Goal: Task Accomplishment & Management: Use online tool/utility

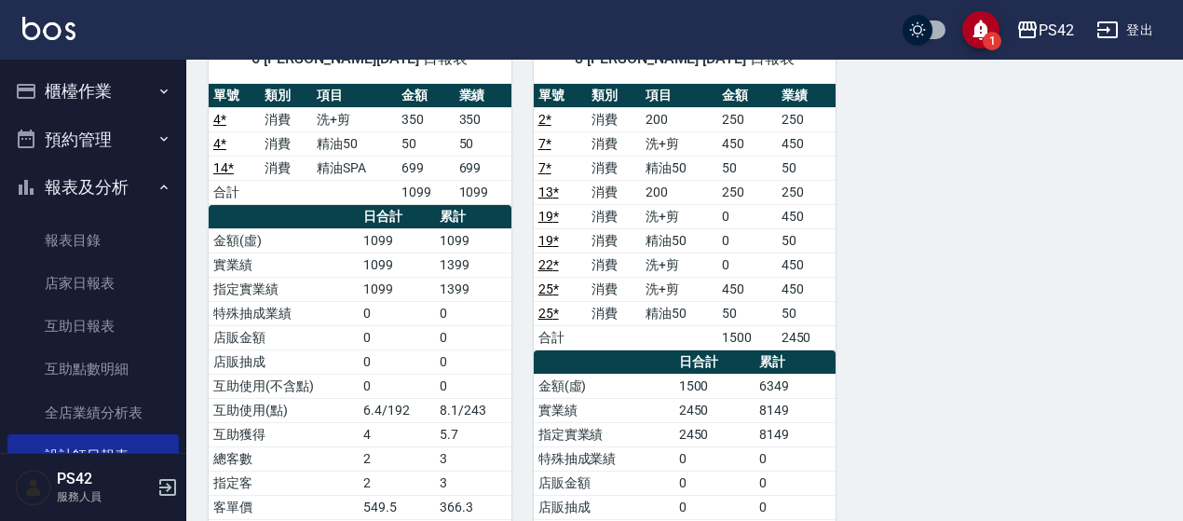
scroll to position [186, 0]
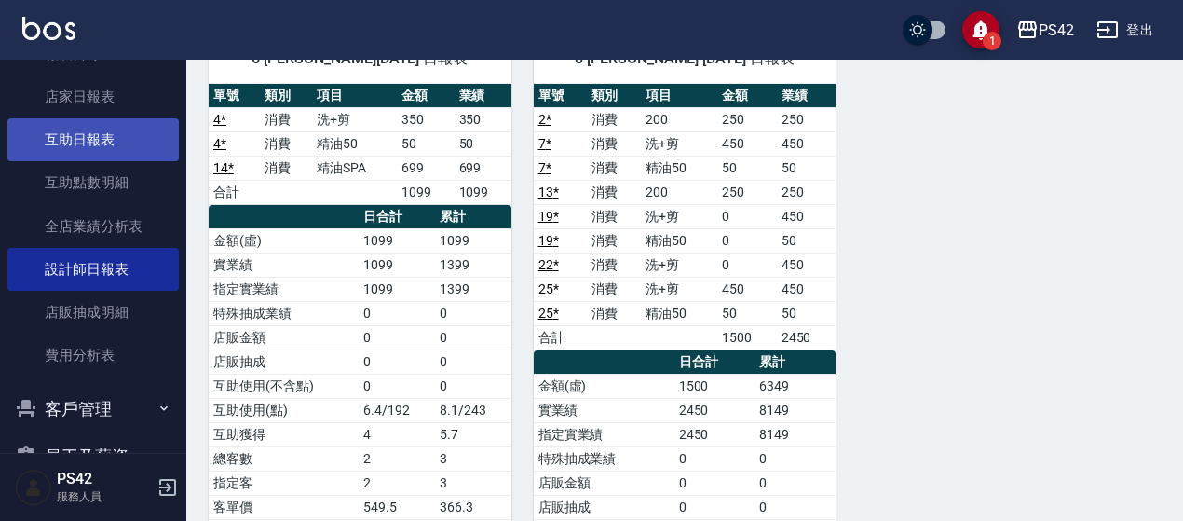
click at [89, 143] on link "互助日報表" at bounding box center [92, 139] width 171 height 43
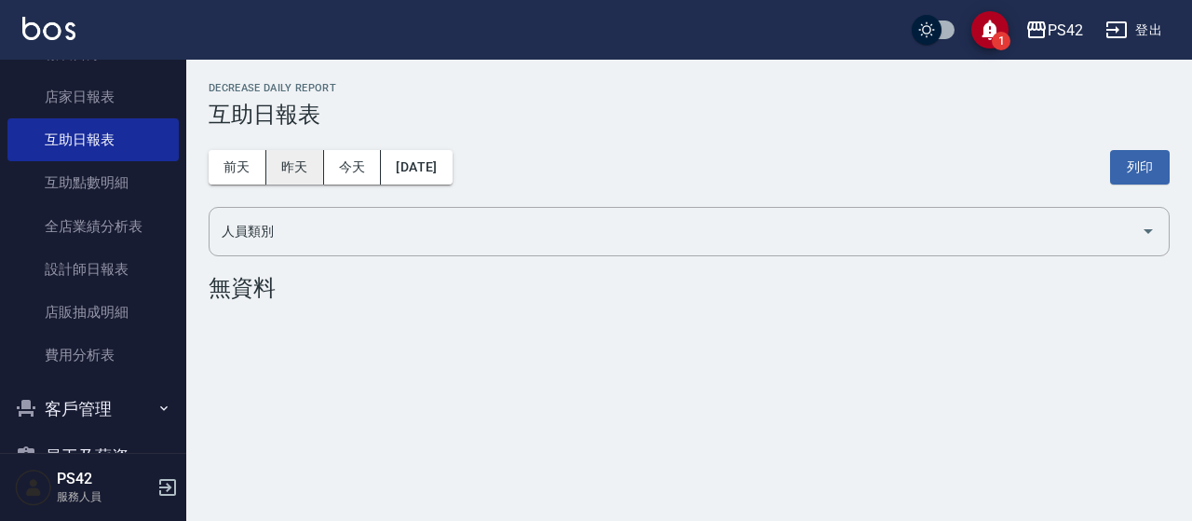
click at [307, 161] on button "昨天" at bounding box center [295, 167] width 58 height 34
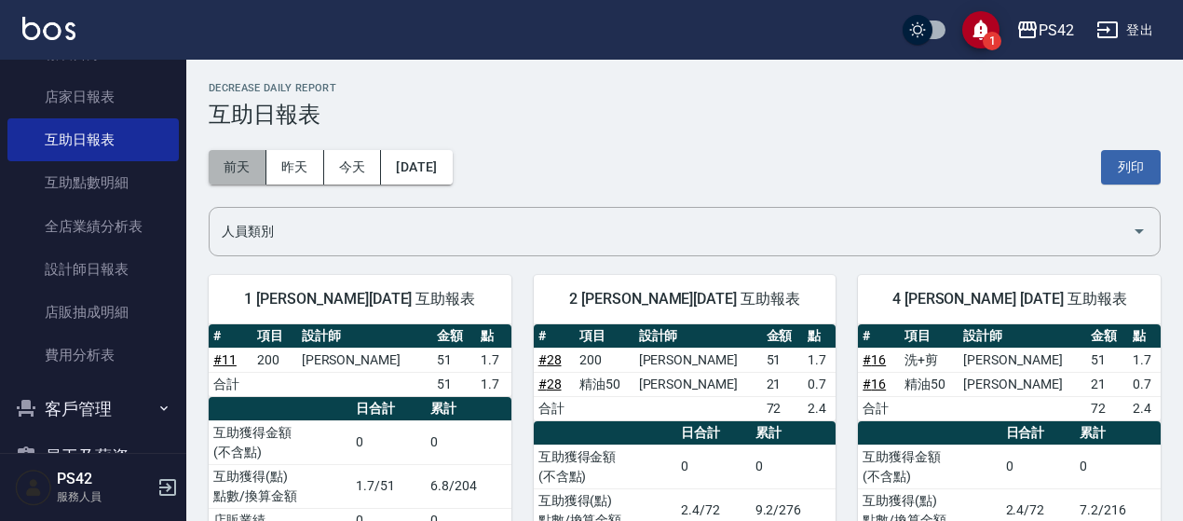
click at [219, 169] on button "前天" at bounding box center [238, 167] width 58 height 34
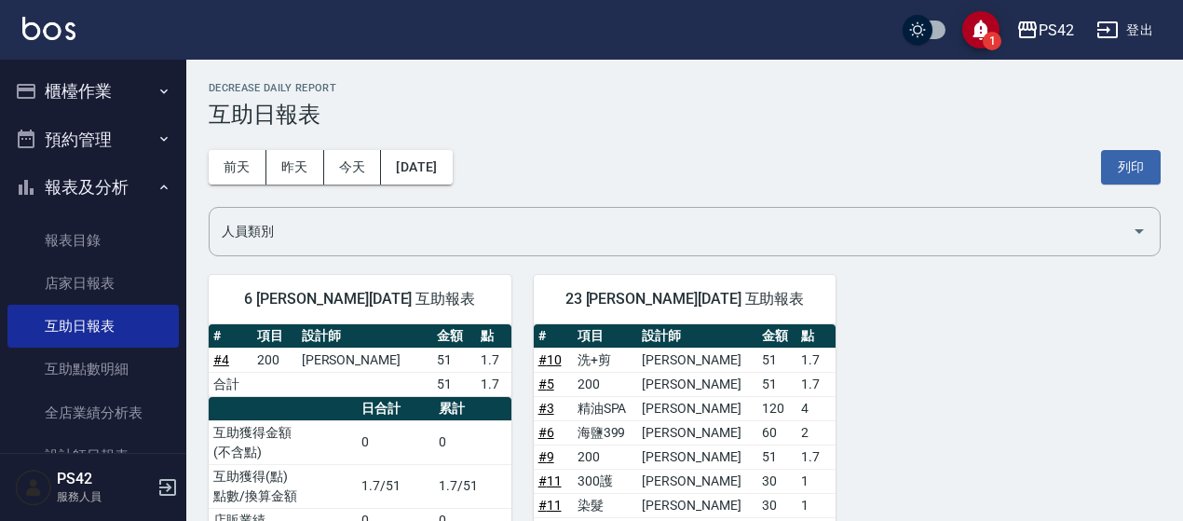
click at [115, 91] on button "櫃檯作業" at bounding box center [92, 91] width 171 height 48
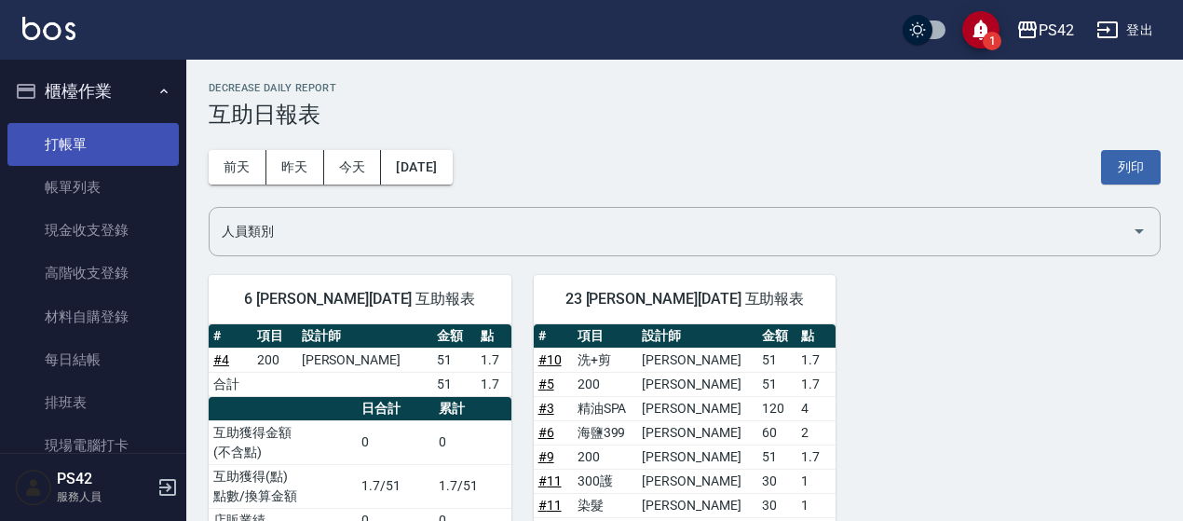
click at [116, 151] on link "打帳單" at bounding box center [92, 144] width 171 height 43
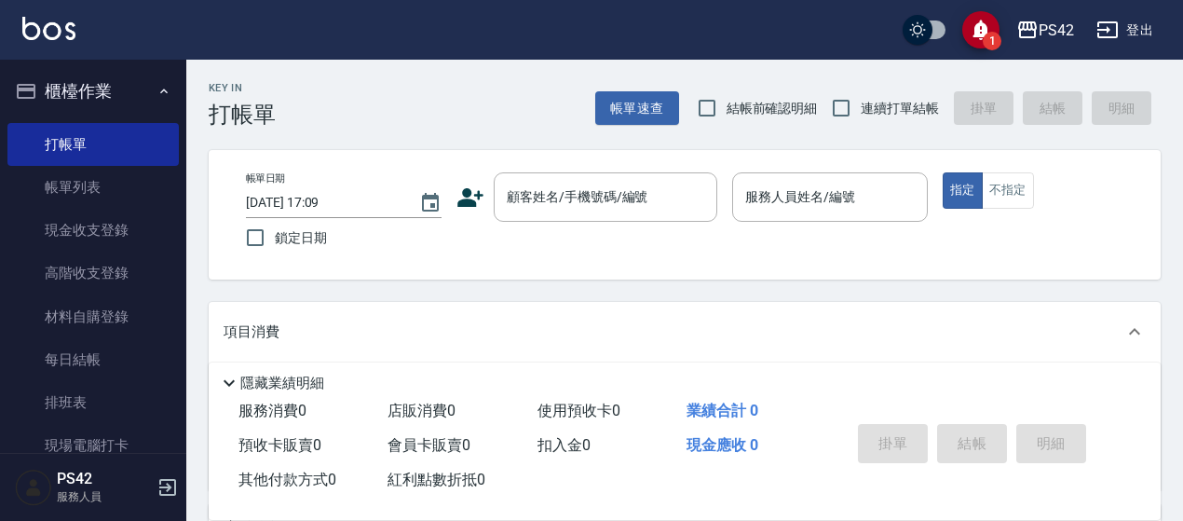
click at [861, 102] on span "連續打單結帳" at bounding box center [900, 109] width 78 height 20
click at [861, 102] on input "連續打單結帳" at bounding box center [841, 108] width 39 height 39
checkbox input "true"
click at [545, 195] on input "顧客姓名/手機號碼/編號" at bounding box center [591, 197] width 179 height 33
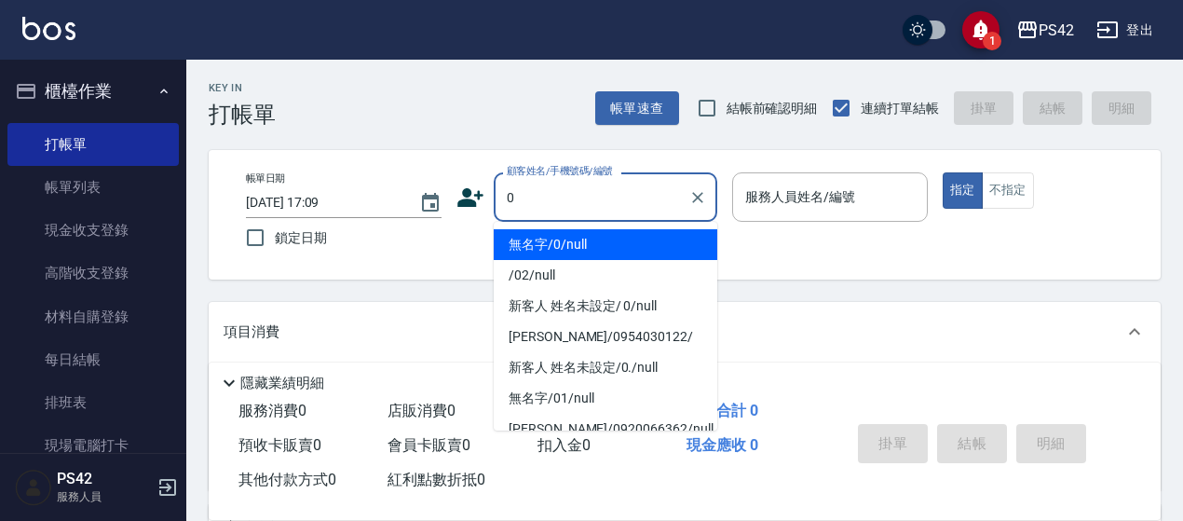
type input "無名字/0/null"
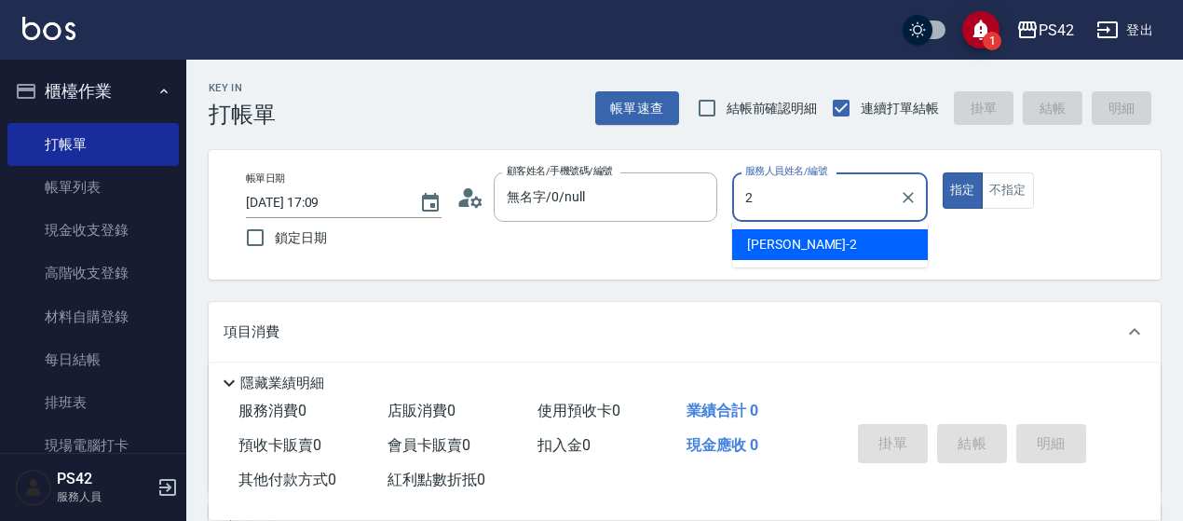
type input "[PERSON_NAME]2"
type button "true"
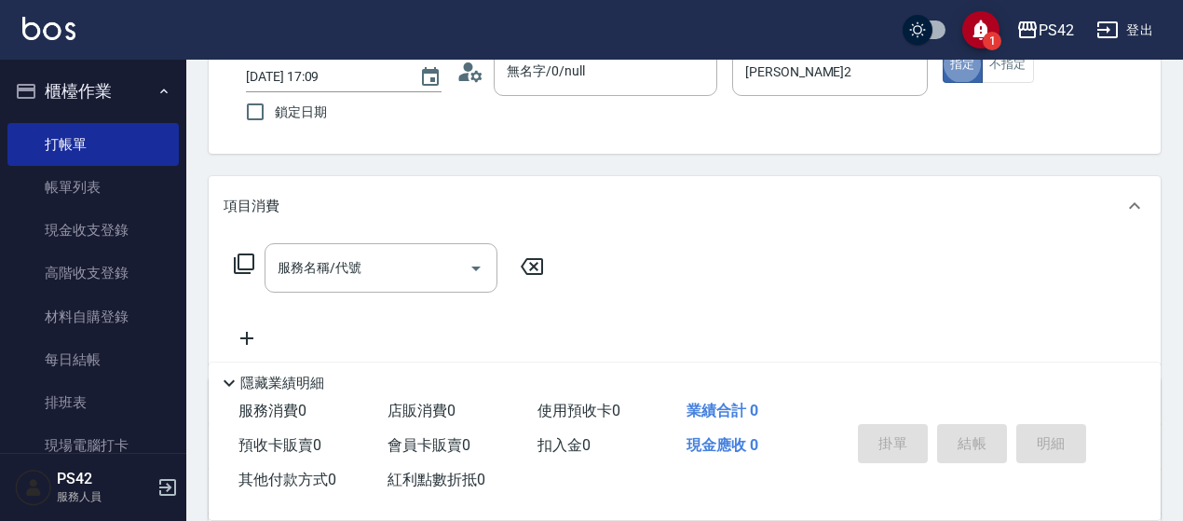
scroll to position [279, 0]
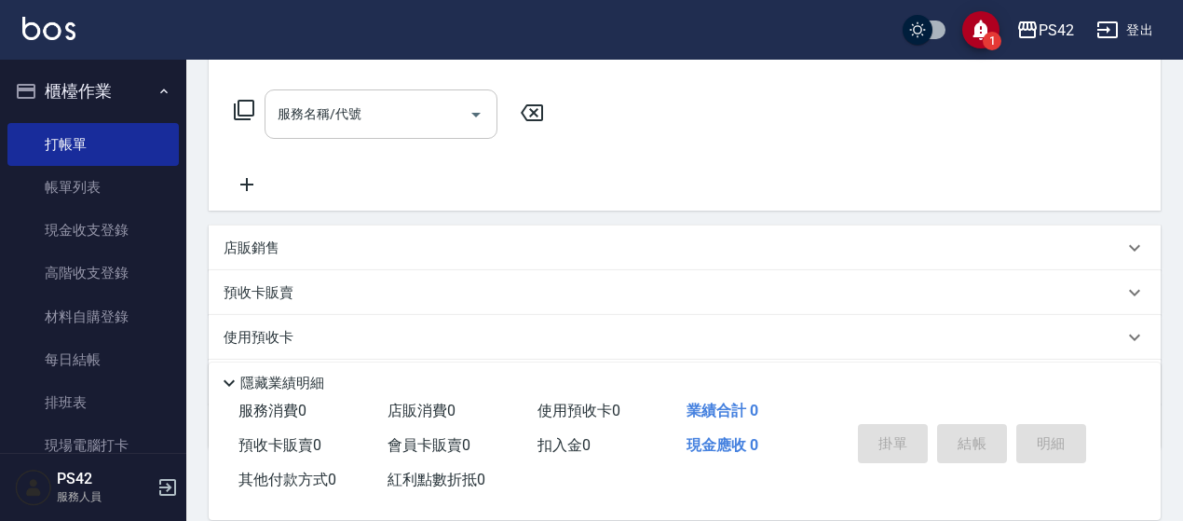
click at [348, 109] on div "服務名稱/代號 服務名稱/代號" at bounding box center [381, 113] width 233 height 49
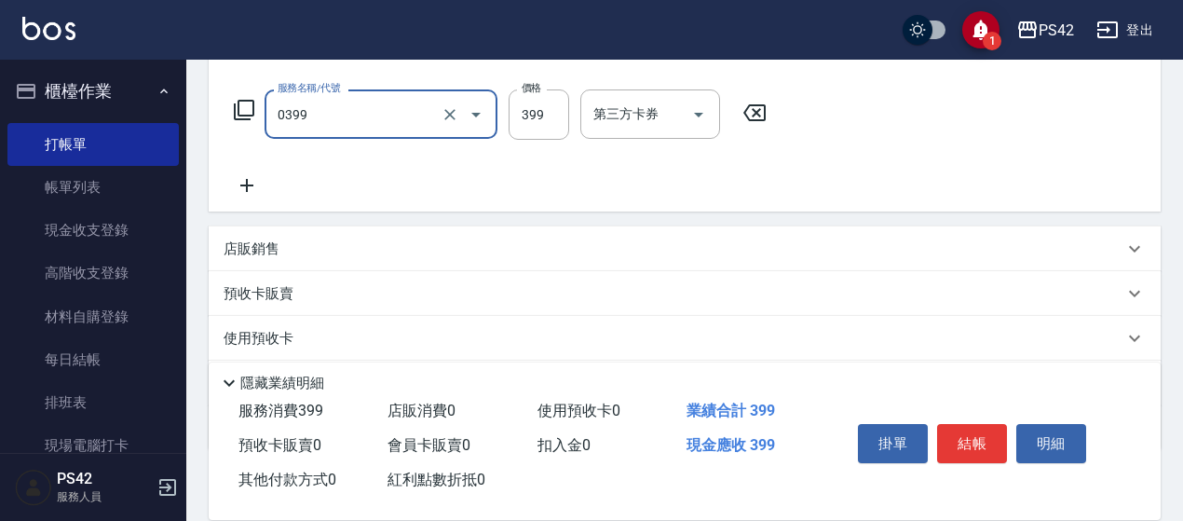
type input "海鹽399(0399)"
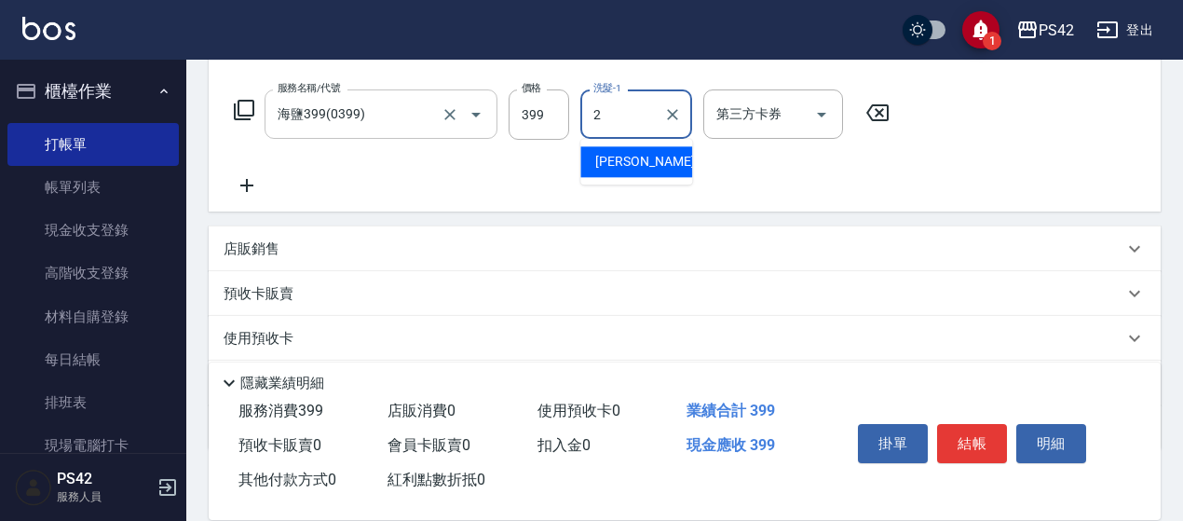
type input "[PERSON_NAME]2"
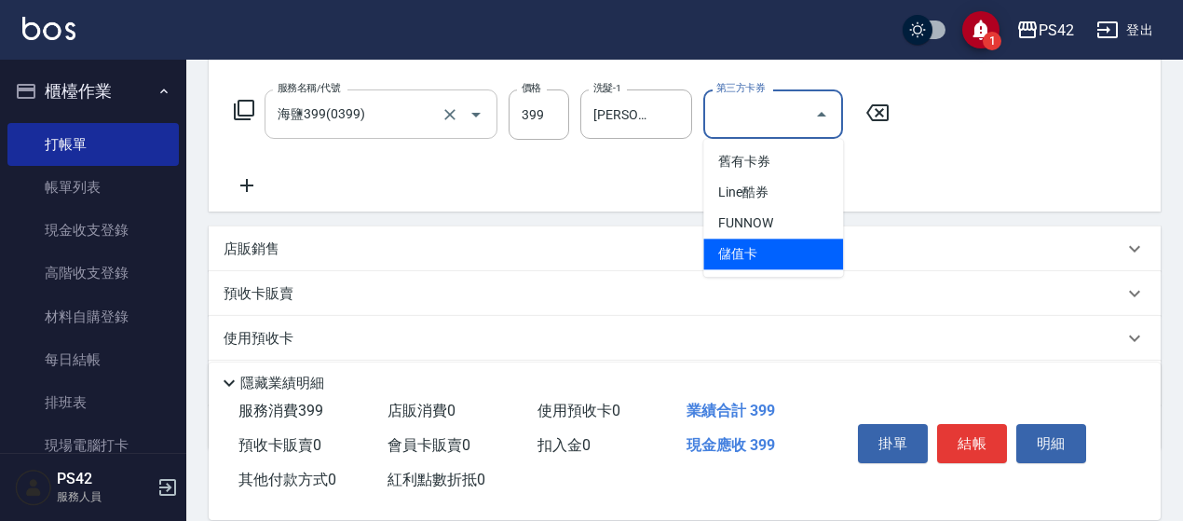
type input "儲值卡"
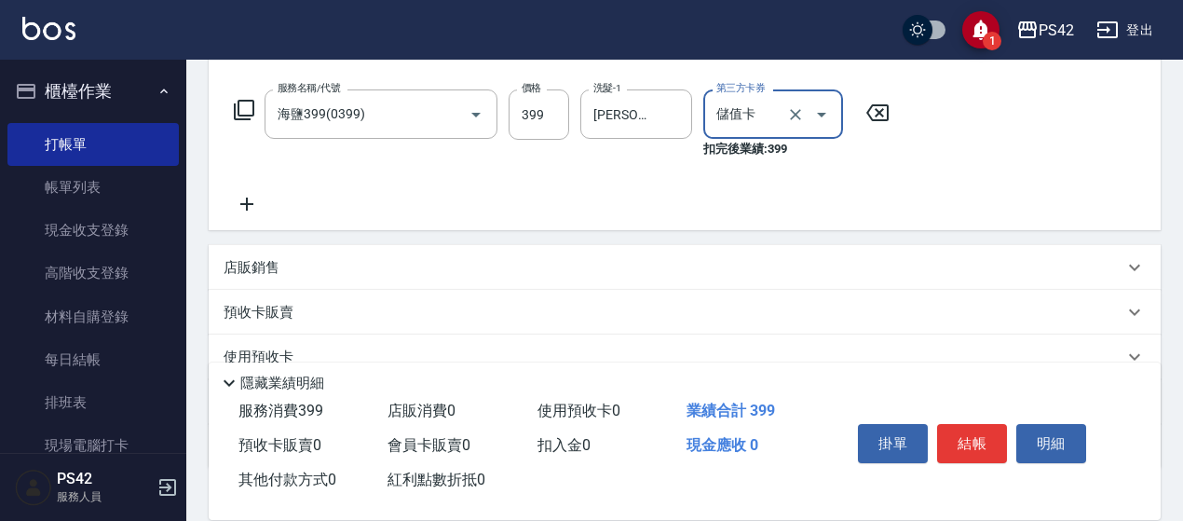
click at [1006, 416] on div "掛單 結帳 明細" at bounding box center [972, 445] width 243 height 59
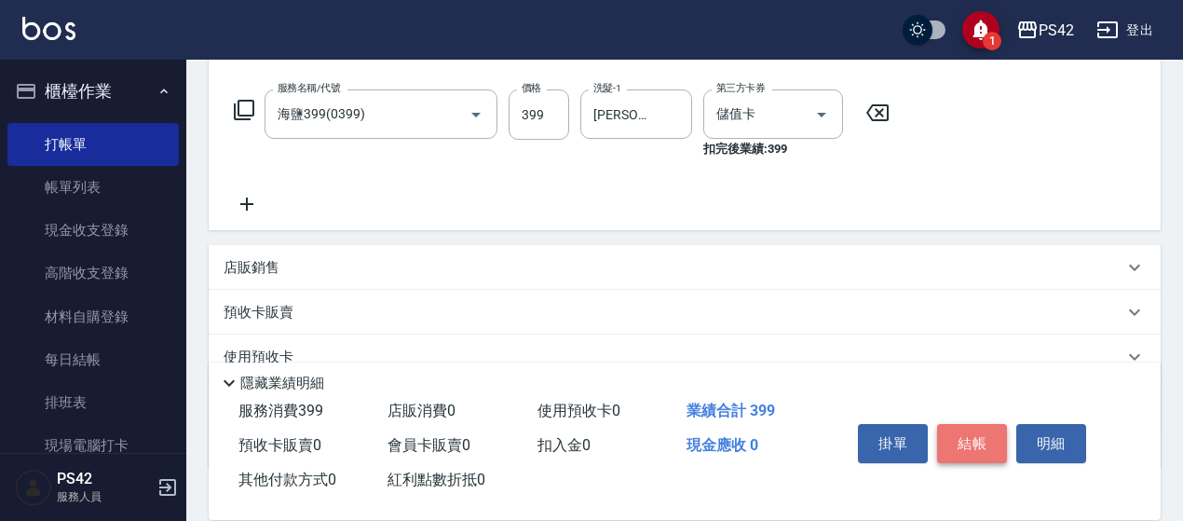
click at [982, 426] on button "結帳" at bounding box center [972, 443] width 70 height 39
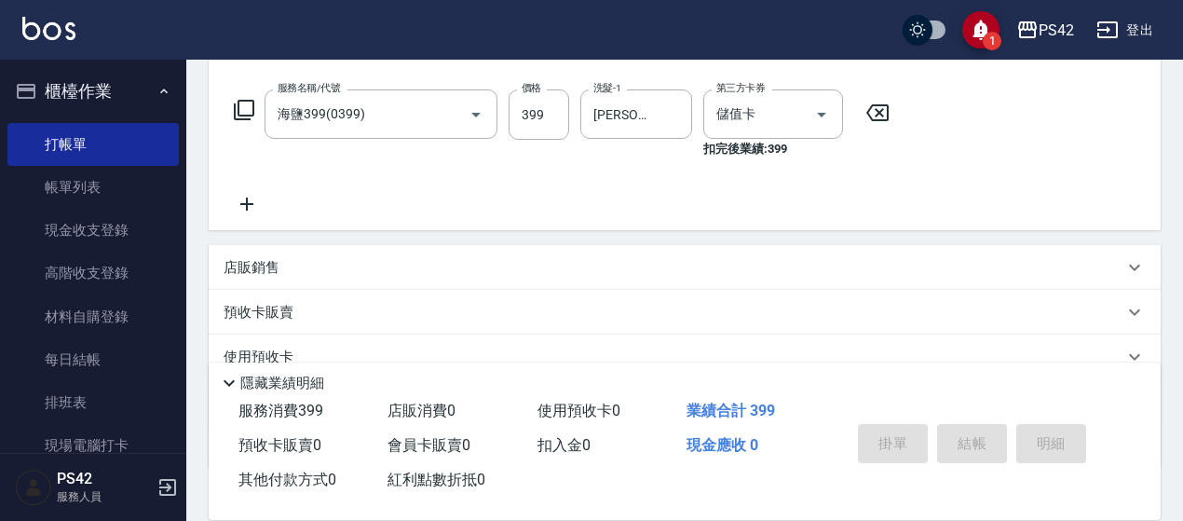
scroll to position [0, 0]
type input "[DATE] 17:11"
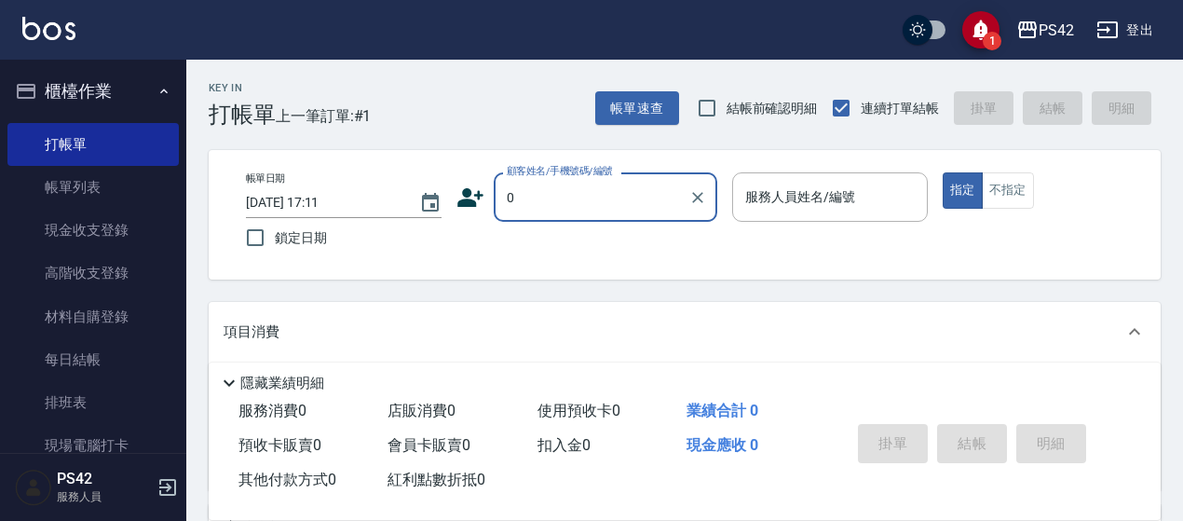
type input "無名字/0/null"
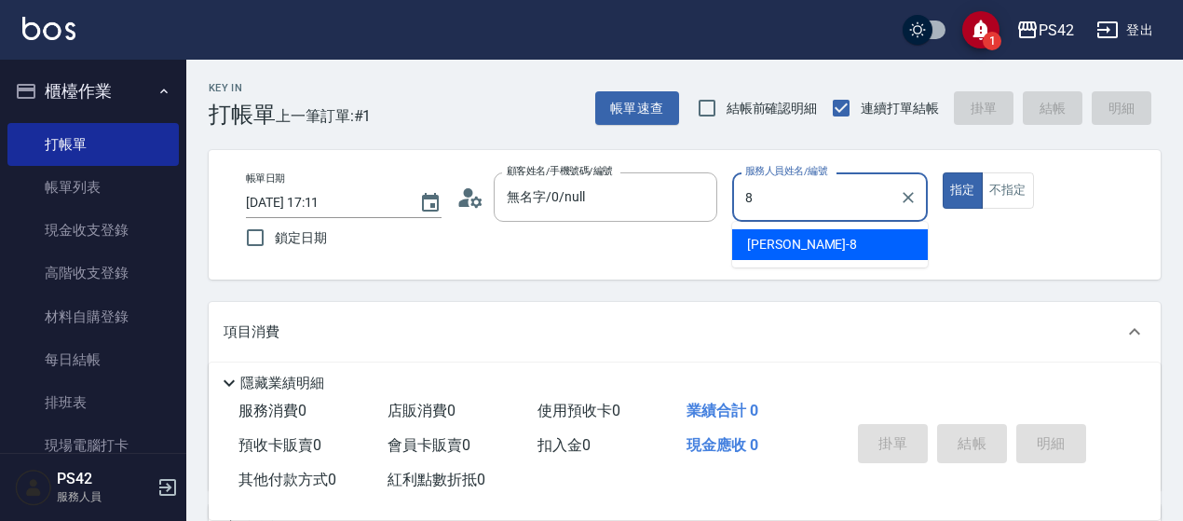
type input "[PERSON_NAME]-8"
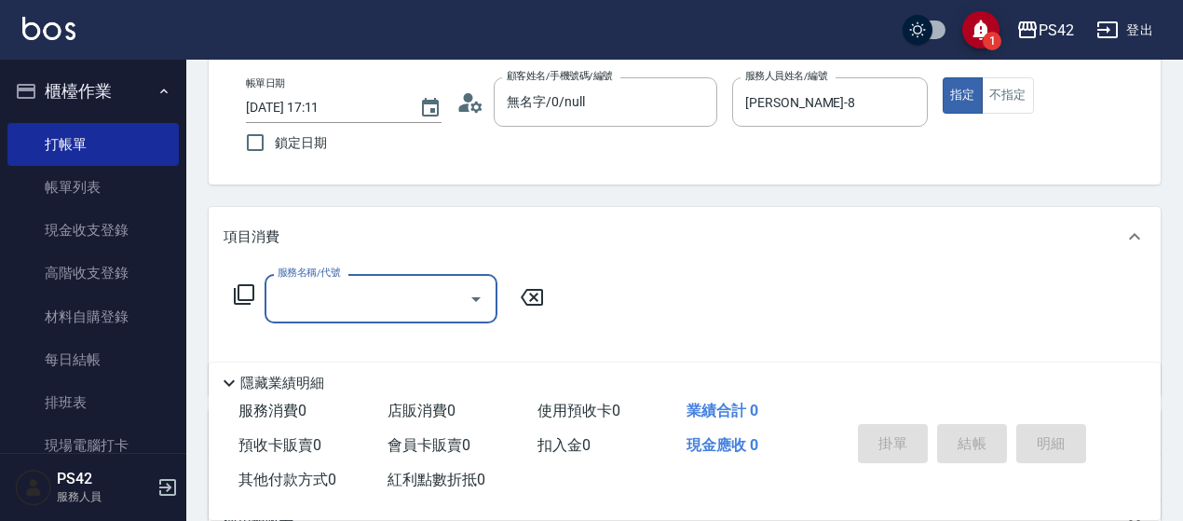
scroll to position [186, 0]
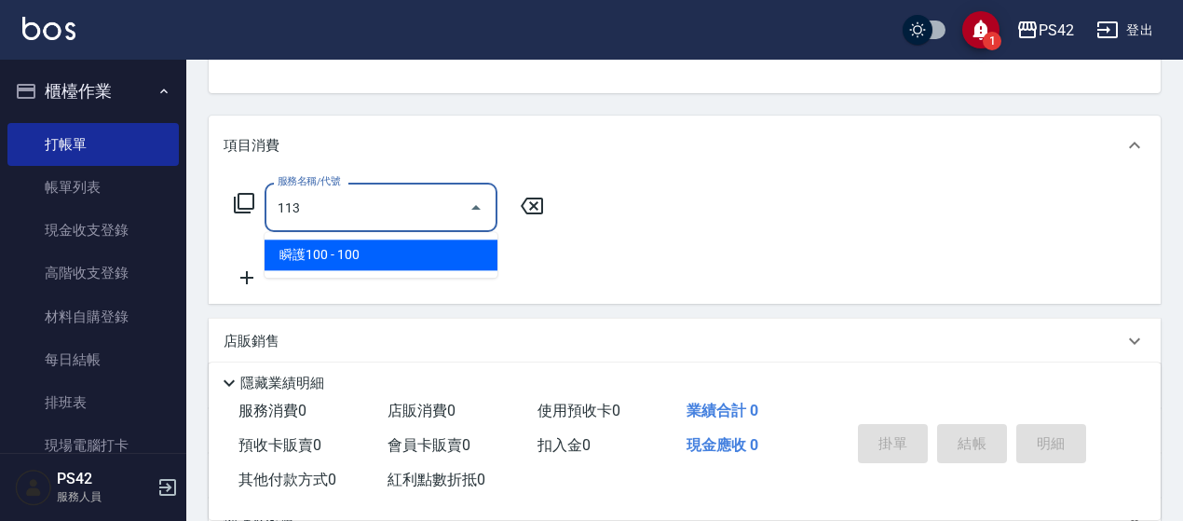
type input "瞬護100(113)"
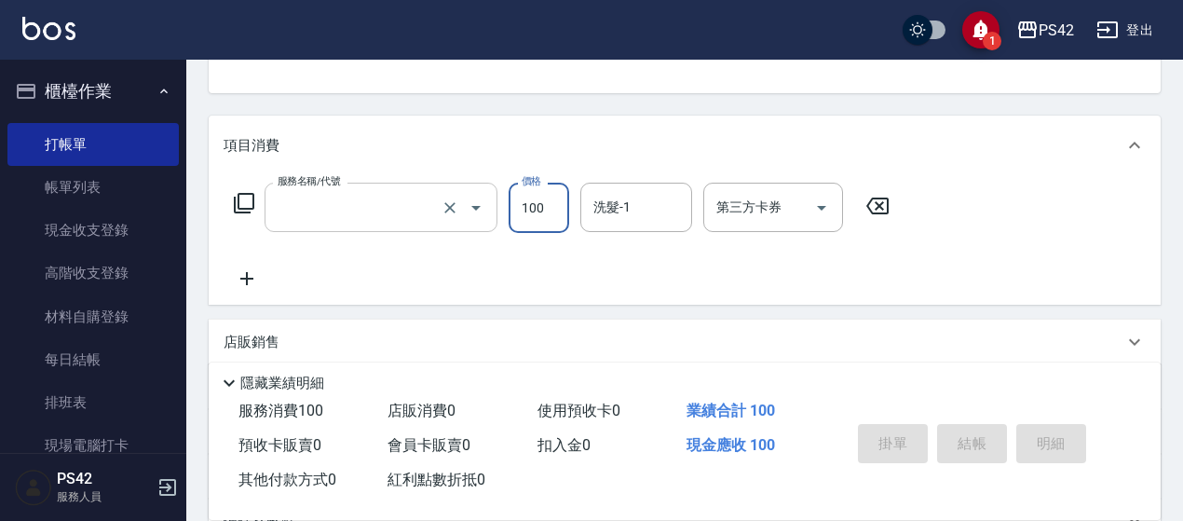
scroll to position [181, 0]
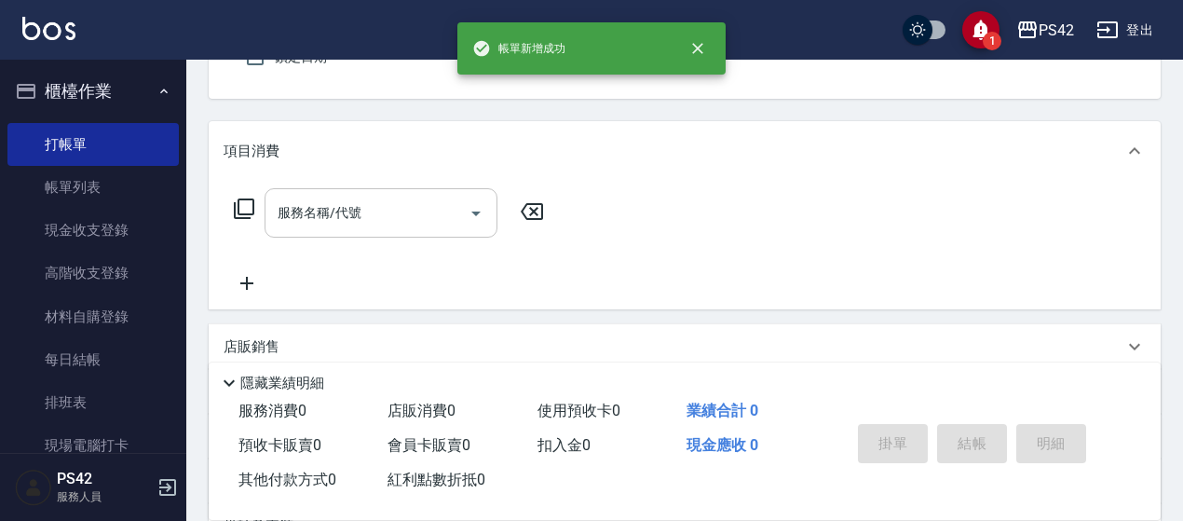
type input "無名字/0/null"
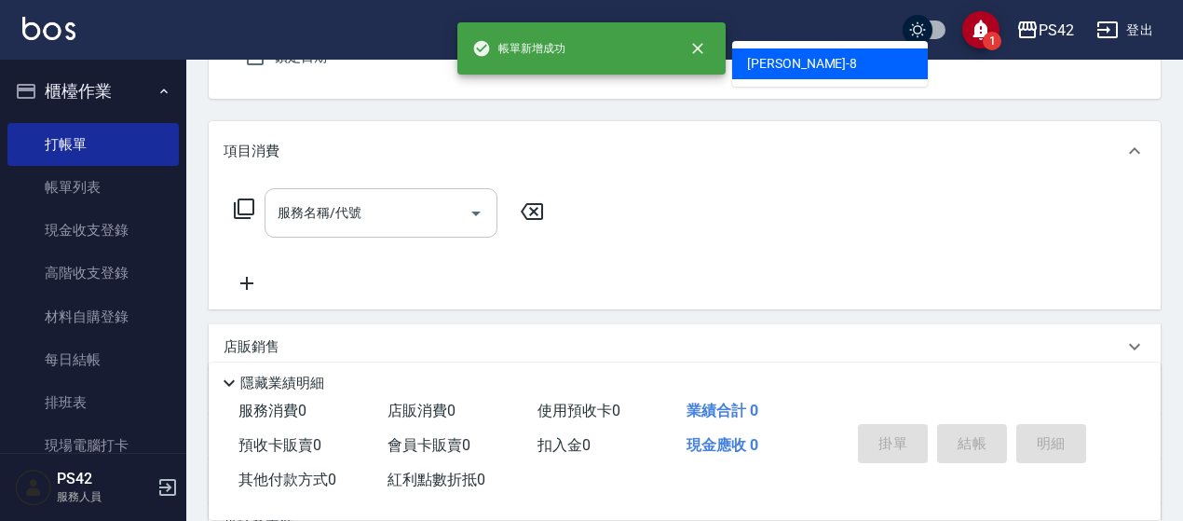
type input "[PERSON_NAME]-8"
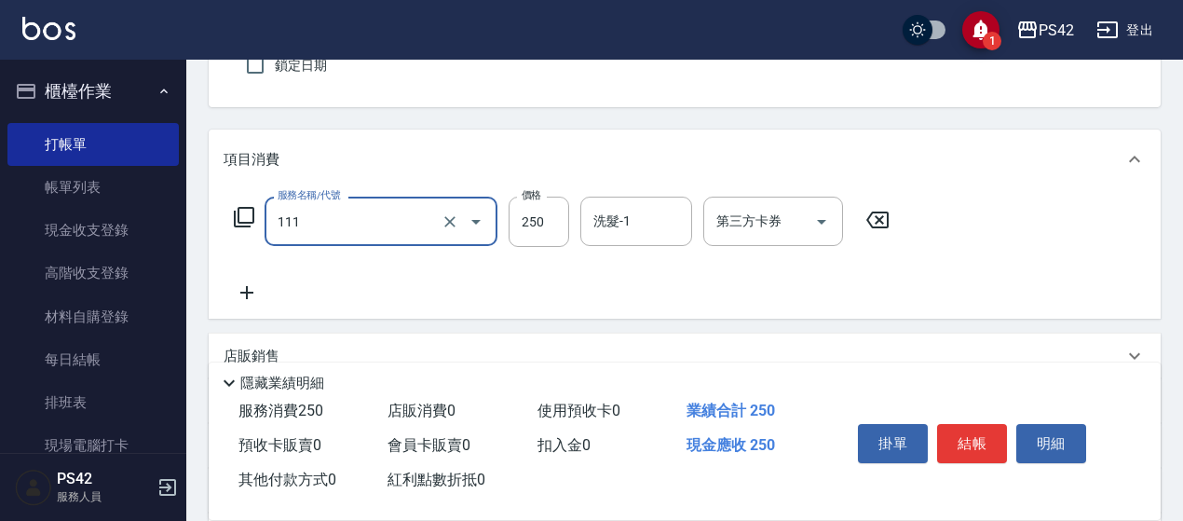
type input "200(111)"
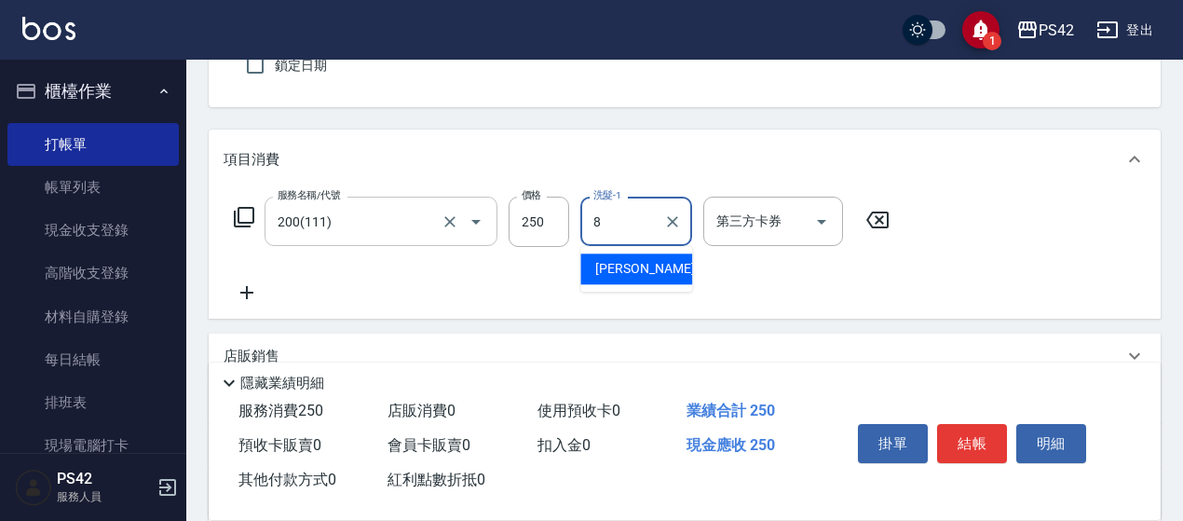
type input "[PERSON_NAME]-8"
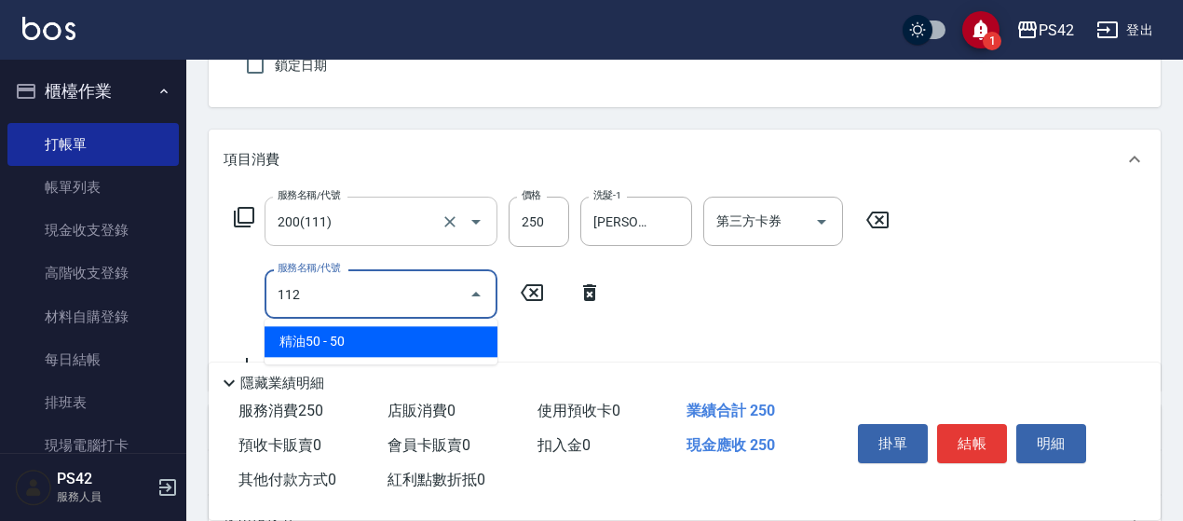
type input "精油50(112)"
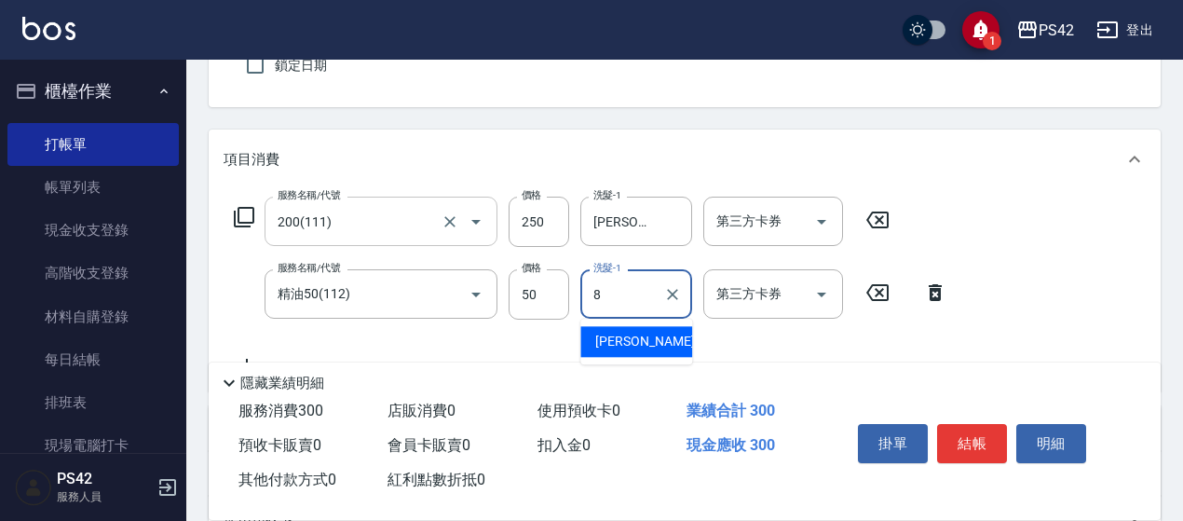
type input "[PERSON_NAME]-8"
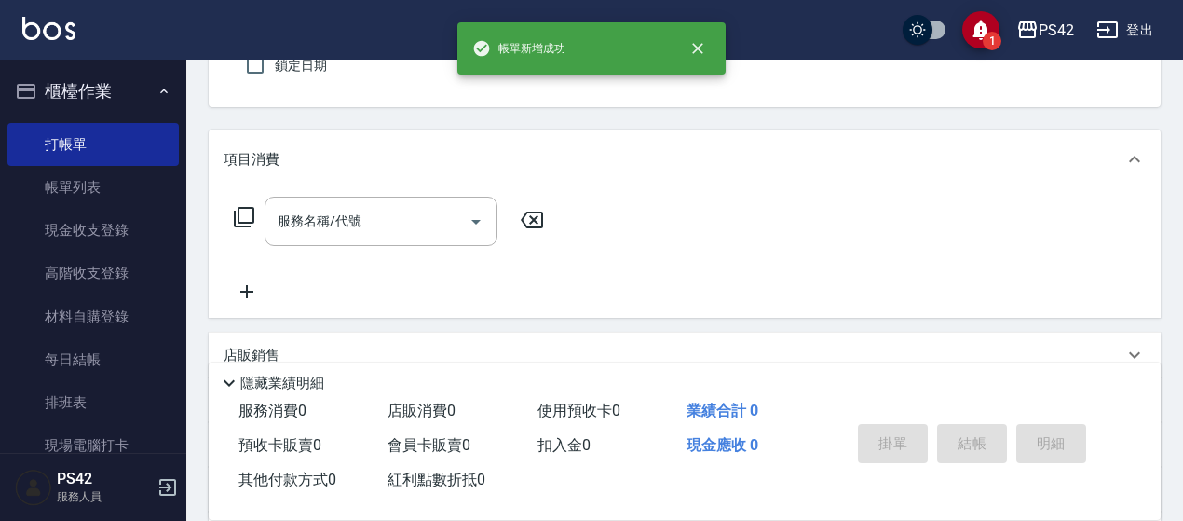
scroll to position [0, 0]
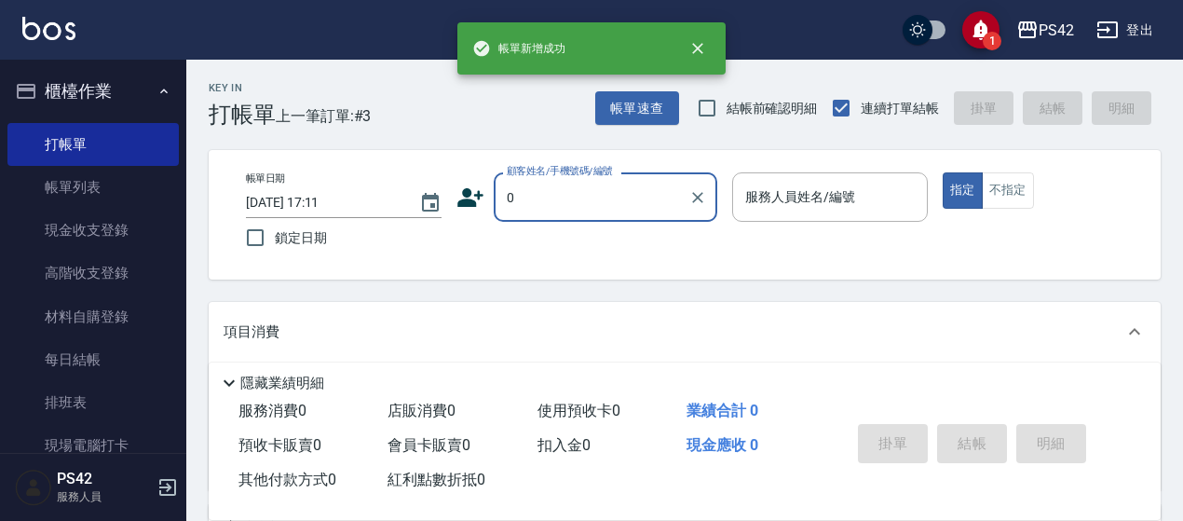
type input "無名字/0/null"
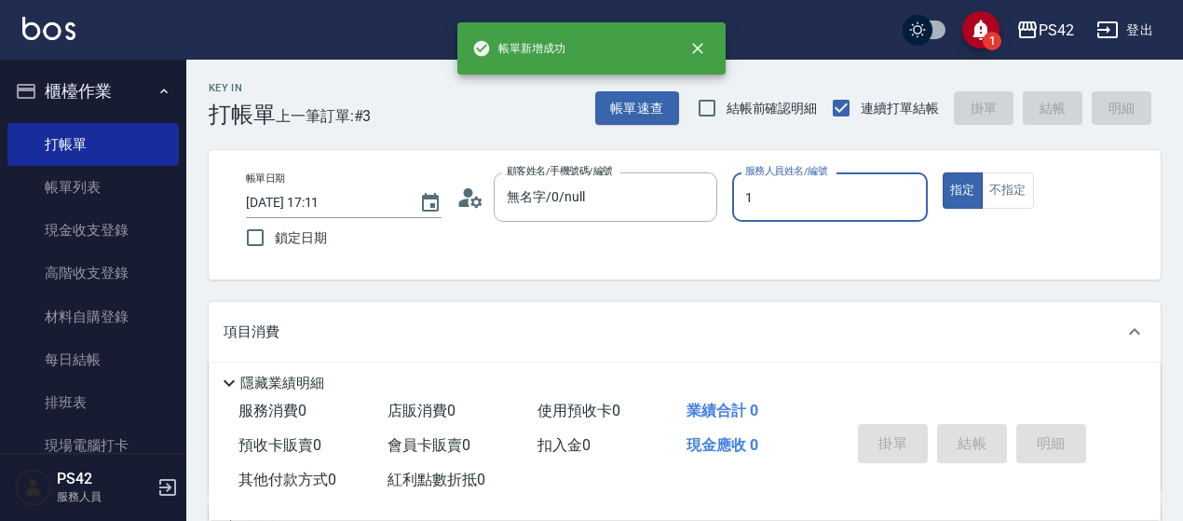
type input "[PERSON_NAME]1"
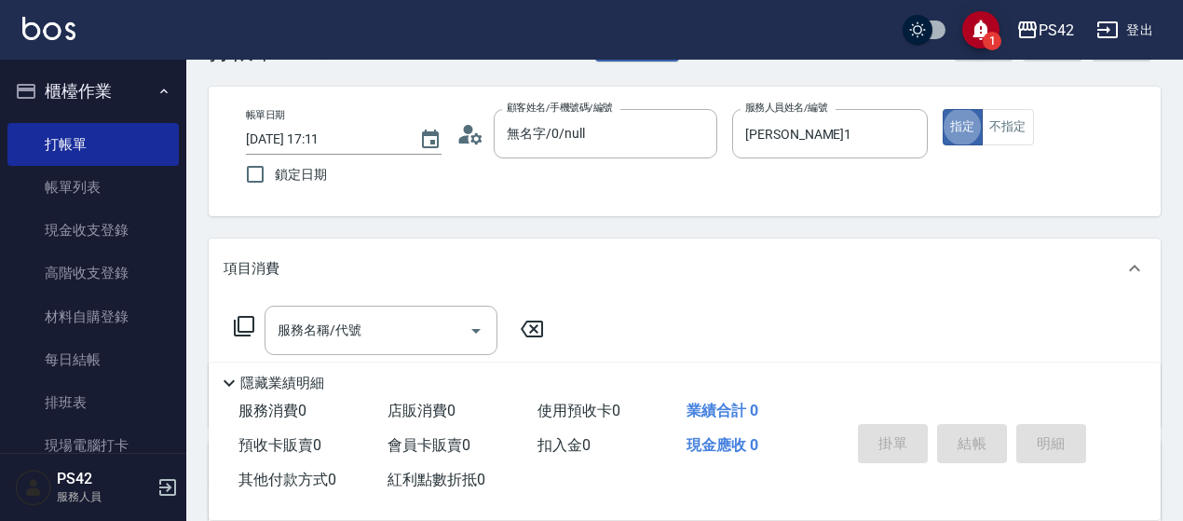
scroll to position [93, 0]
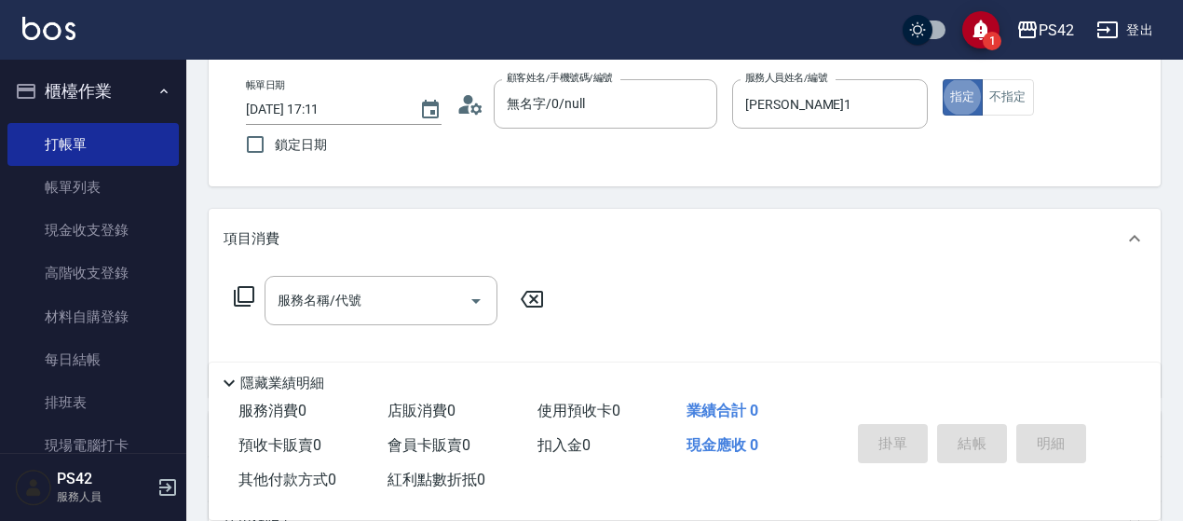
click at [324, 292] on div "服務名稱/代號 服務名稱/代號" at bounding box center [381, 300] width 233 height 49
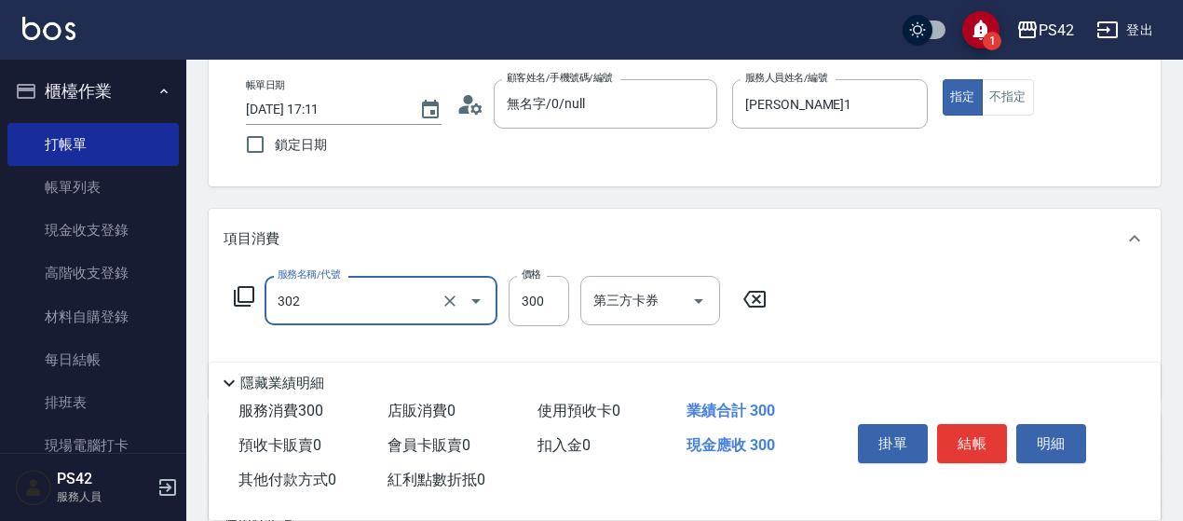
type input "剪髮(302)"
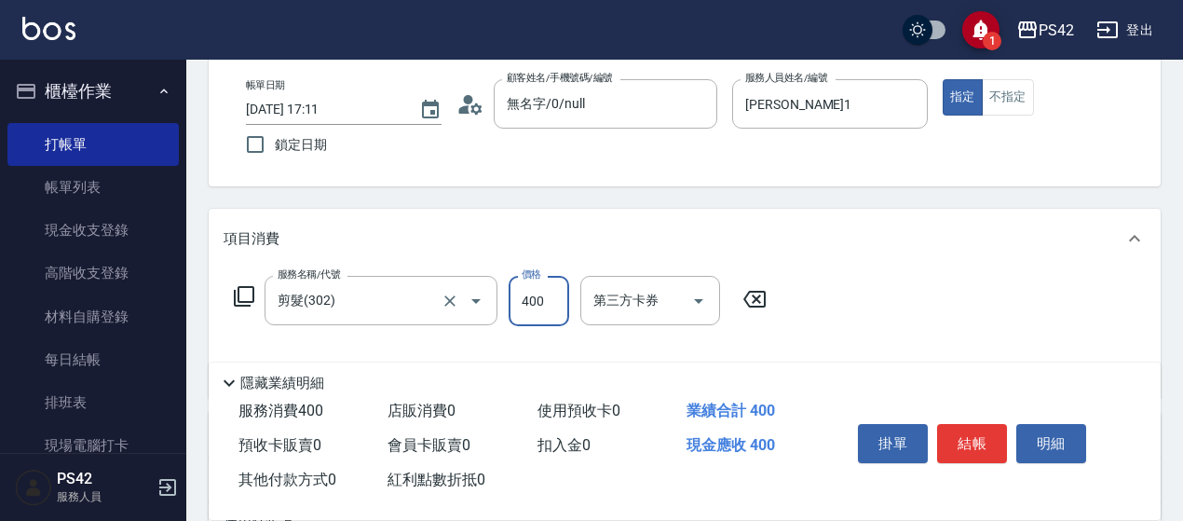
type input "400"
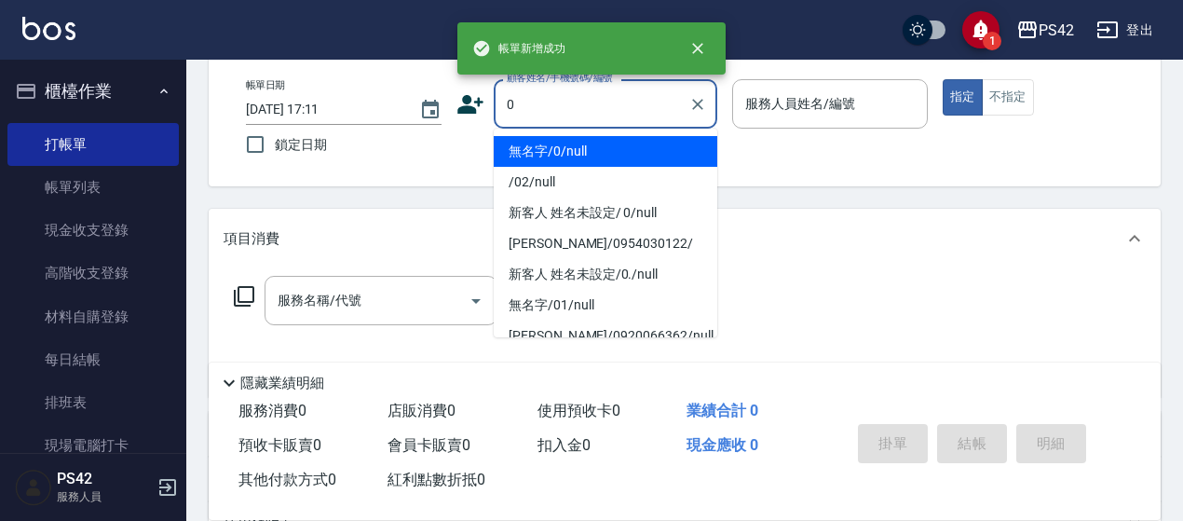
type input "無名字/0/null"
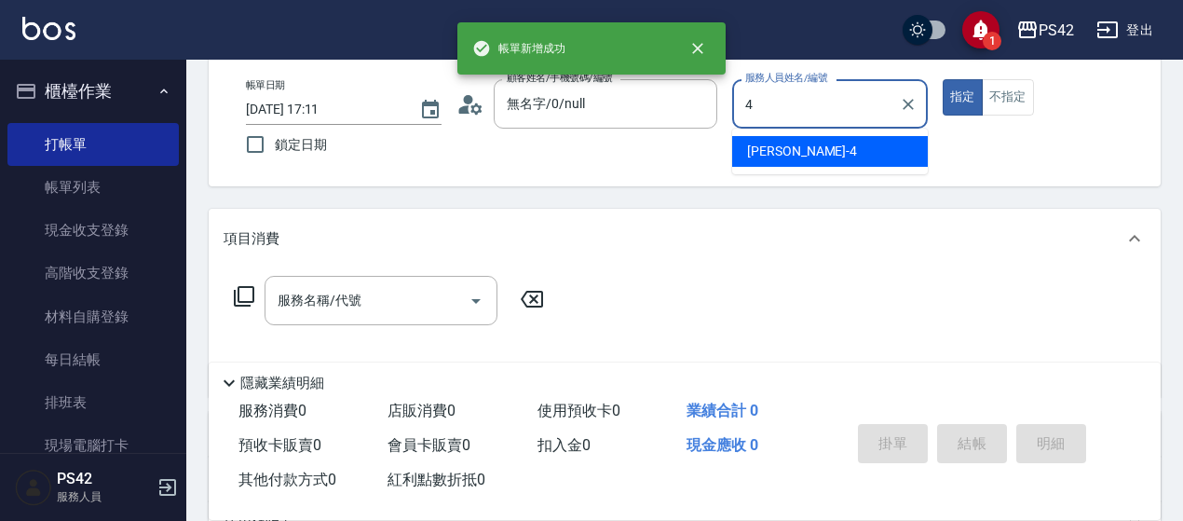
type input "[PERSON_NAME]-4"
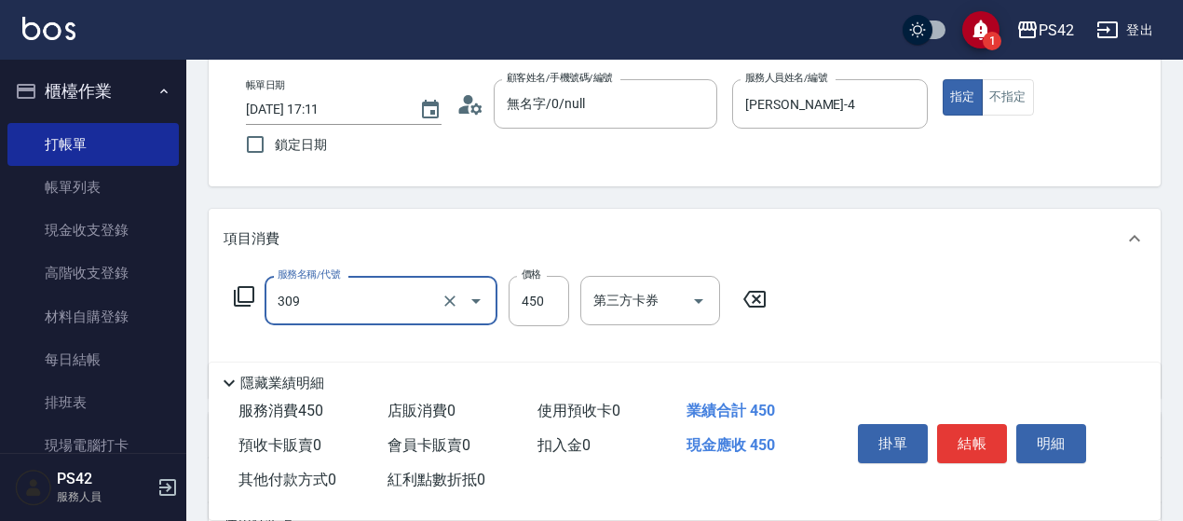
type input "洗+剪(309)"
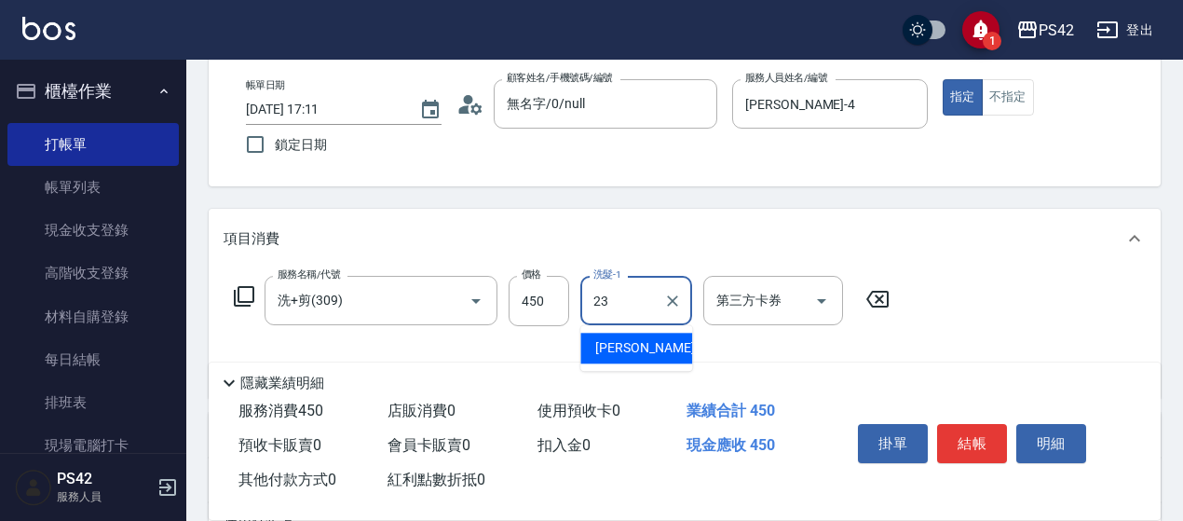
type input "[PERSON_NAME]-23"
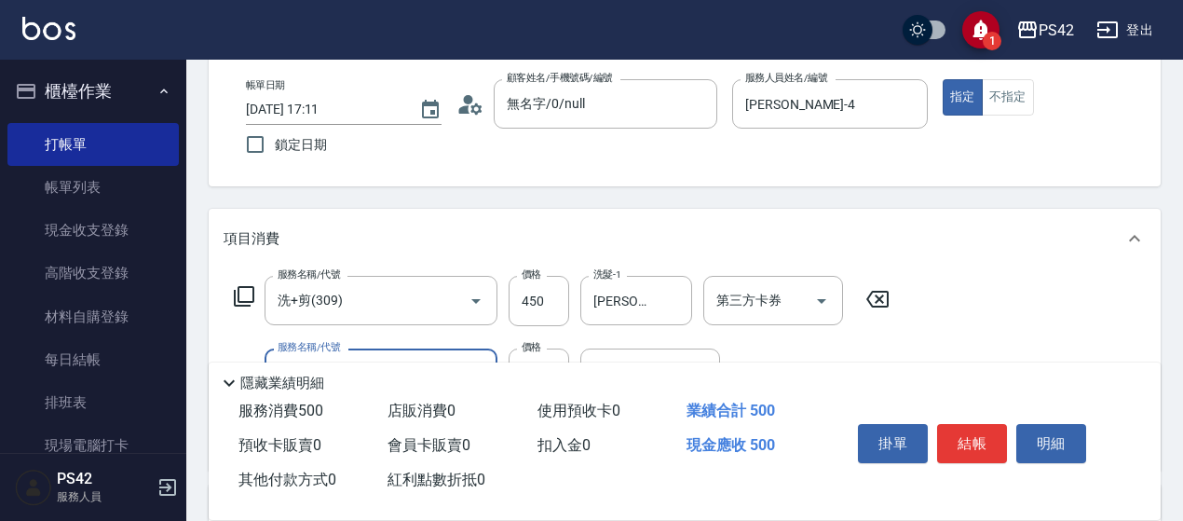
type input "精油50(112)"
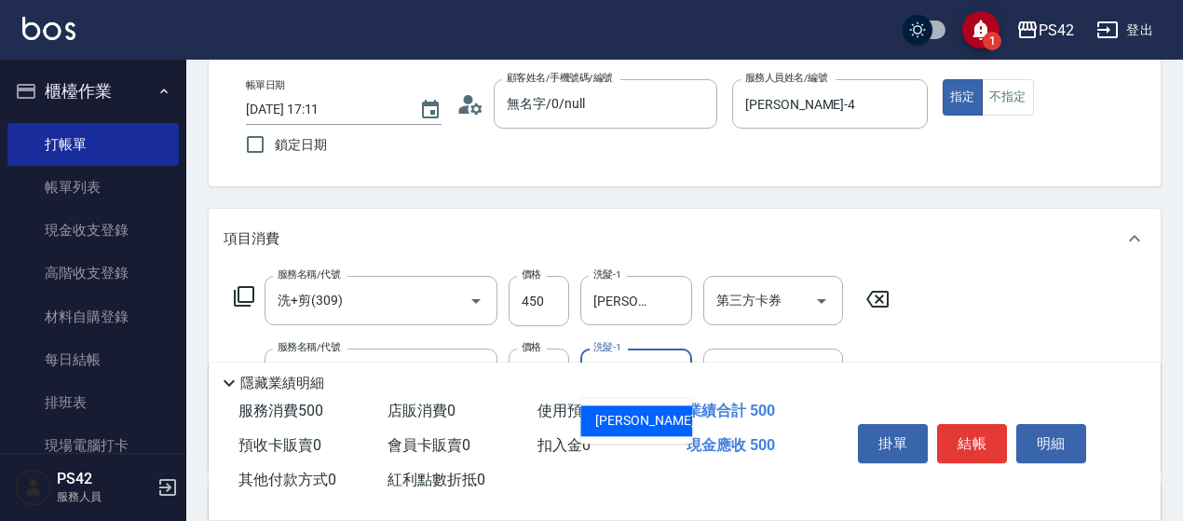
type input "[PERSON_NAME]-23"
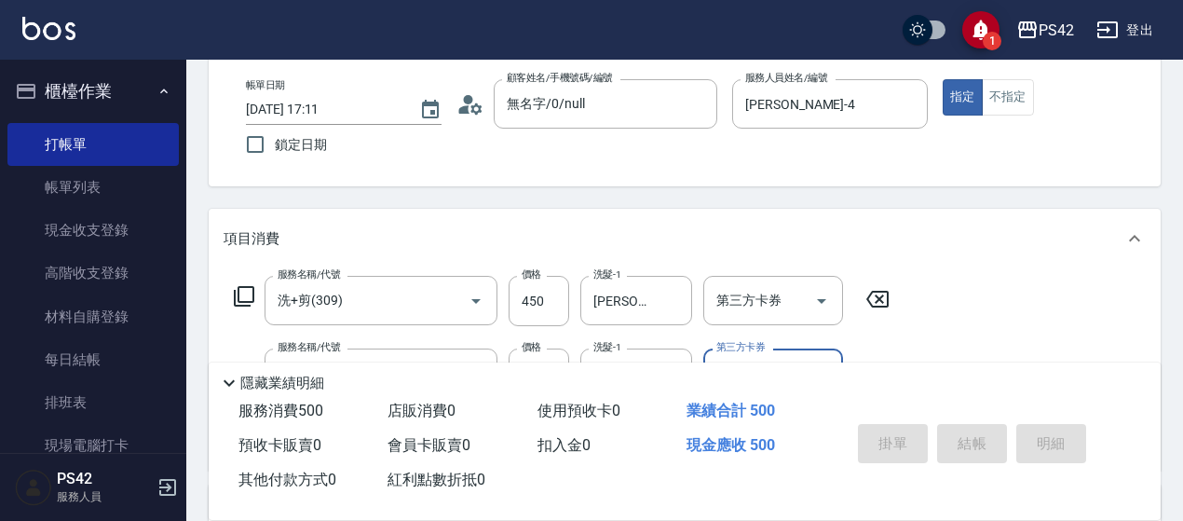
type input "[DATE] 17:12"
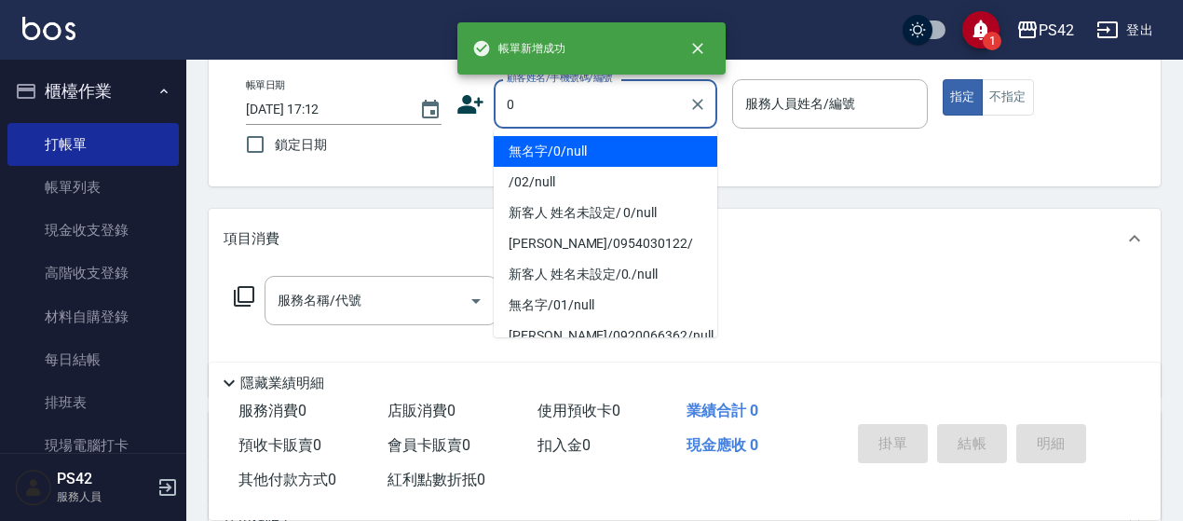
type input "無名字/0/null"
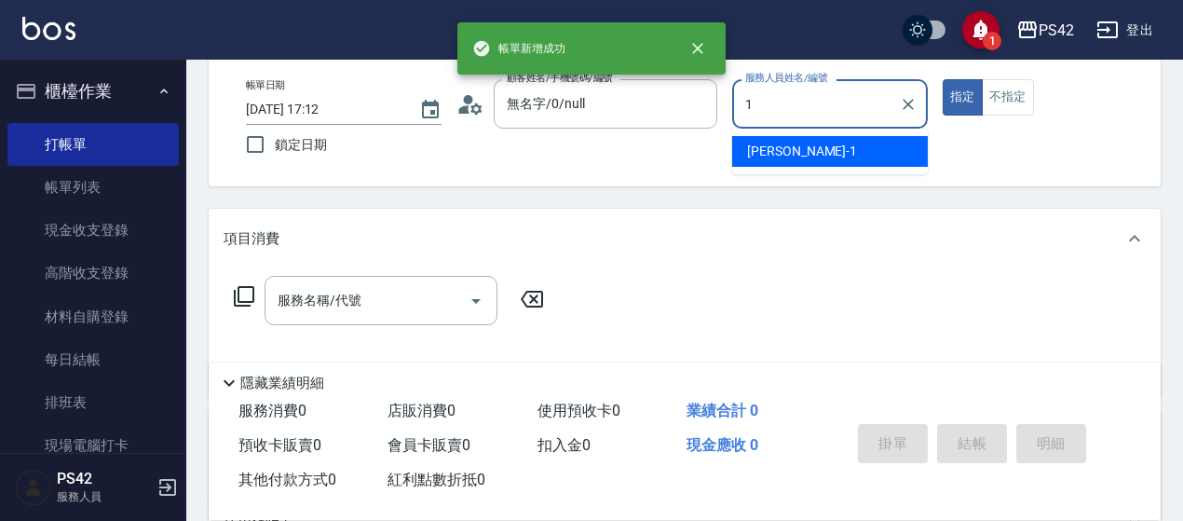
type input "[PERSON_NAME]1"
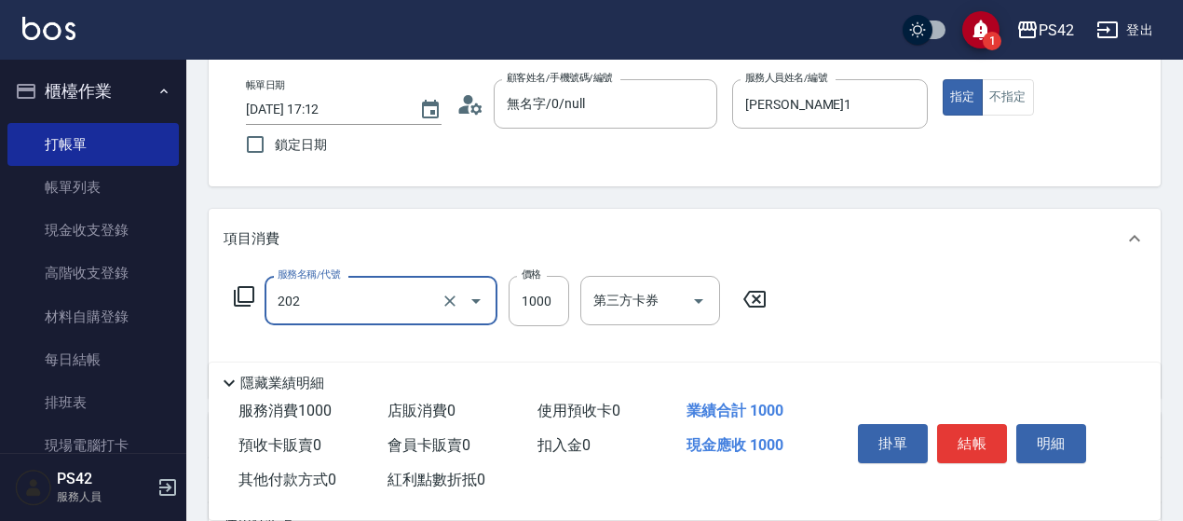
type input "燙髮(202)"
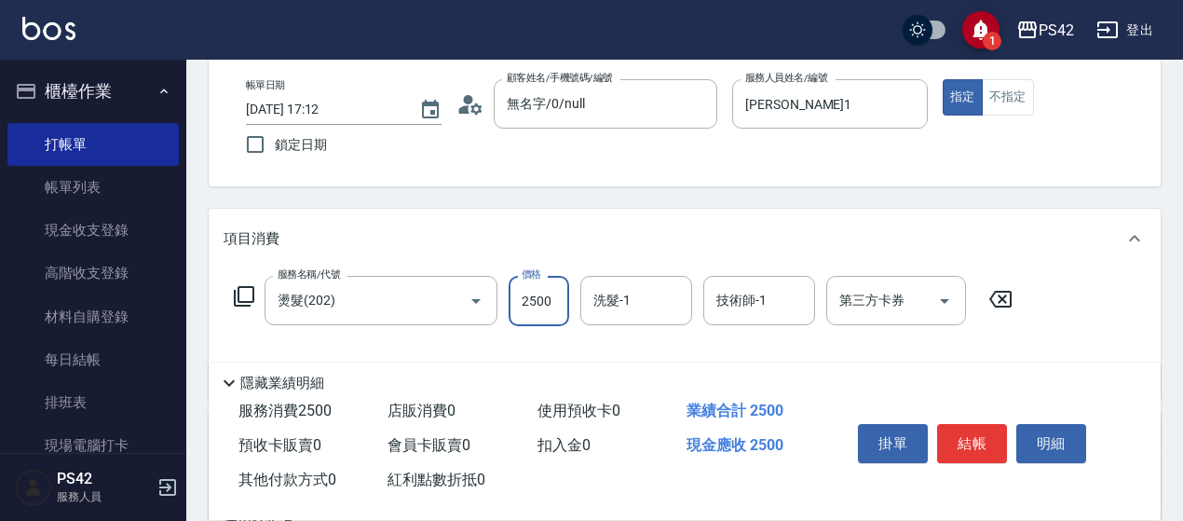
type input "2500"
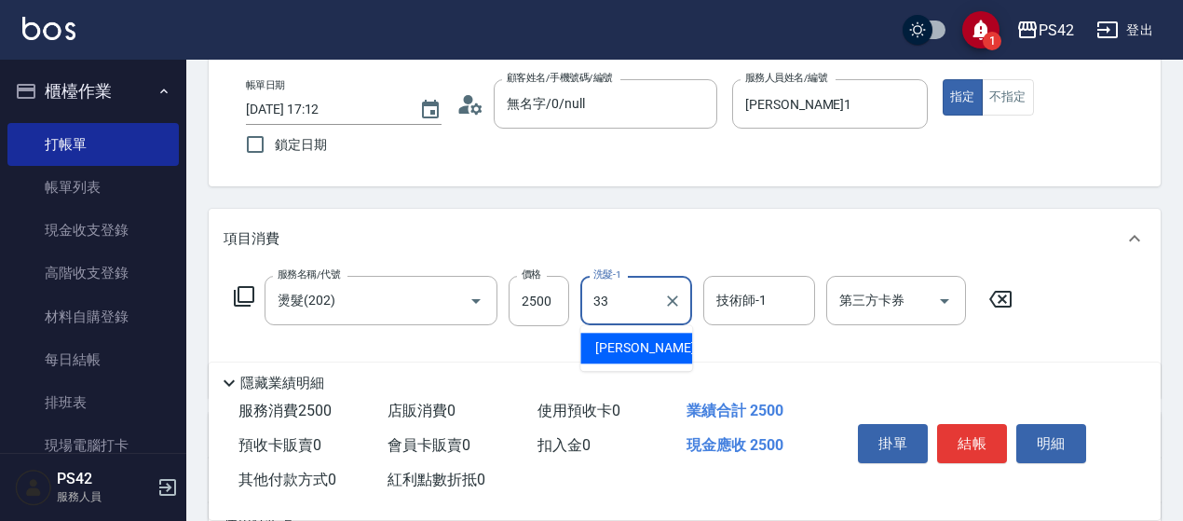
type input "[PERSON_NAME]-33"
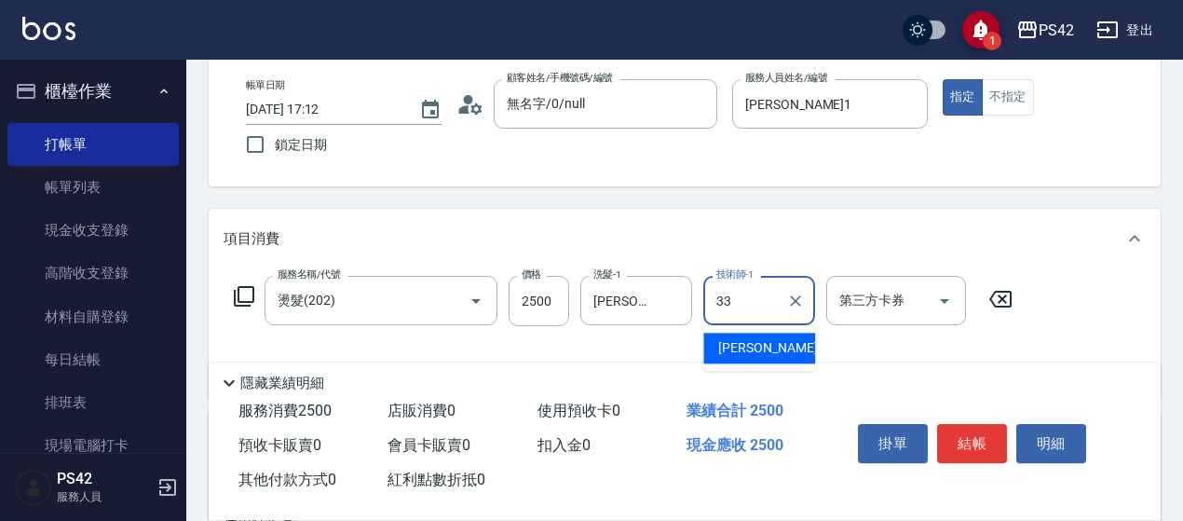
type input "[PERSON_NAME]-33"
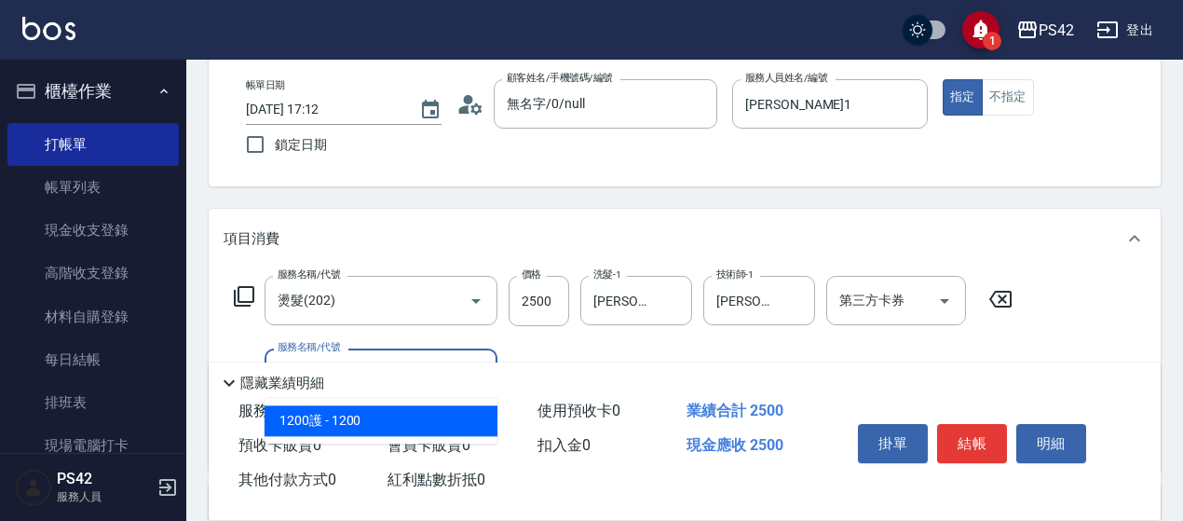
type input "1200護(405)"
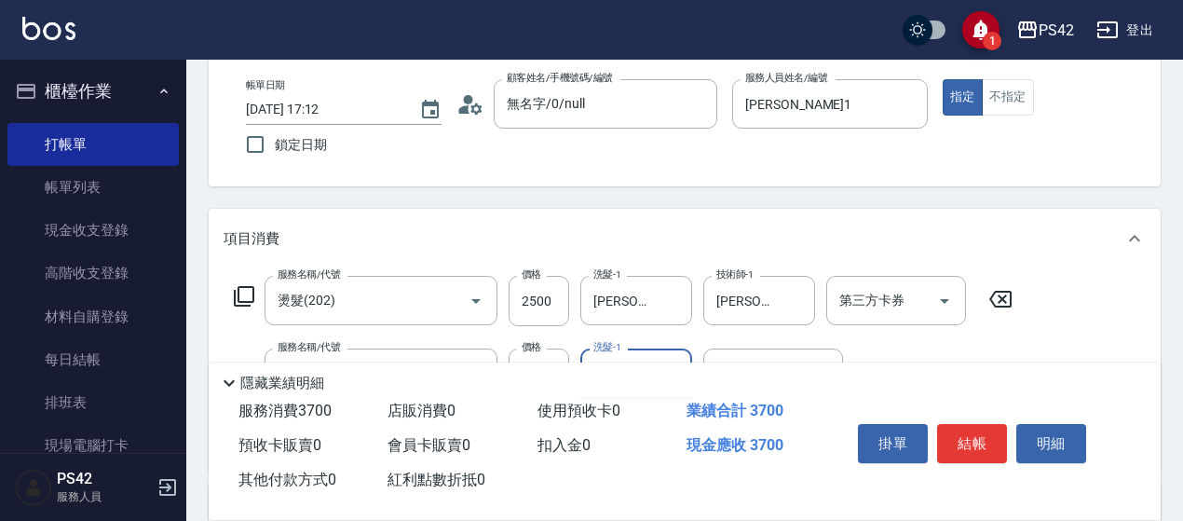
type input "[PERSON_NAME]-33"
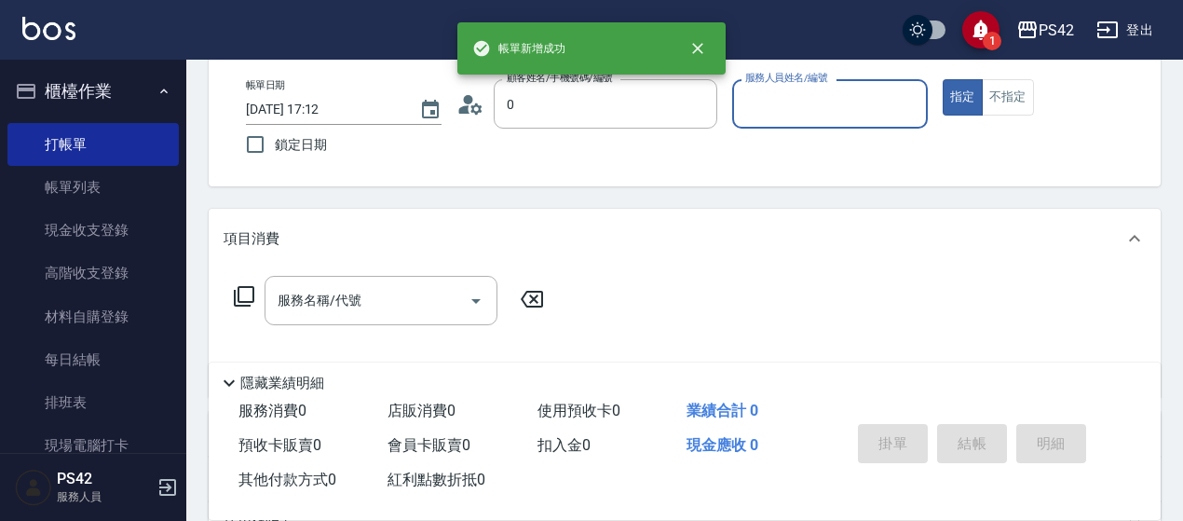
type input "無名字/0/null"
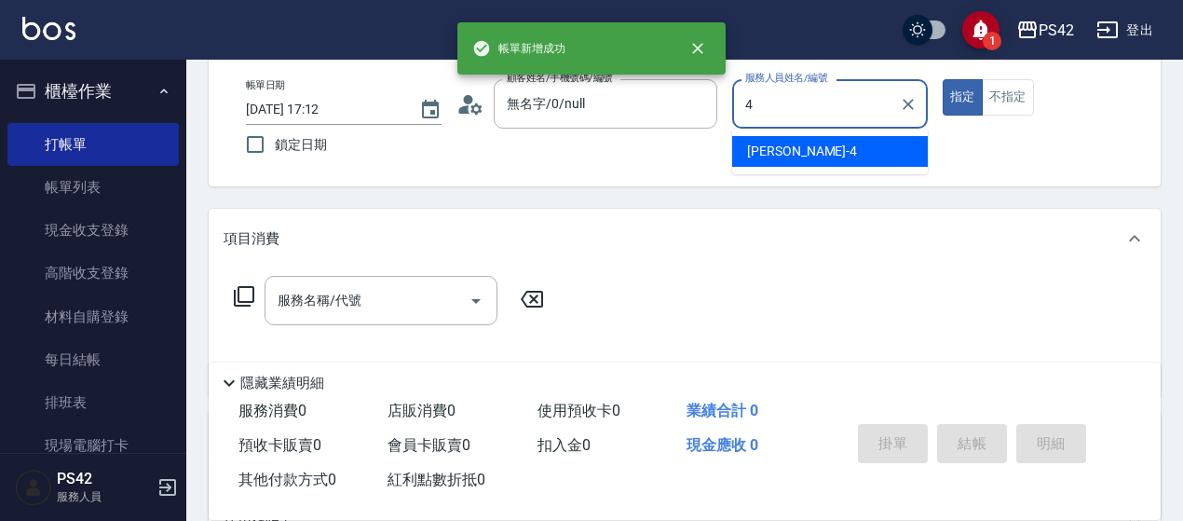
type input "[PERSON_NAME]-4"
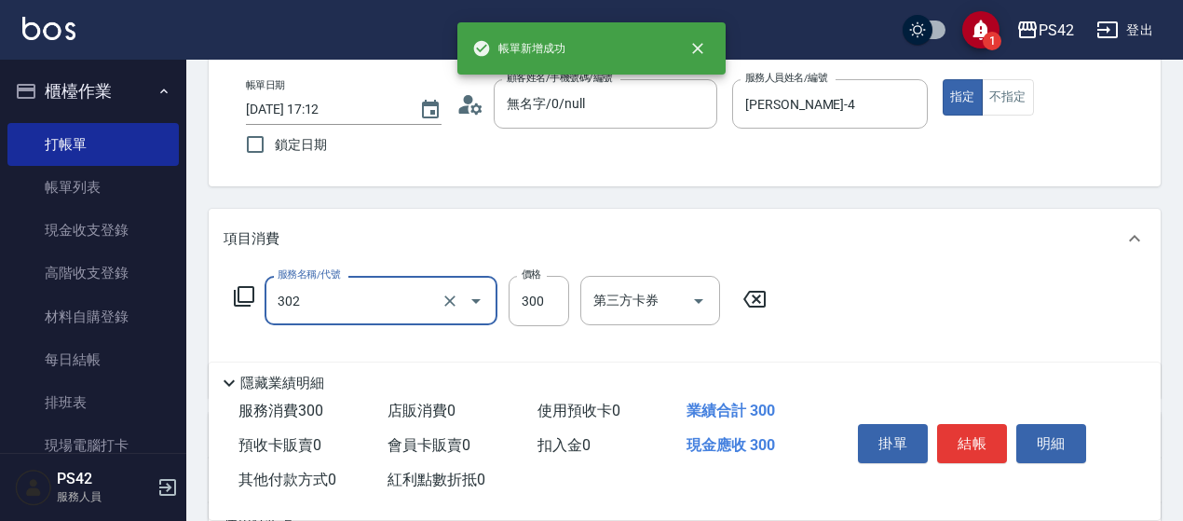
type input "剪髮(302)"
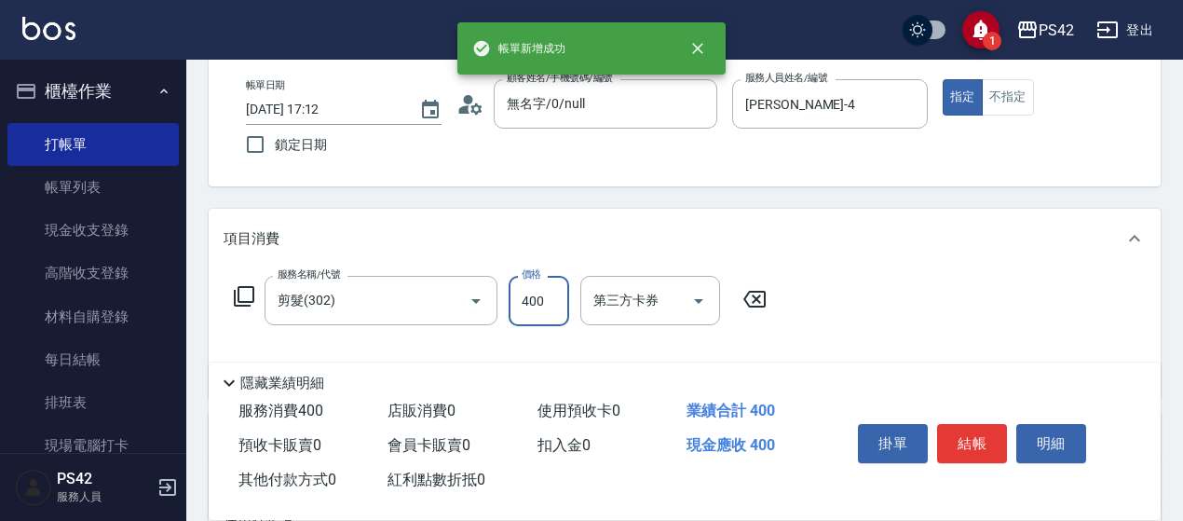
type input "400"
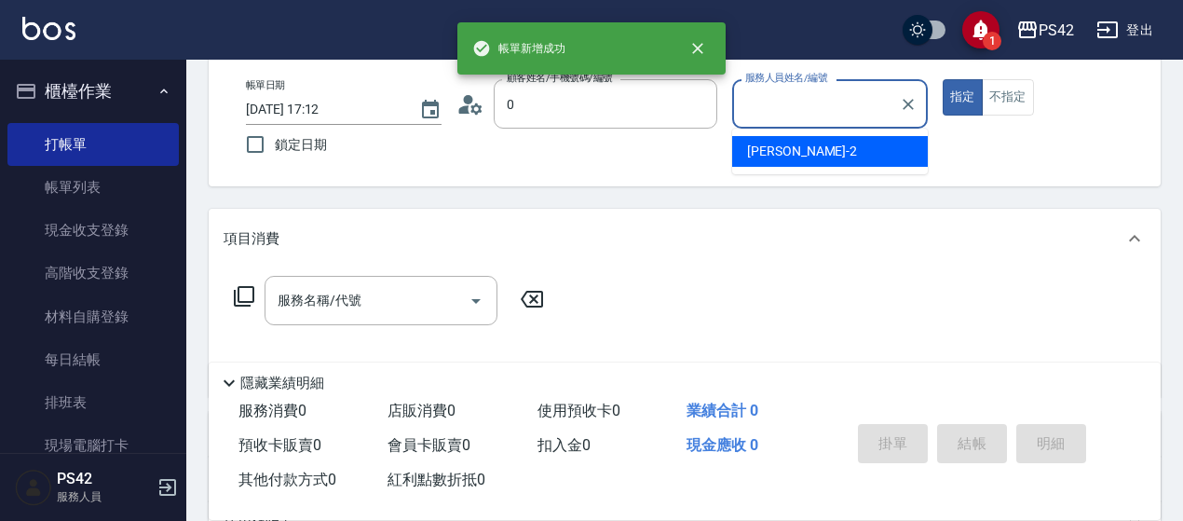
type input "無名字/0/null"
type input "[PERSON_NAME]2"
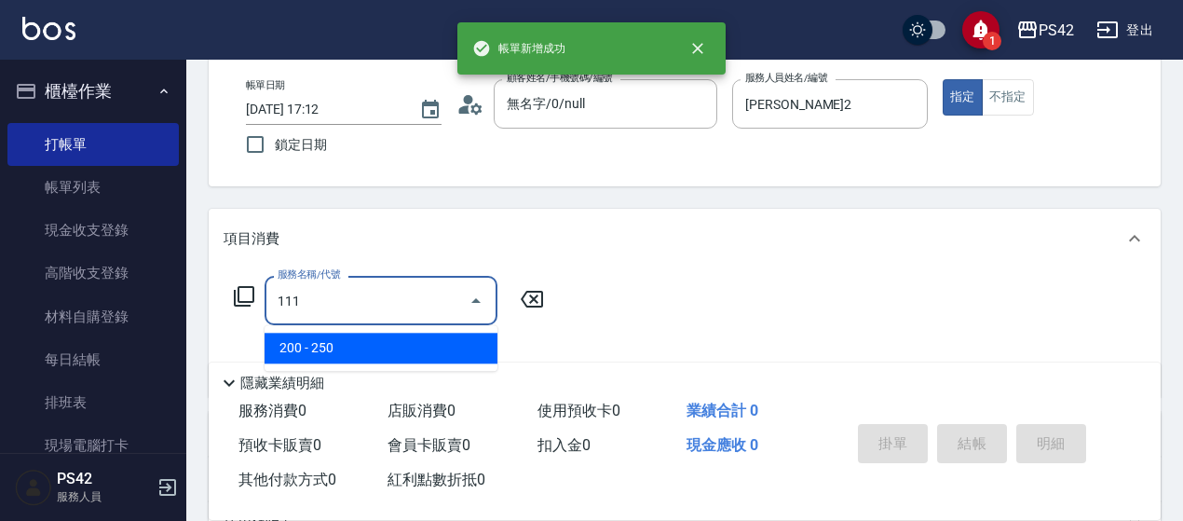
type input "200(111)"
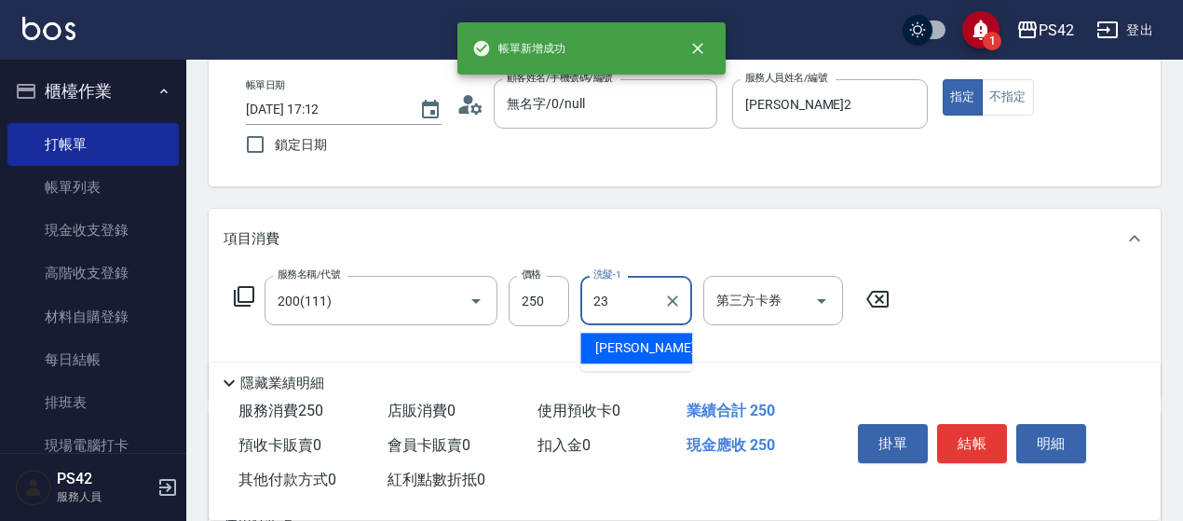
type input "[PERSON_NAME]-23"
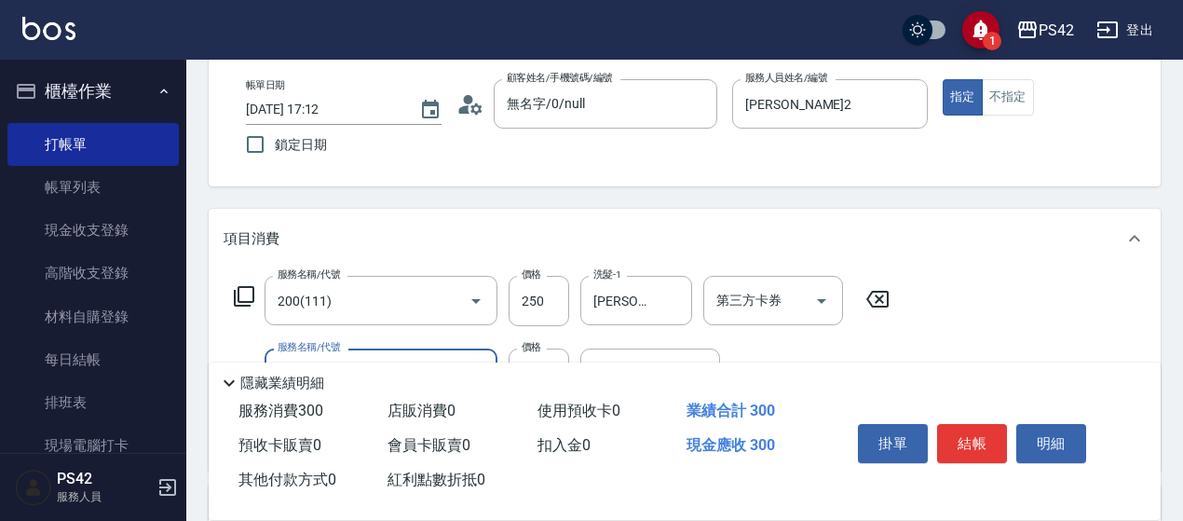
type input "精油50(112)"
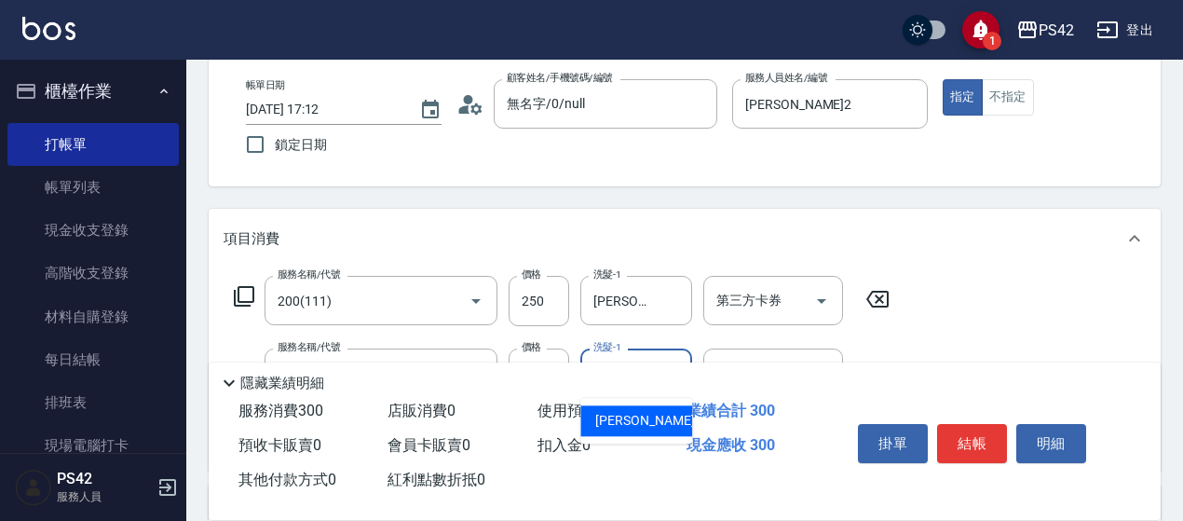
type input "[PERSON_NAME]-23"
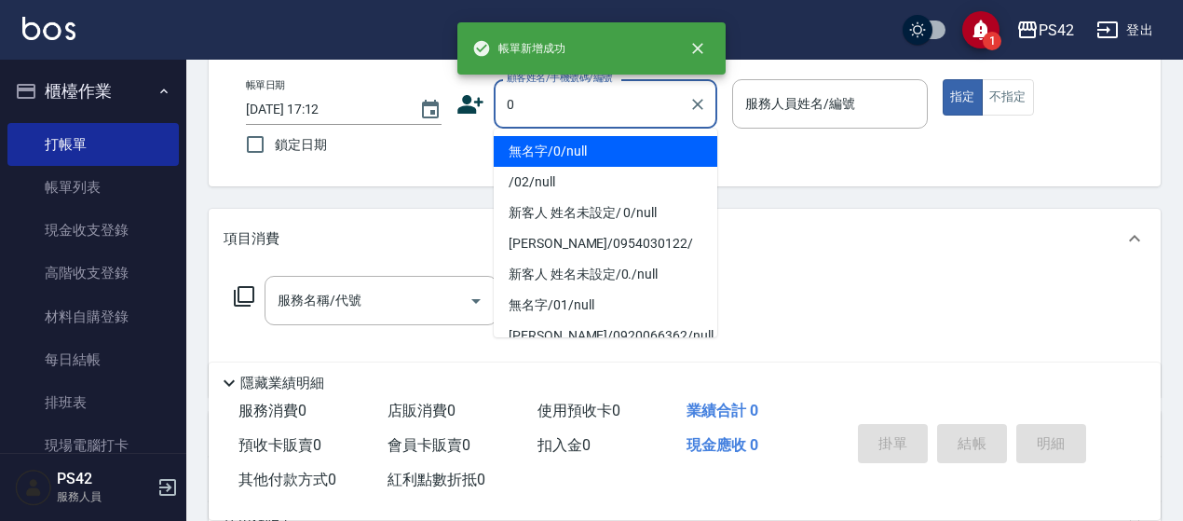
type input "無名字/0/null"
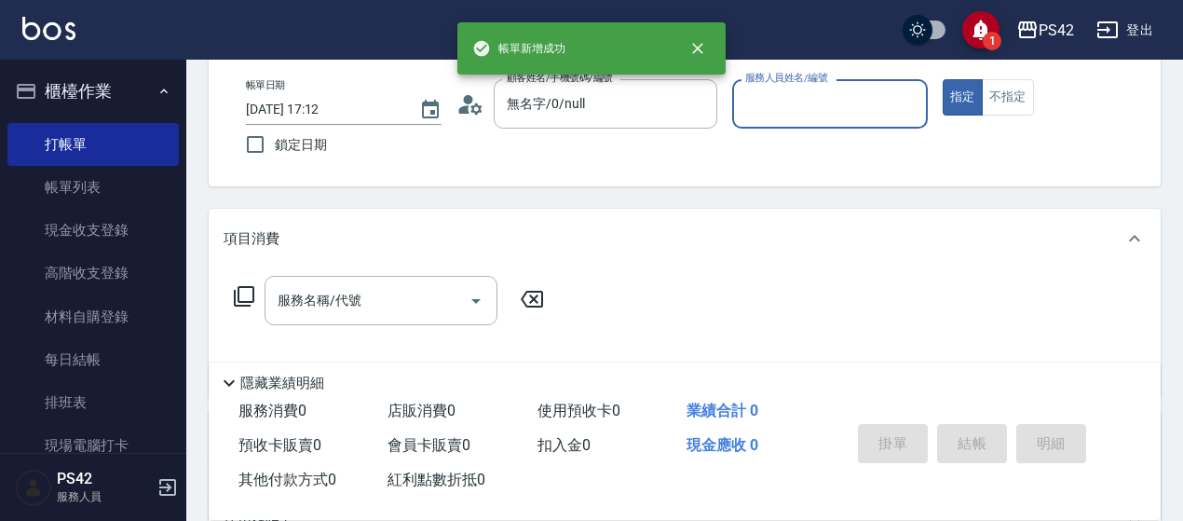
type input "4"
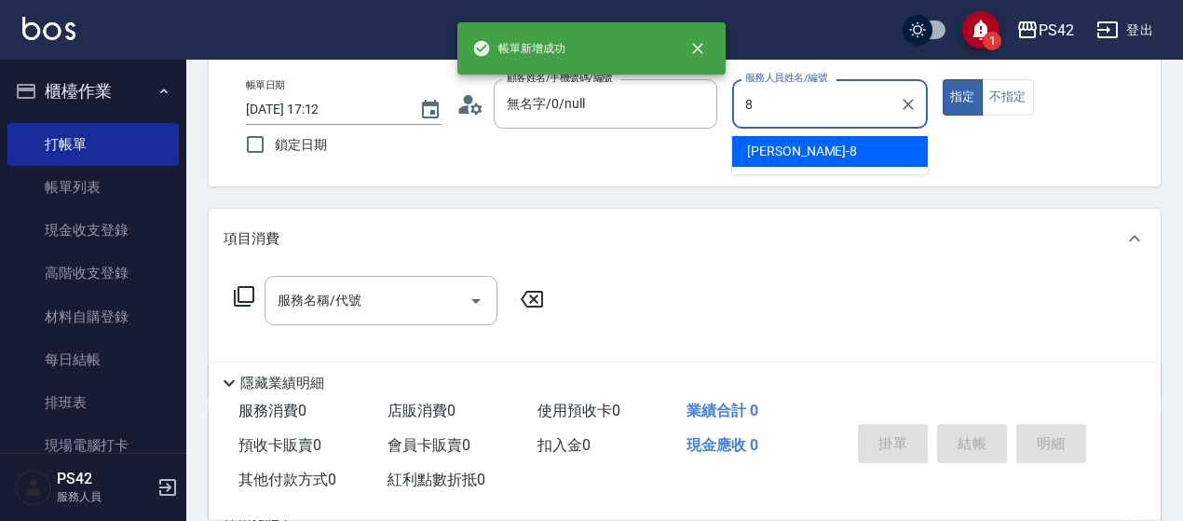
type input "[PERSON_NAME]-8"
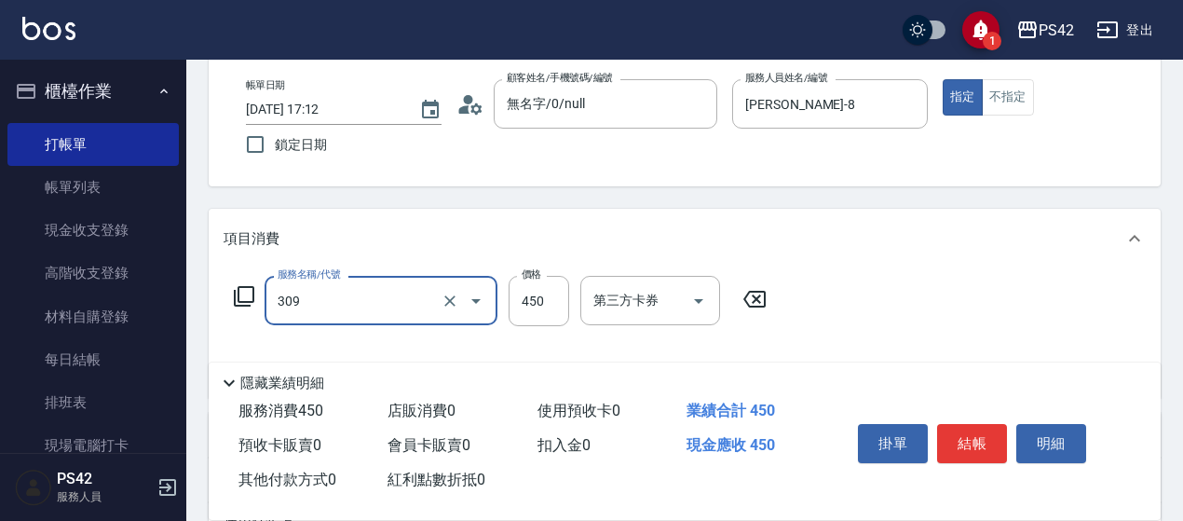
type input "洗+剪(309)"
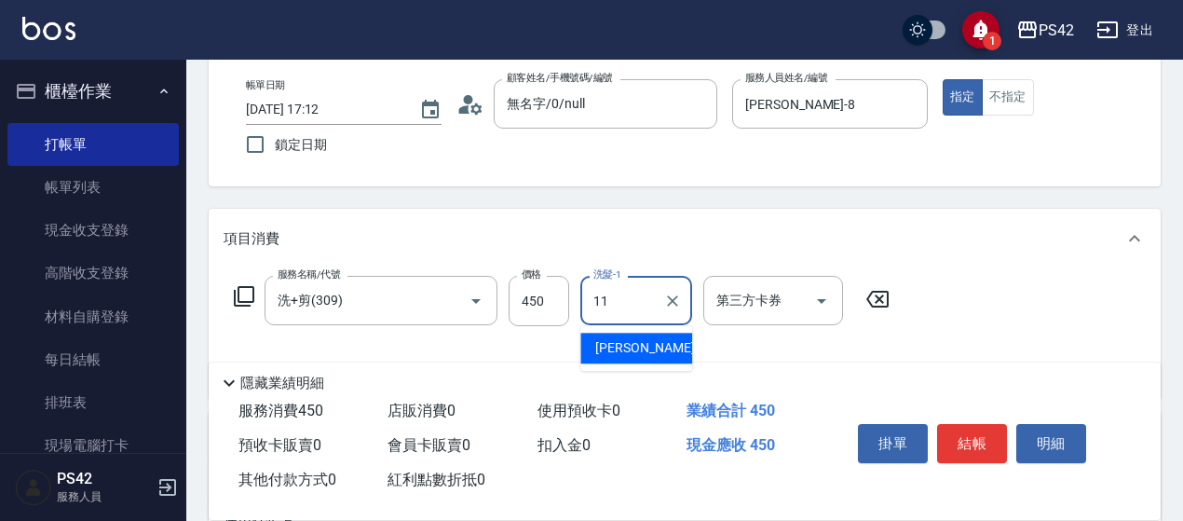
type input "[PERSON_NAME]-11"
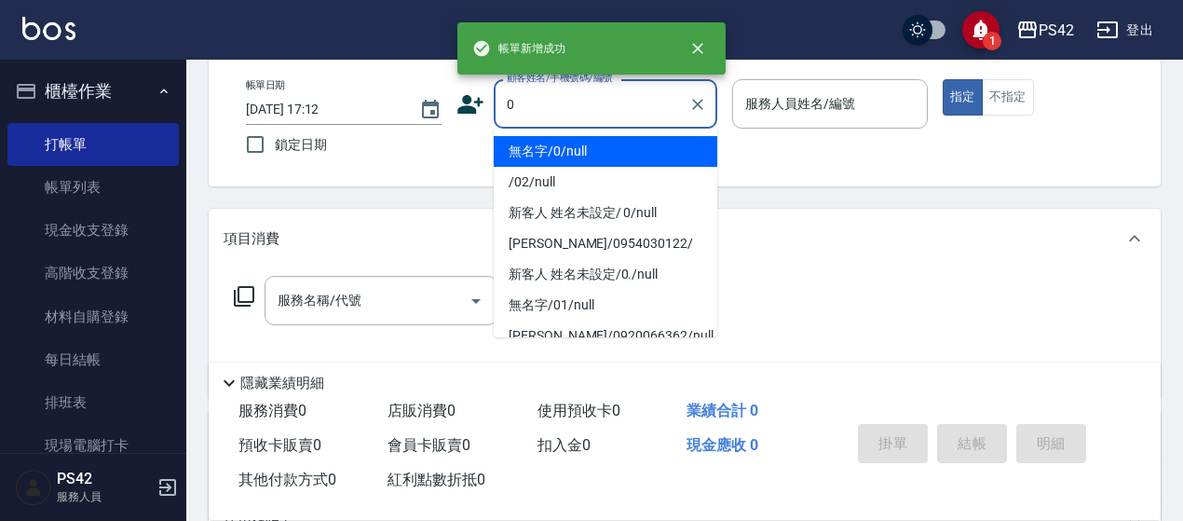
type input "無名字/0/null"
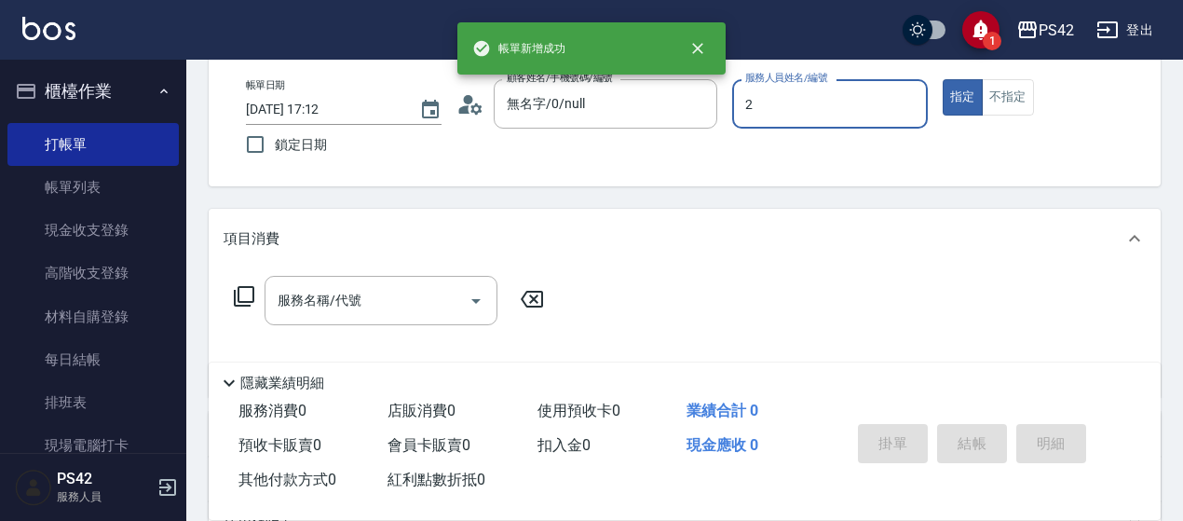
type input "[PERSON_NAME]2"
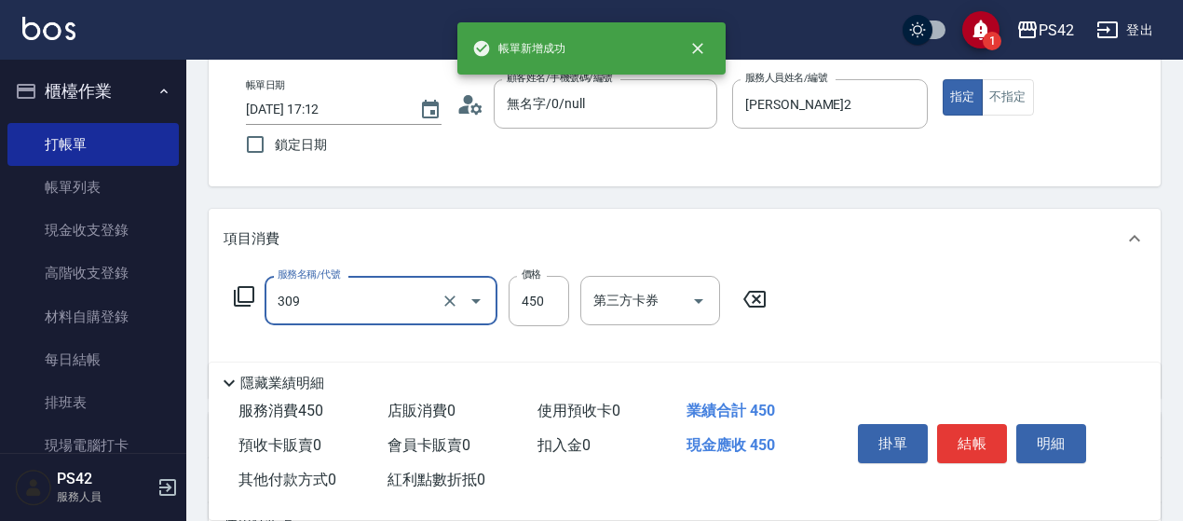
type input "洗+剪(309)"
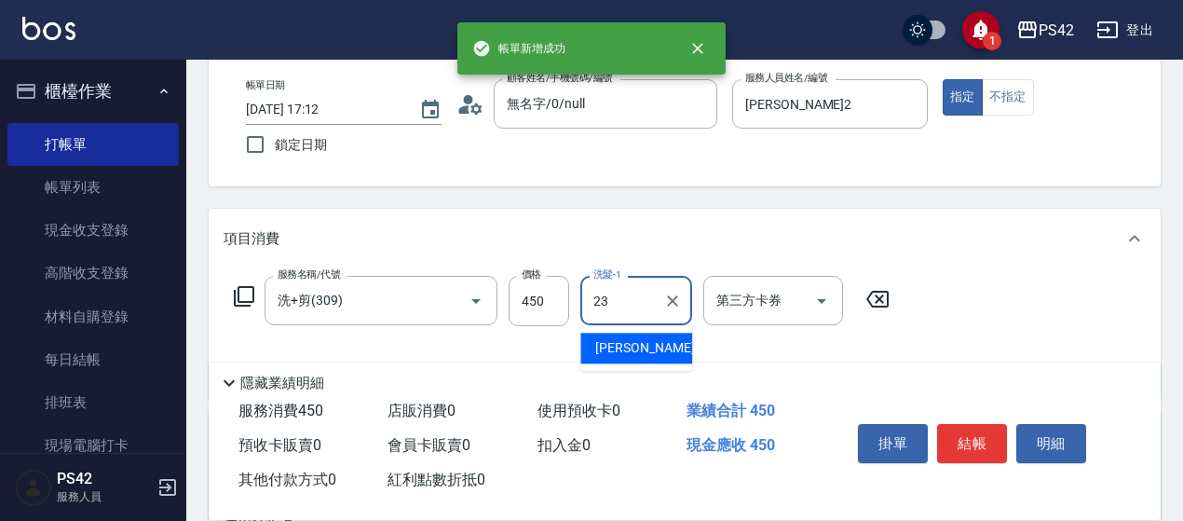
type input "[PERSON_NAME]-23"
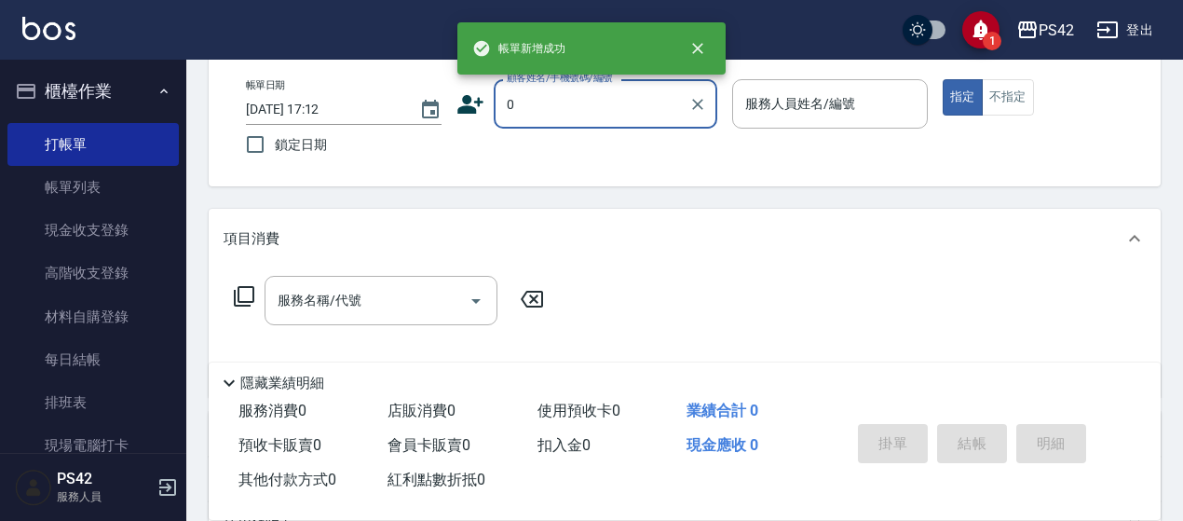
type input "無名字/0/null"
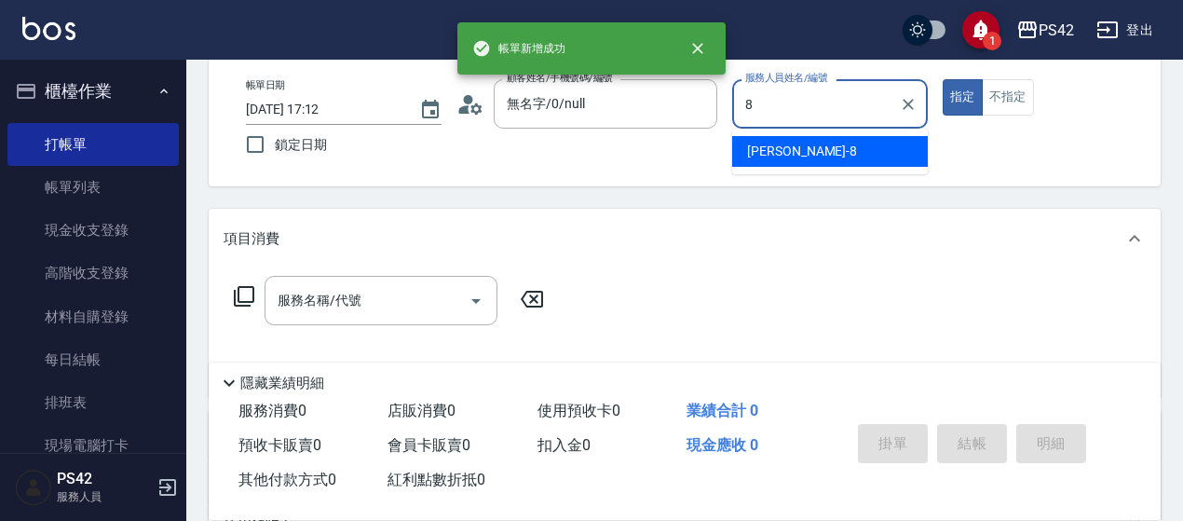
type input "[PERSON_NAME]-8"
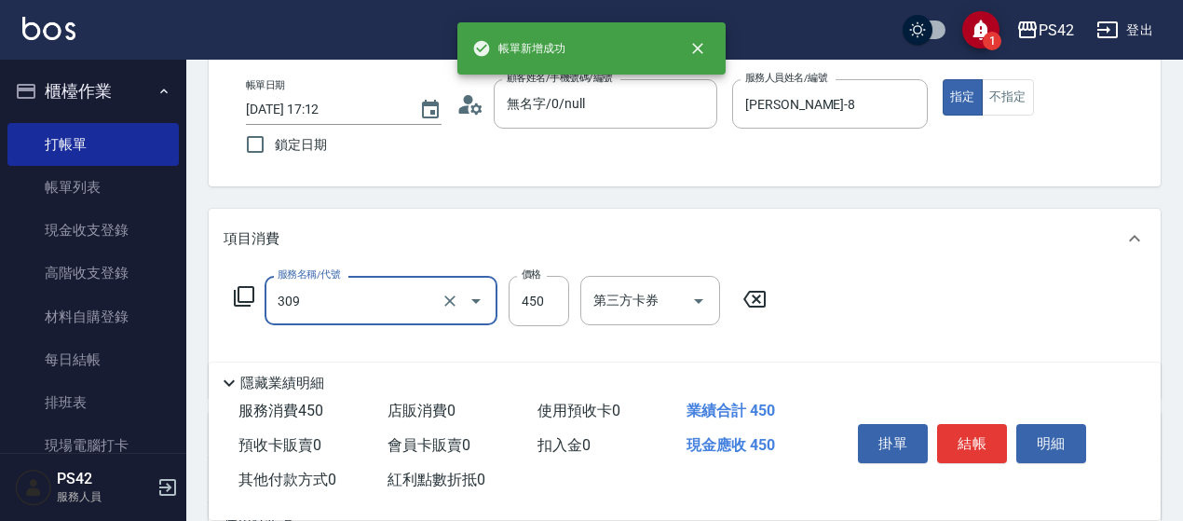
type input "洗+剪(309)"
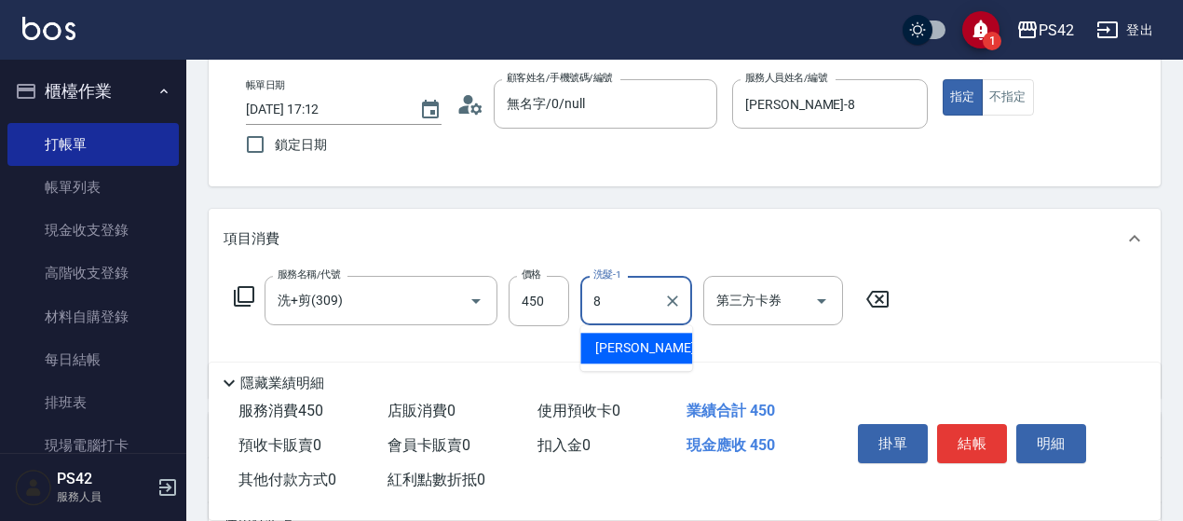
type input "[PERSON_NAME]-8"
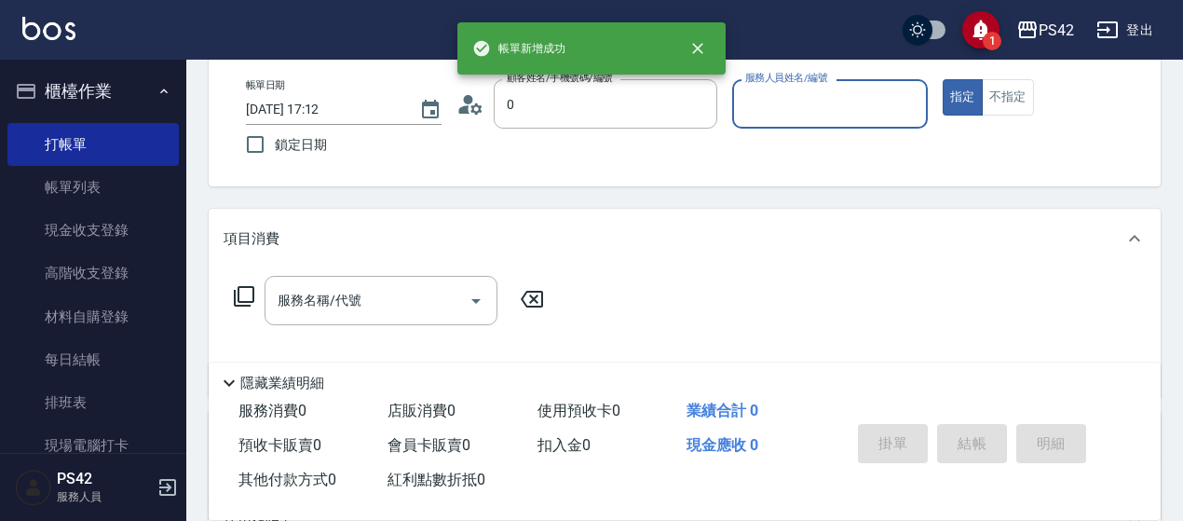
type input "無名字/0/null"
type input "[PERSON_NAME]1"
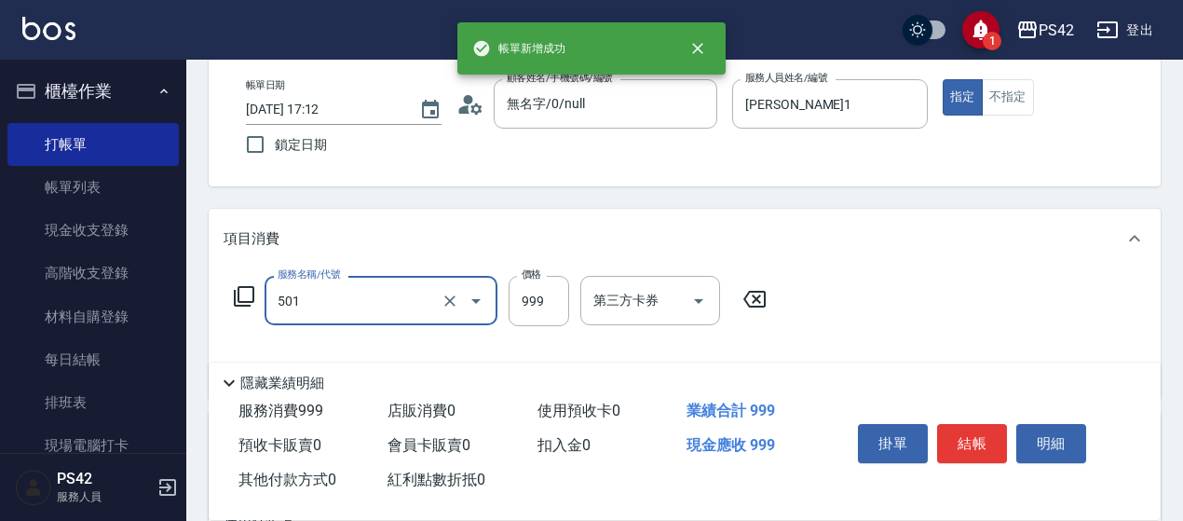
type input "染髮(501)"
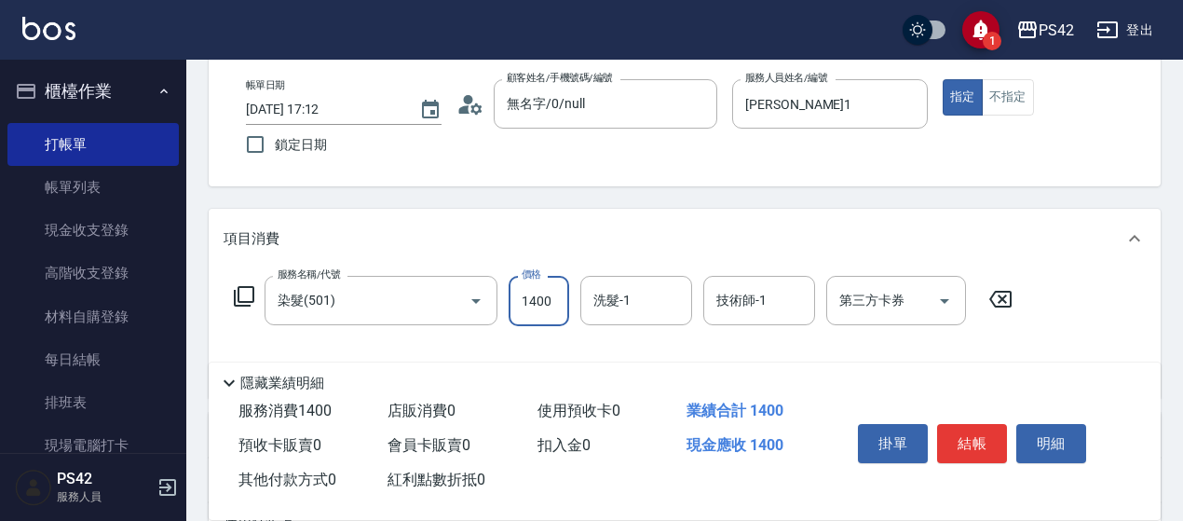
type input "1400"
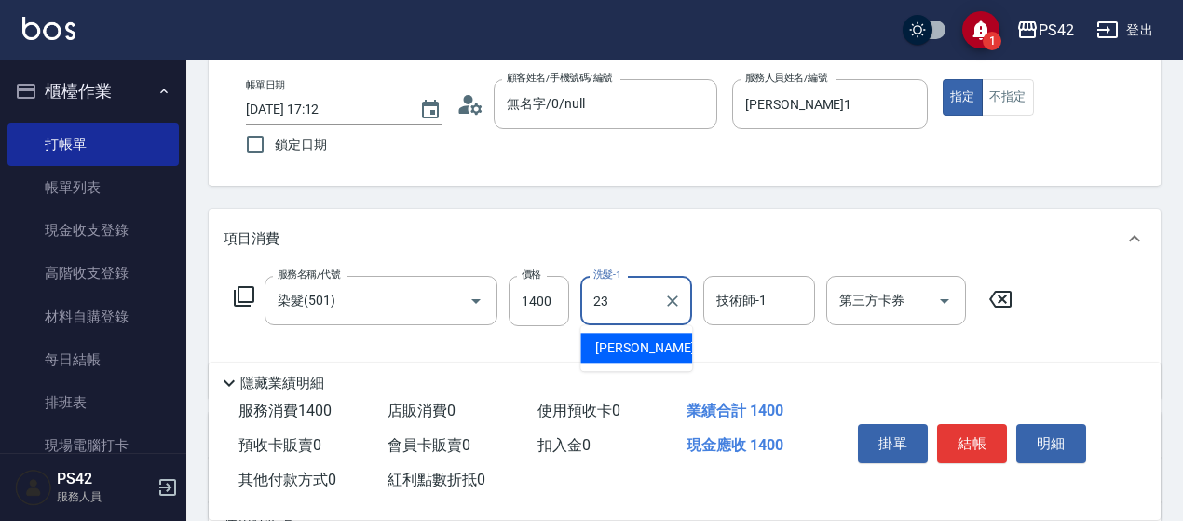
type input "[PERSON_NAME]-23"
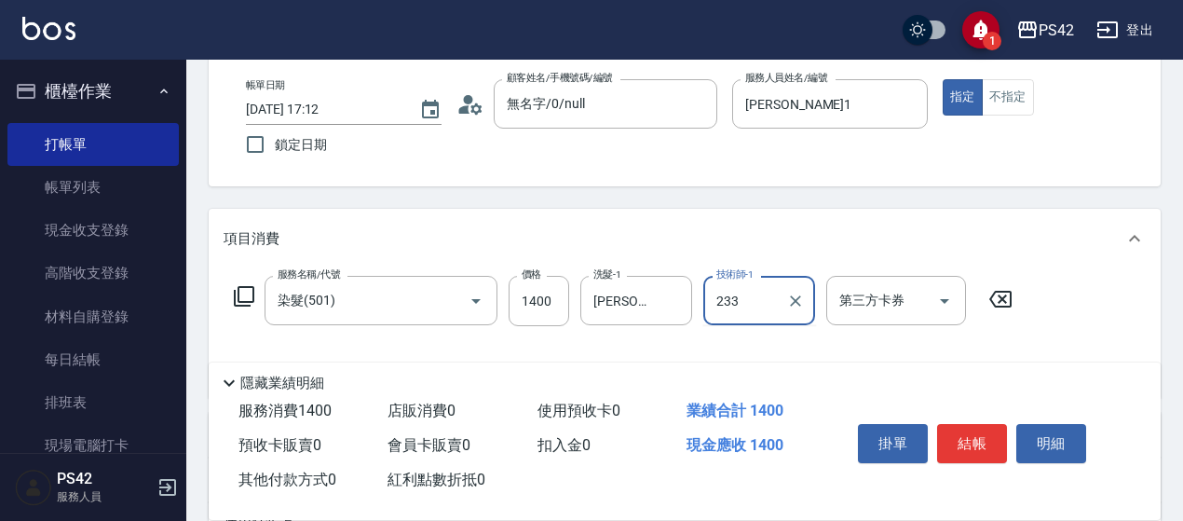
type input "233"
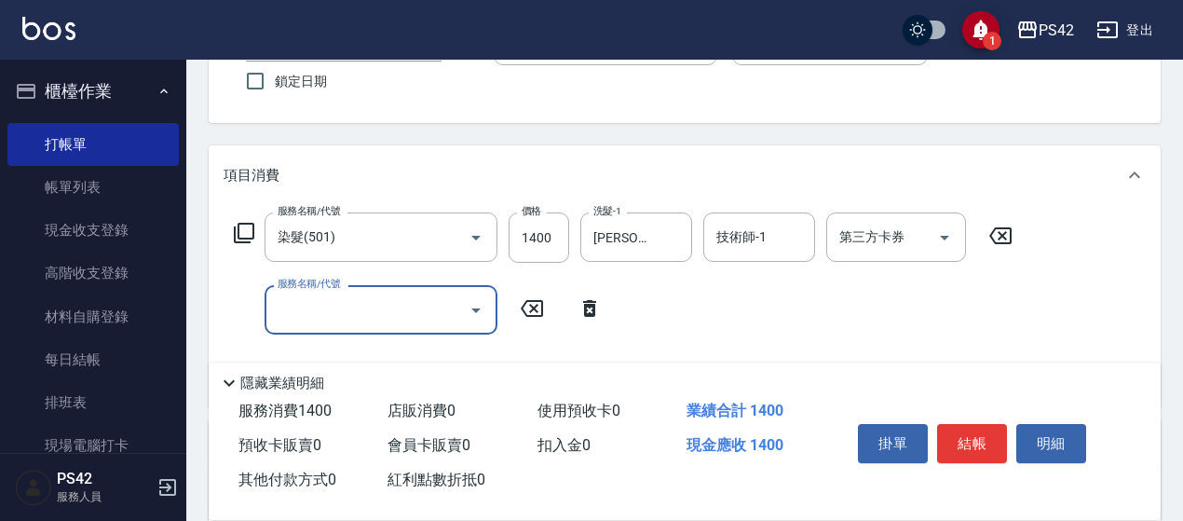
scroll to position [186, 0]
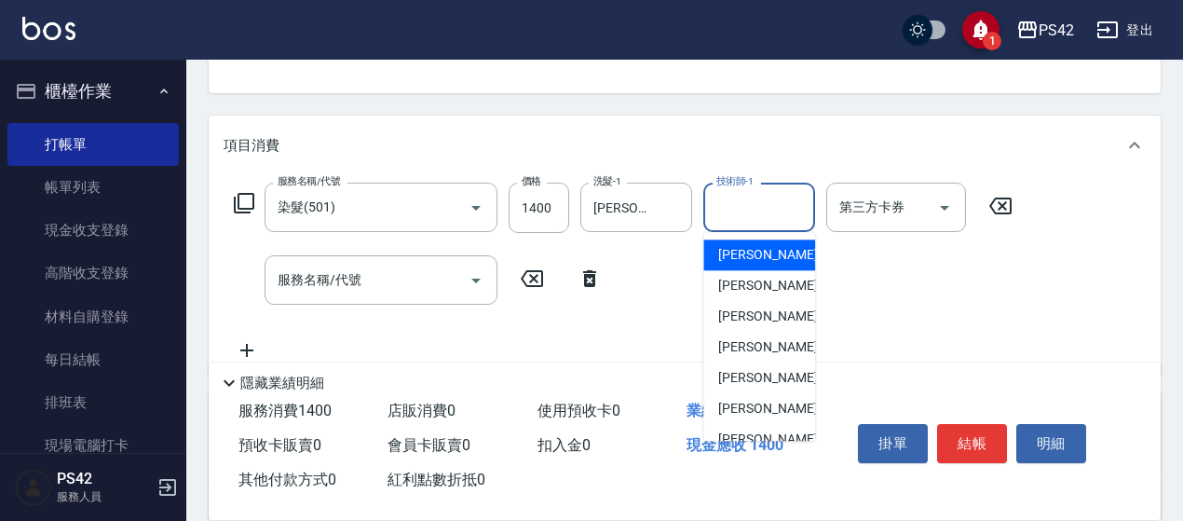
click at [765, 208] on input "技術師-1" at bounding box center [759, 207] width 95 height 33
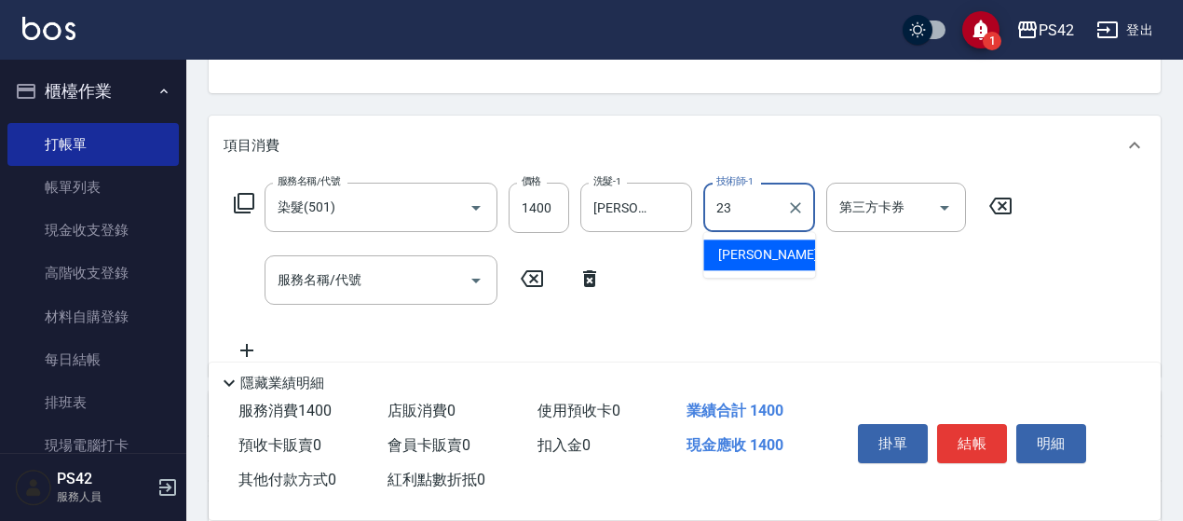
type input "[PERSON_NAME]-23"
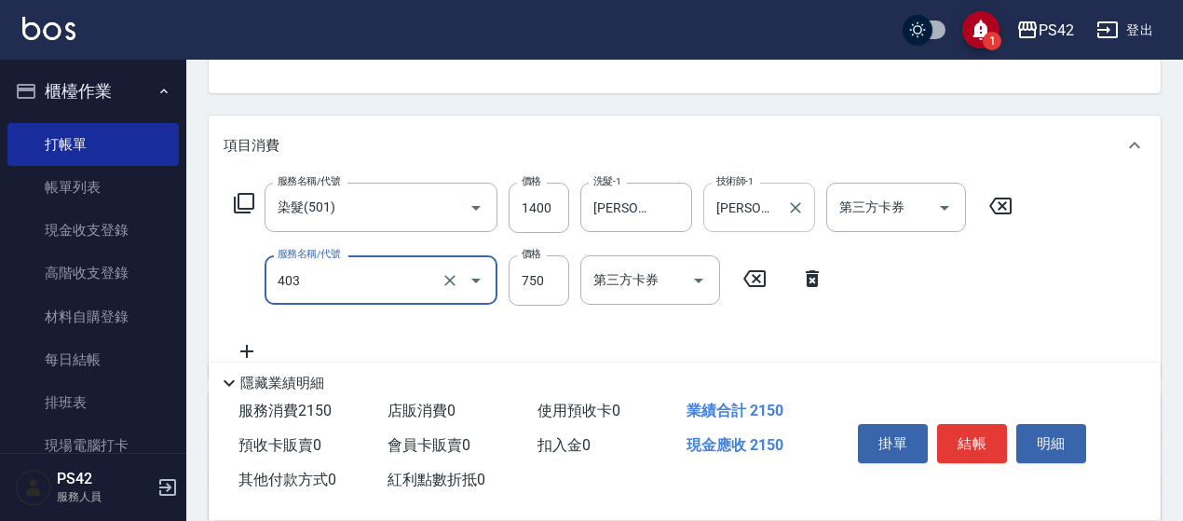
type input "750護(403)"
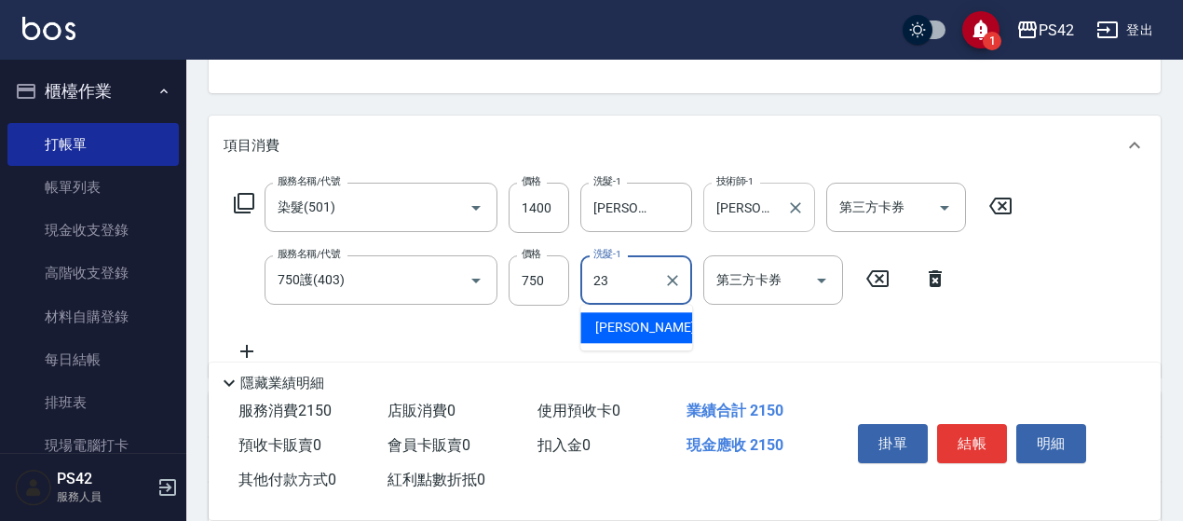
type input "[PERSON_NAME]-23"
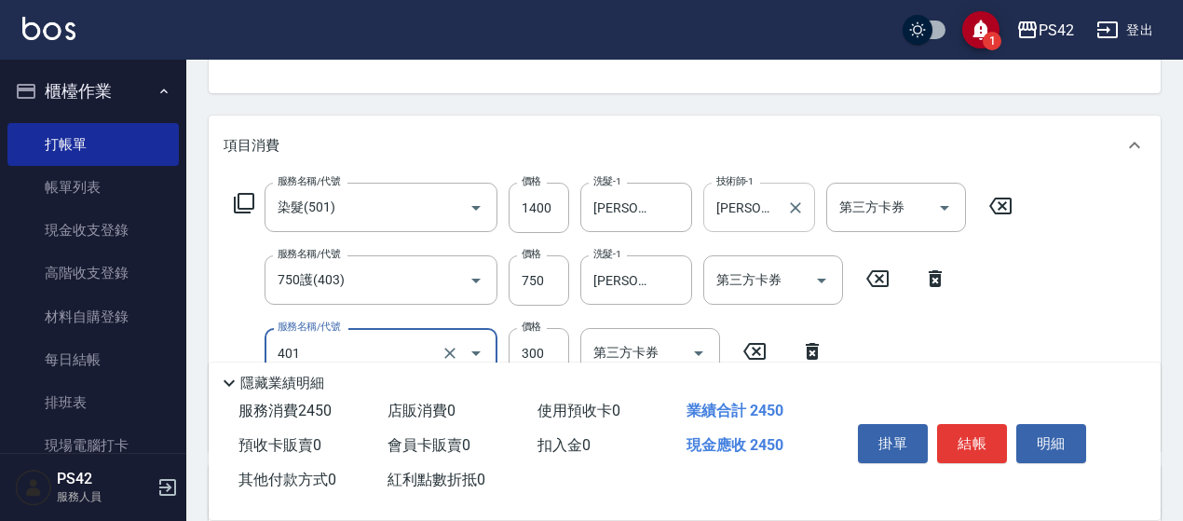
type input "300護(401)"
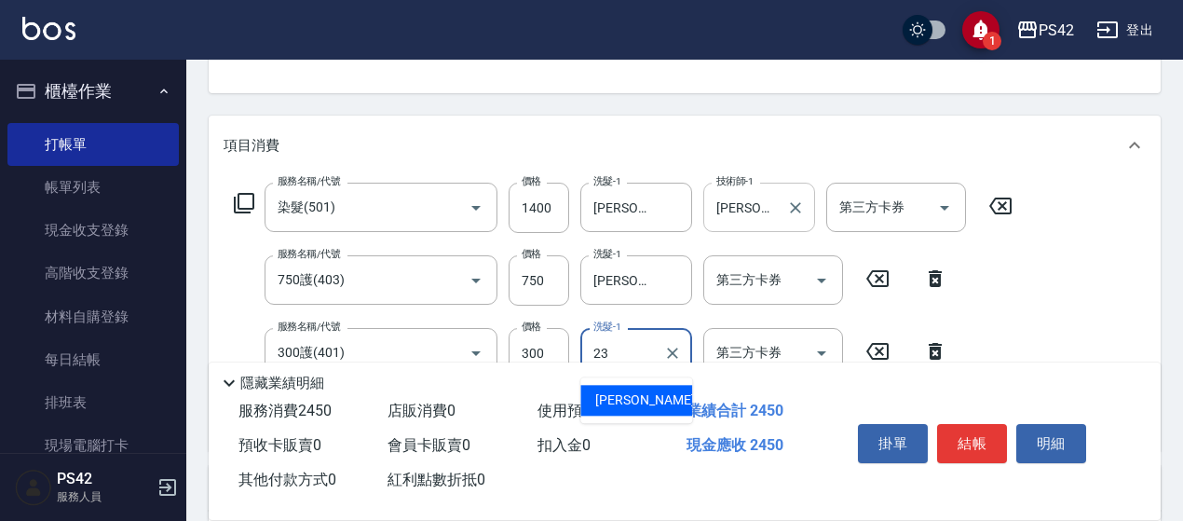
type input "[PERSON_NAME]-23"
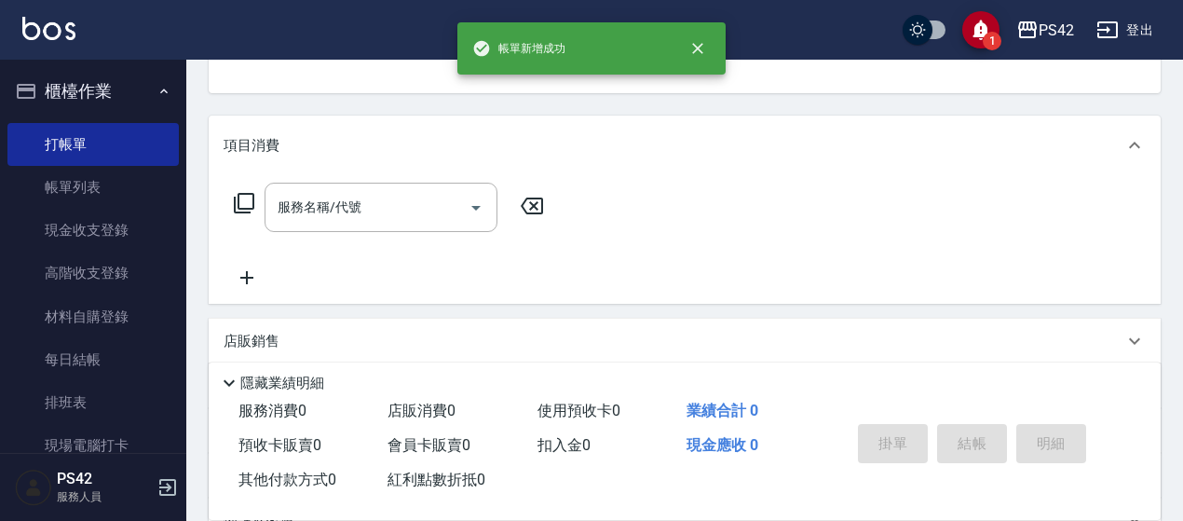
scroll to position [181, 0]
type input "無名字/0/null"
type input "[PERSON_NAME]-4"
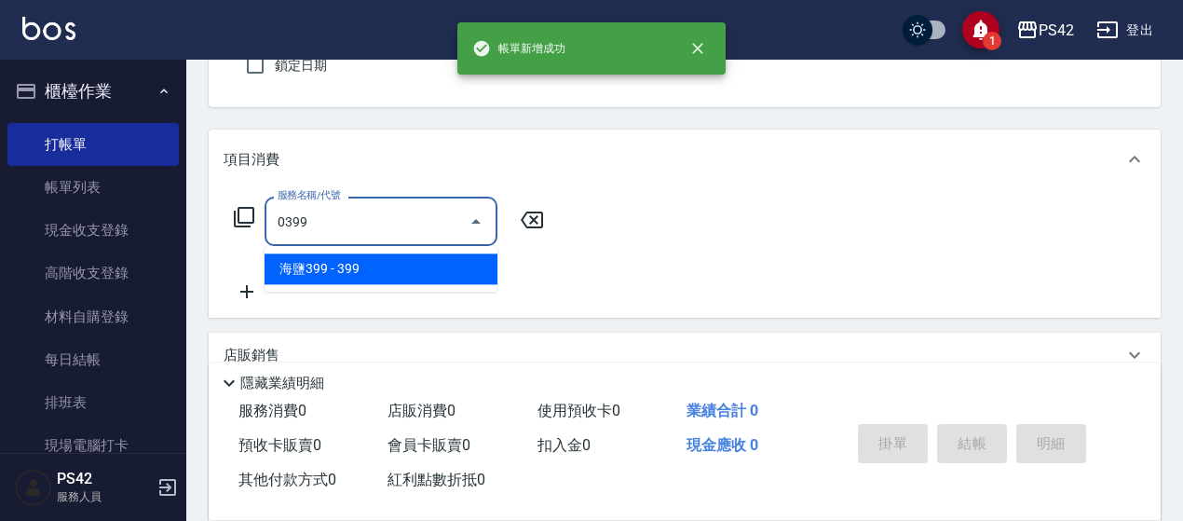
type input "海鹽399(0399)"
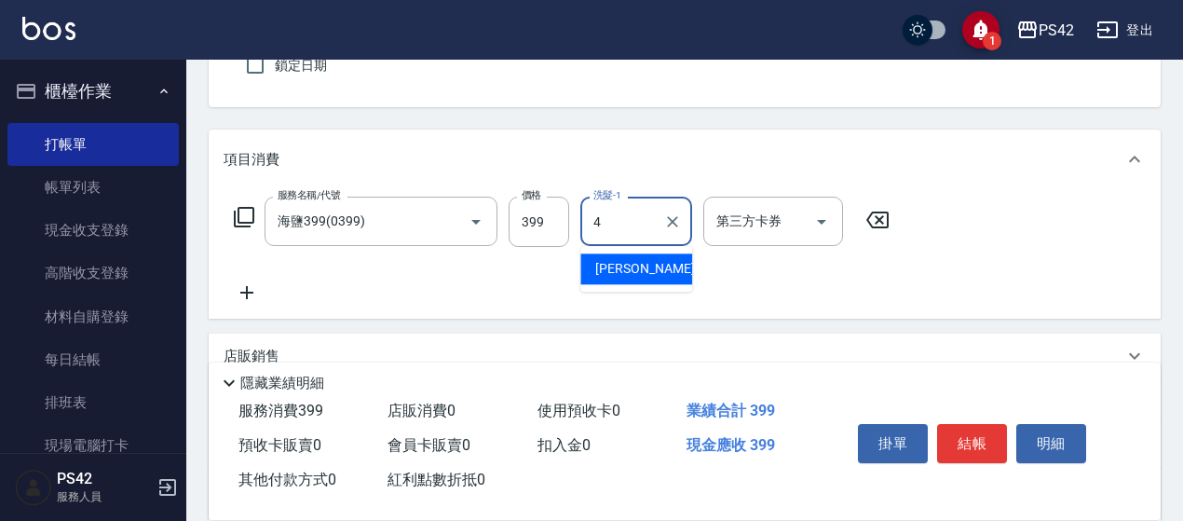
type input "[PERSON_NAME]-4"
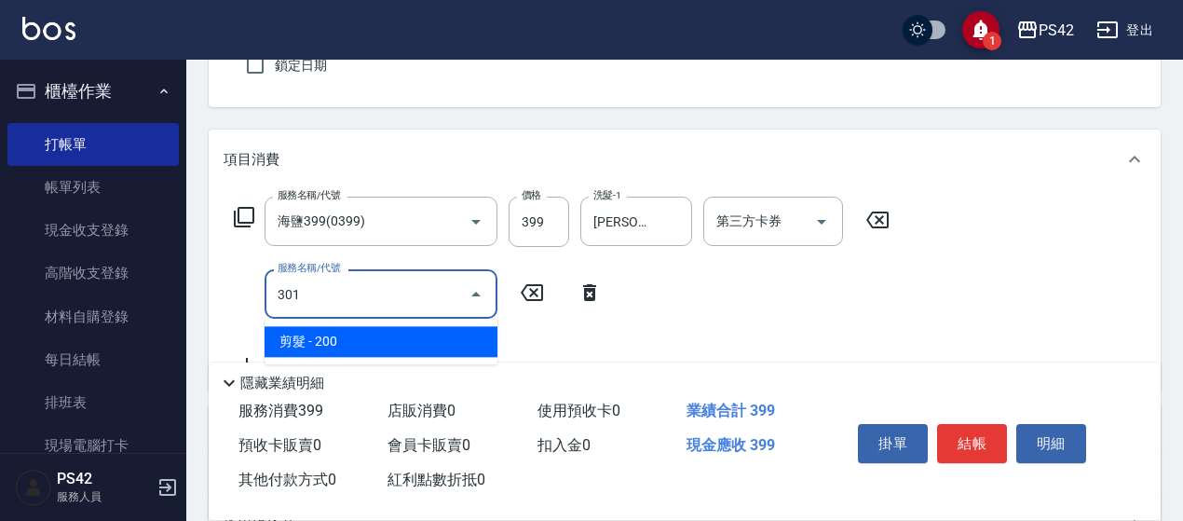
type input "剪髮(301)"
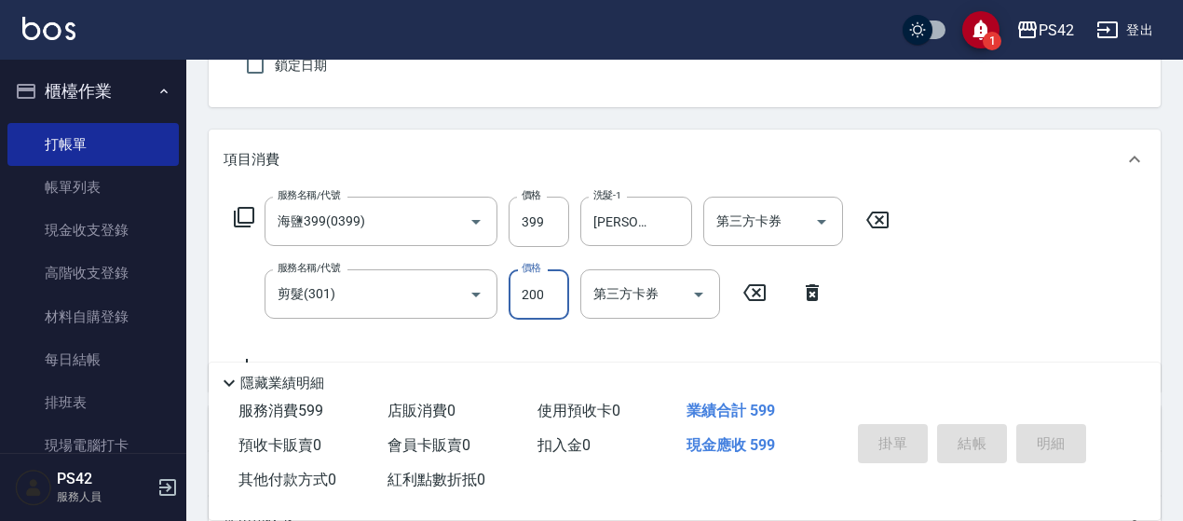
type input "[DATE] 17:13"
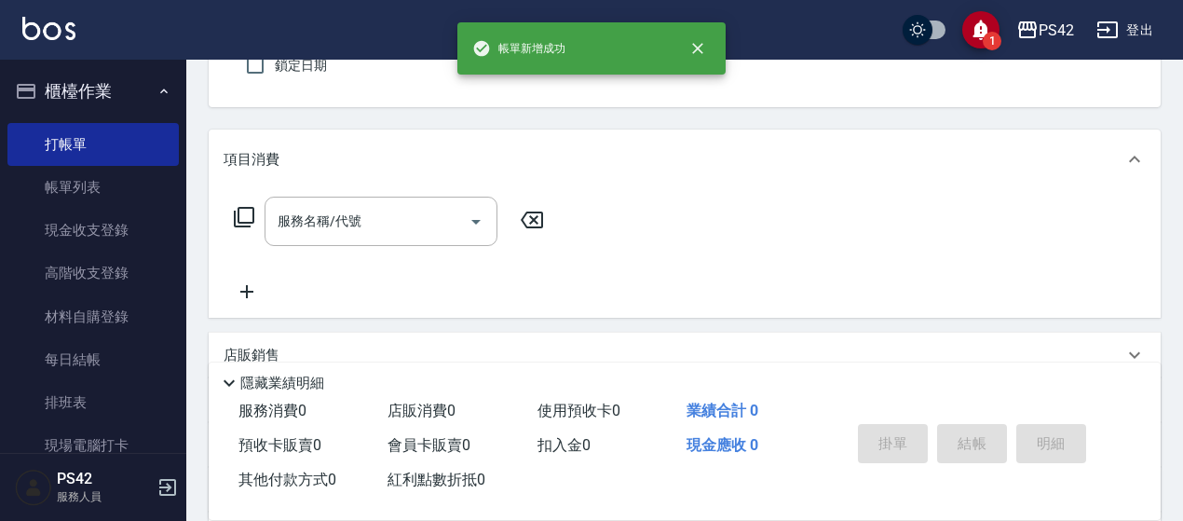
type input "無名字/0/null"
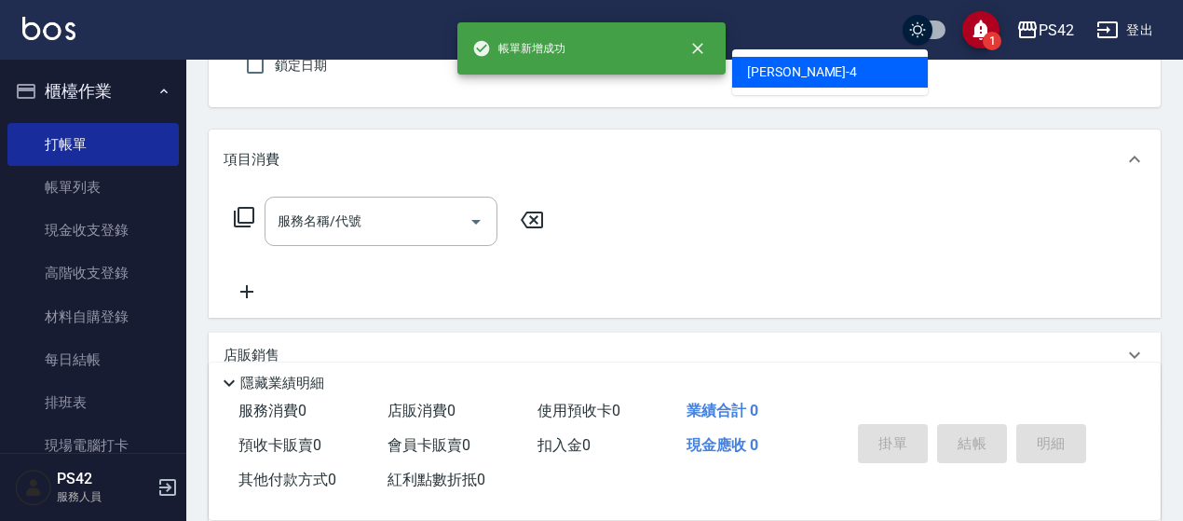
type input "[PERSON_NAME]-4"
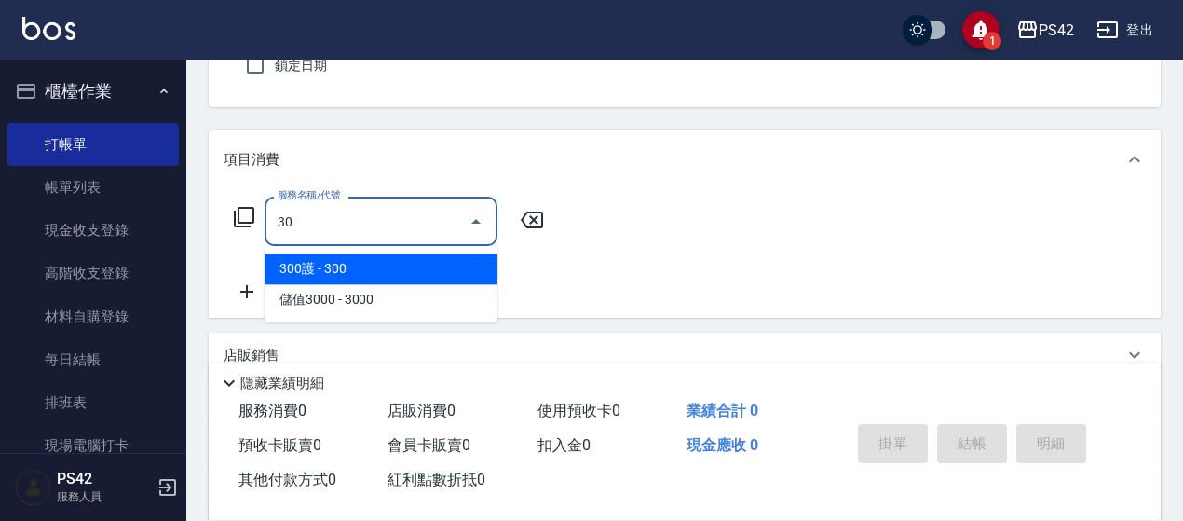
type input "3"
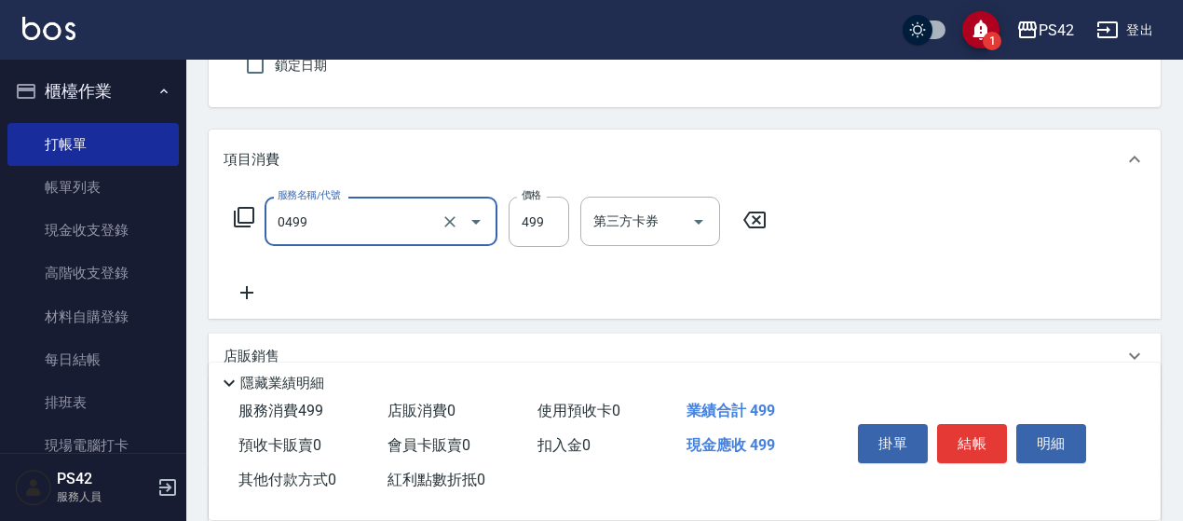
type input "[PERSON_NAME]499(0499)"
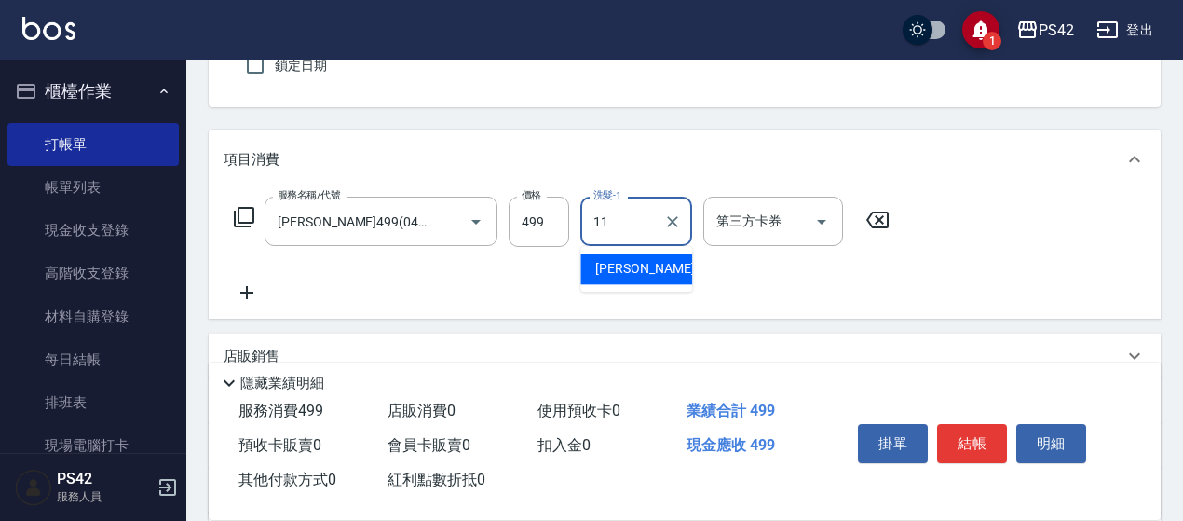
type input "[PERSON_NAME]-11"
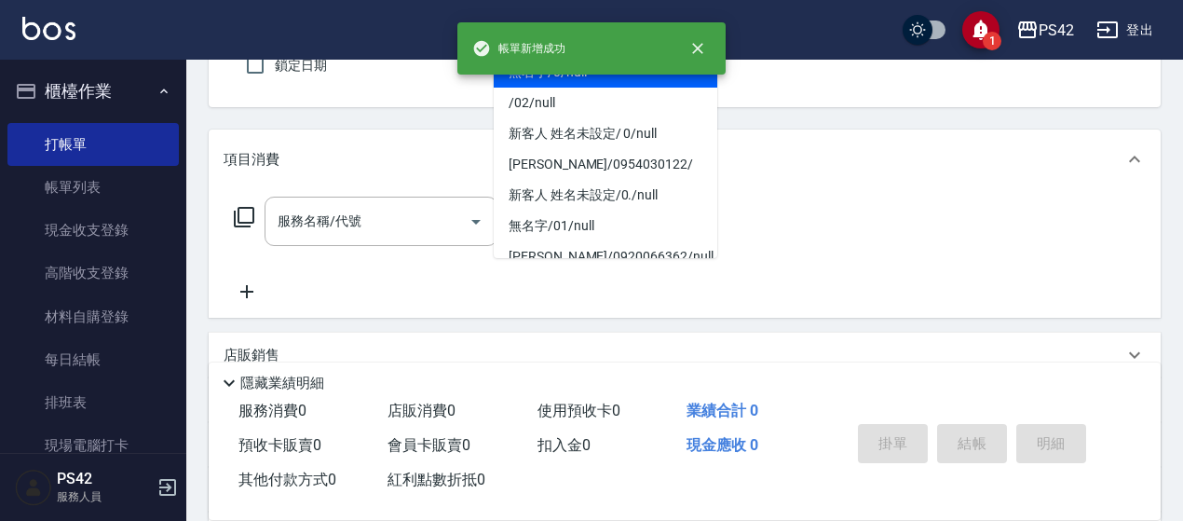
type input "無名字/0/null"
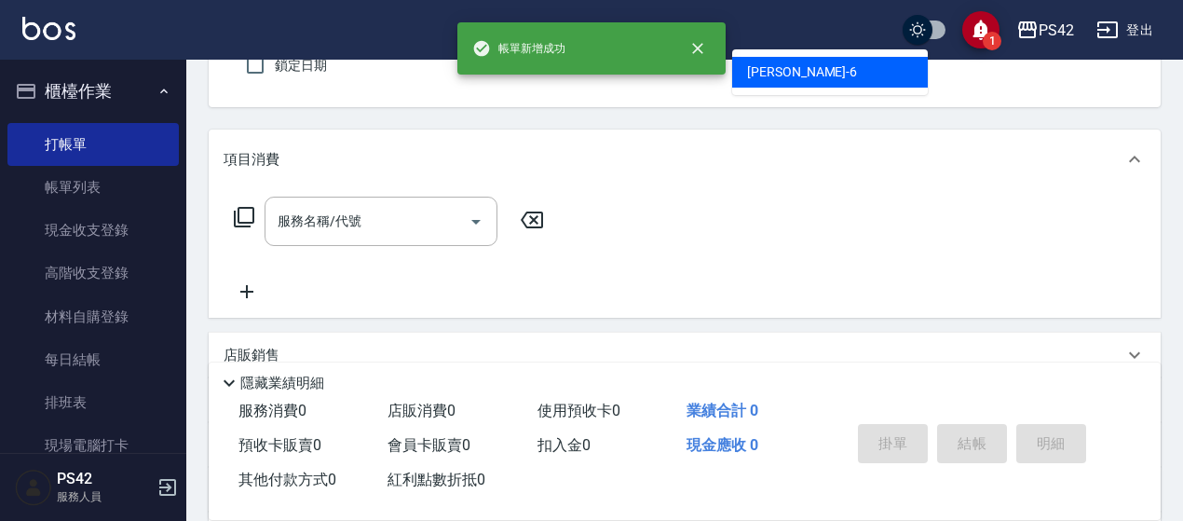
type input "[PERSON_NAME]-6"
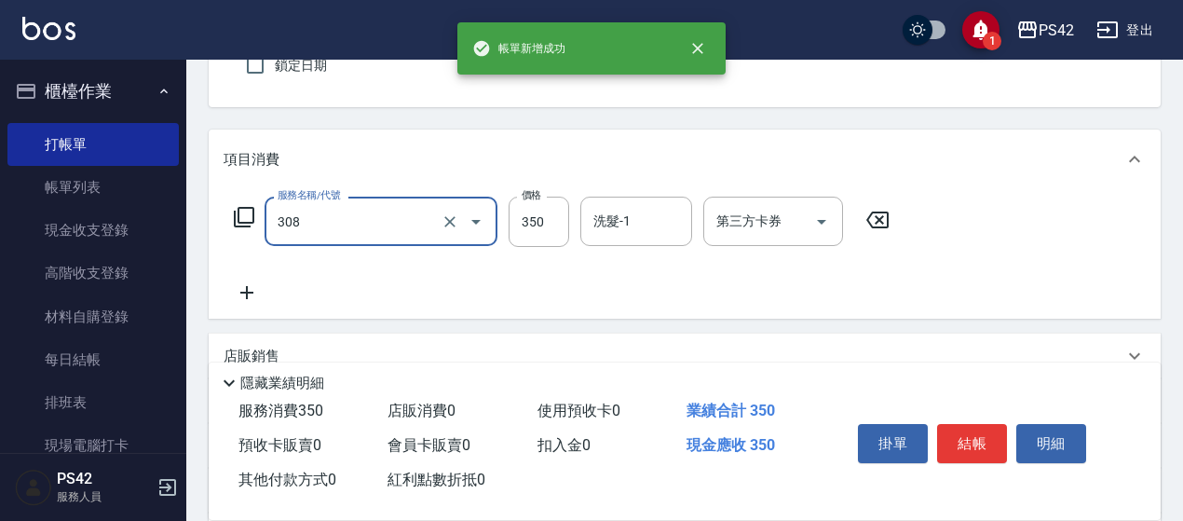
type input "洗+剪(308)"
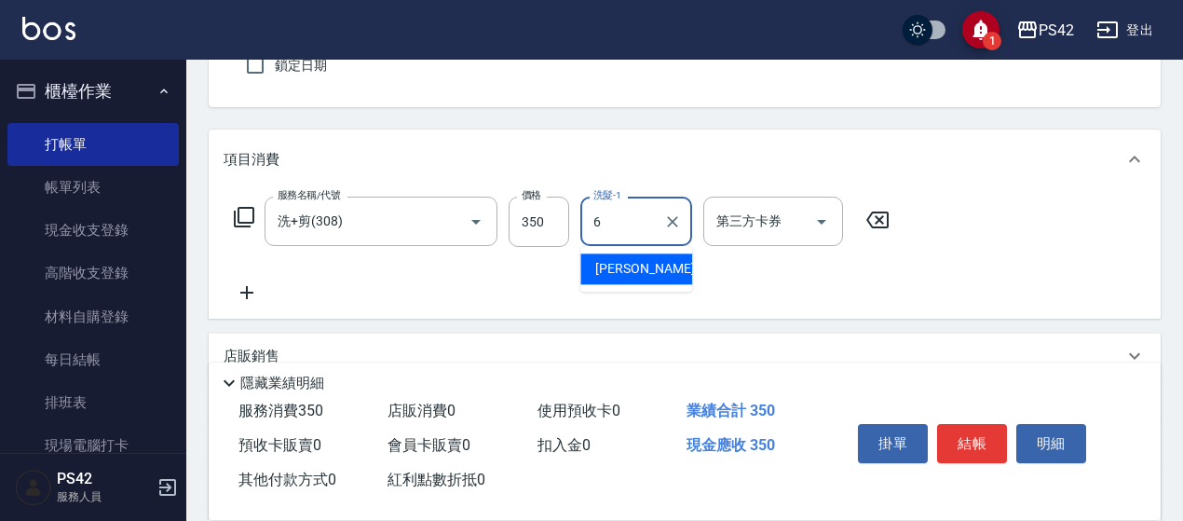
type input "[PERSON_NAME]-6"
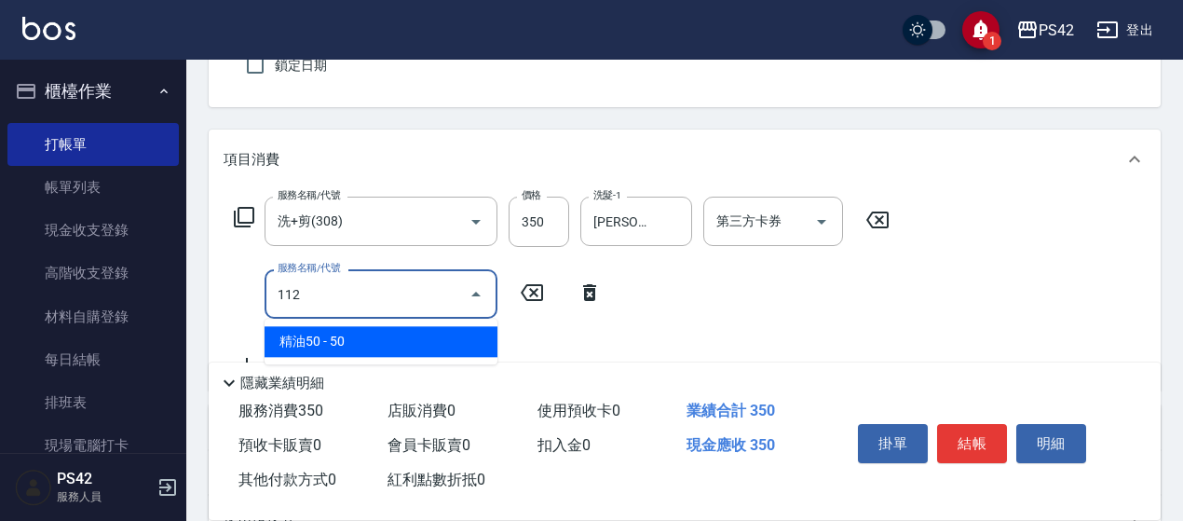
type input "精油50(112)"
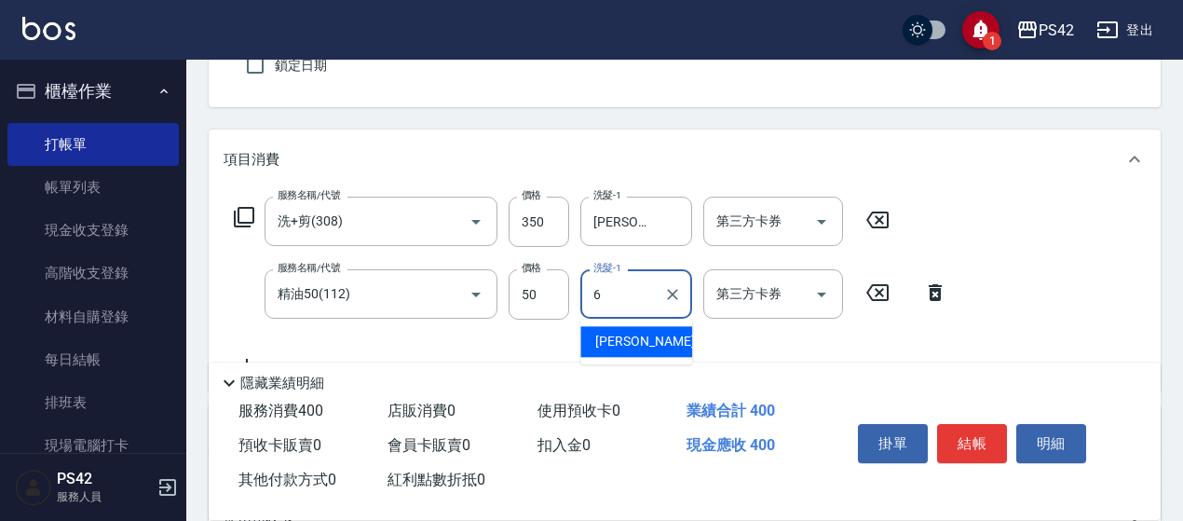
type input "[PERSON_NAME]-6"
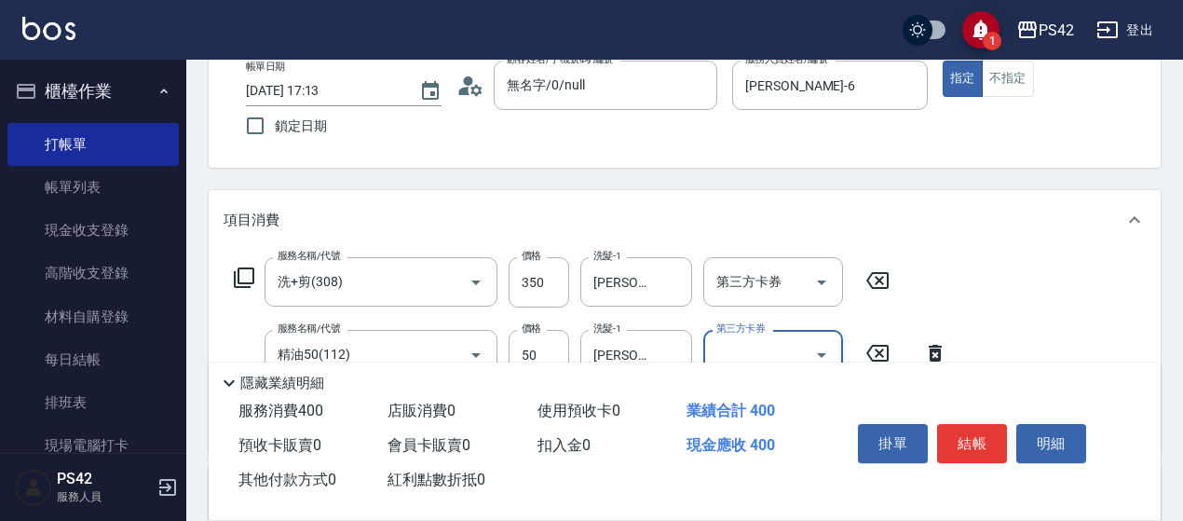
scroll to position [279, 0]
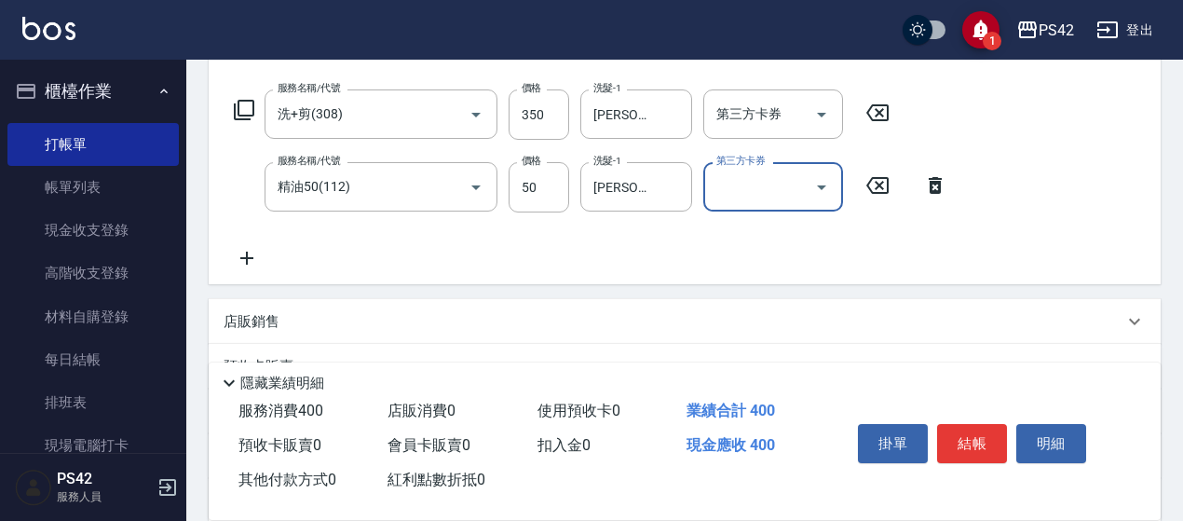
click at [973, 444] on button "結帳" at bounding box center [972, 443] width 70 height 39
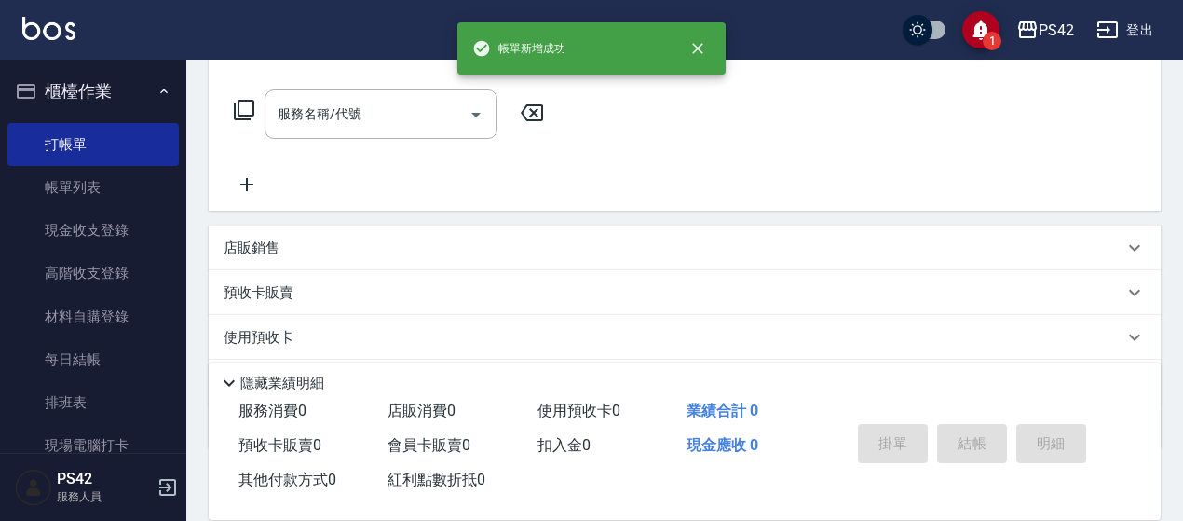
scroll to position [0, 0]
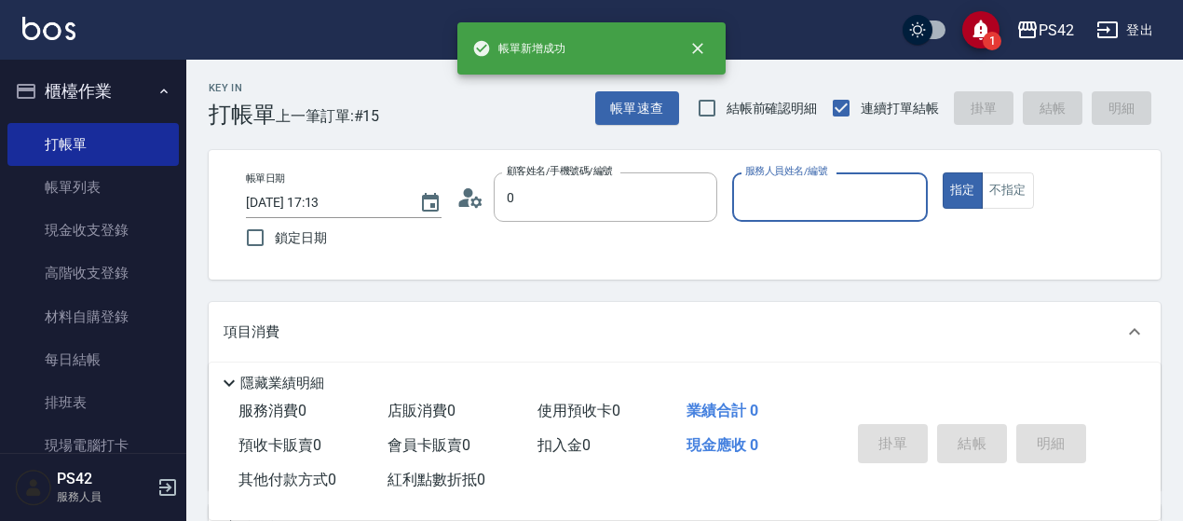
type input "無名字/0/null"
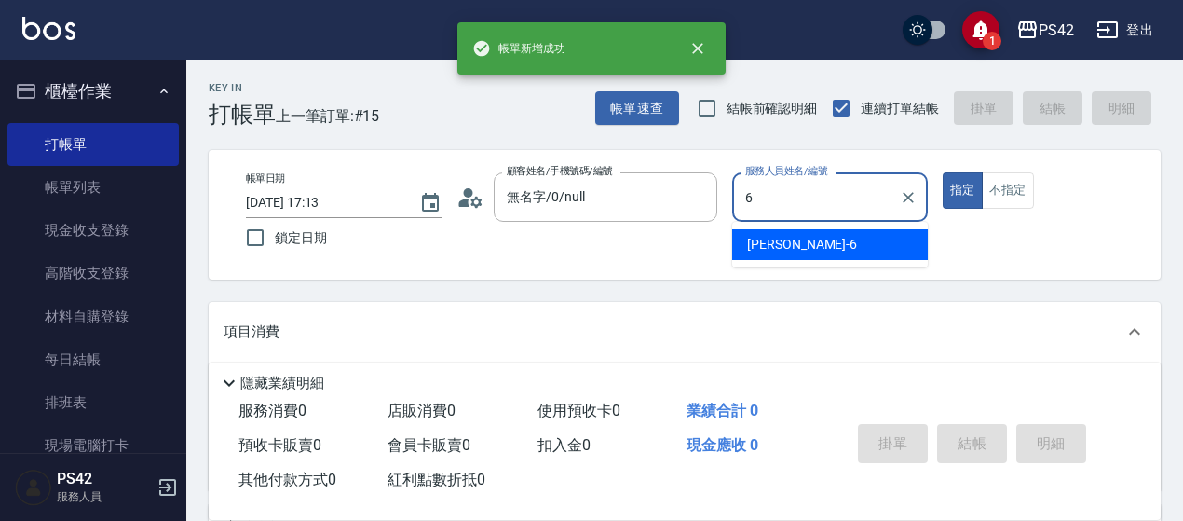
type input "[PERSON_NAME]-6"
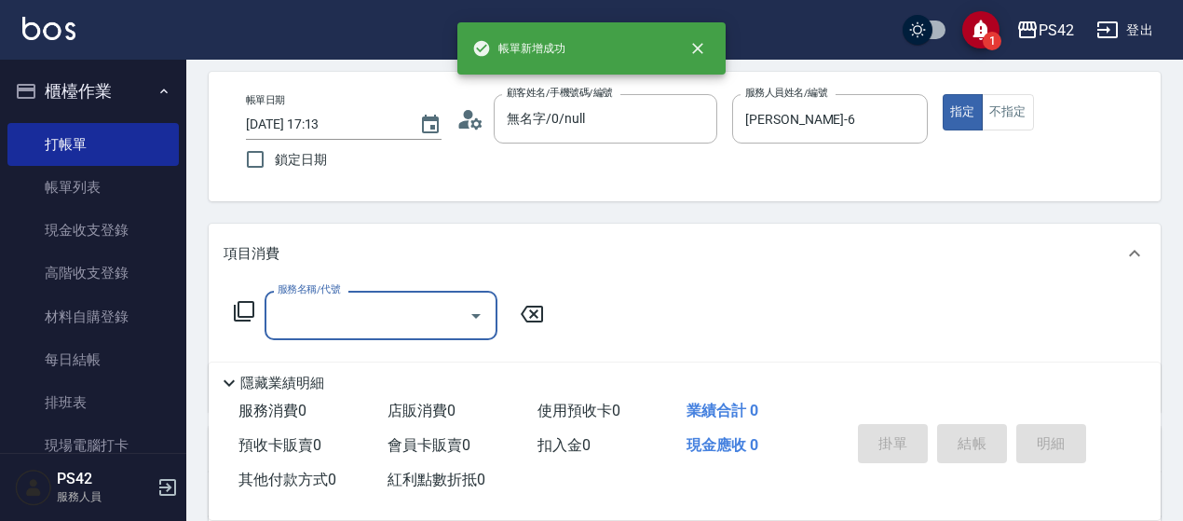
scroll to position [186, 0]
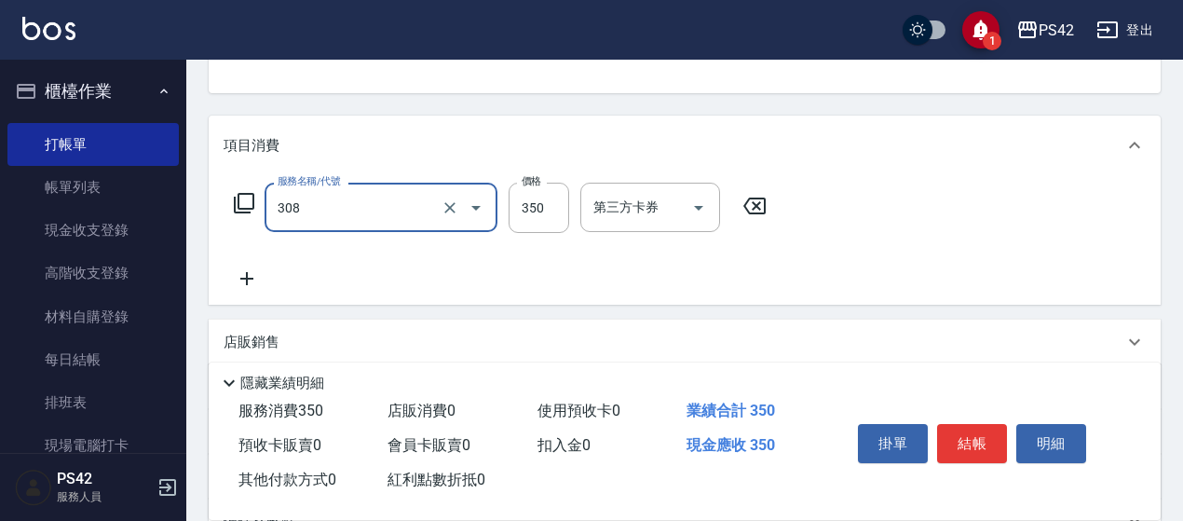
type input "洗+剪(308)"
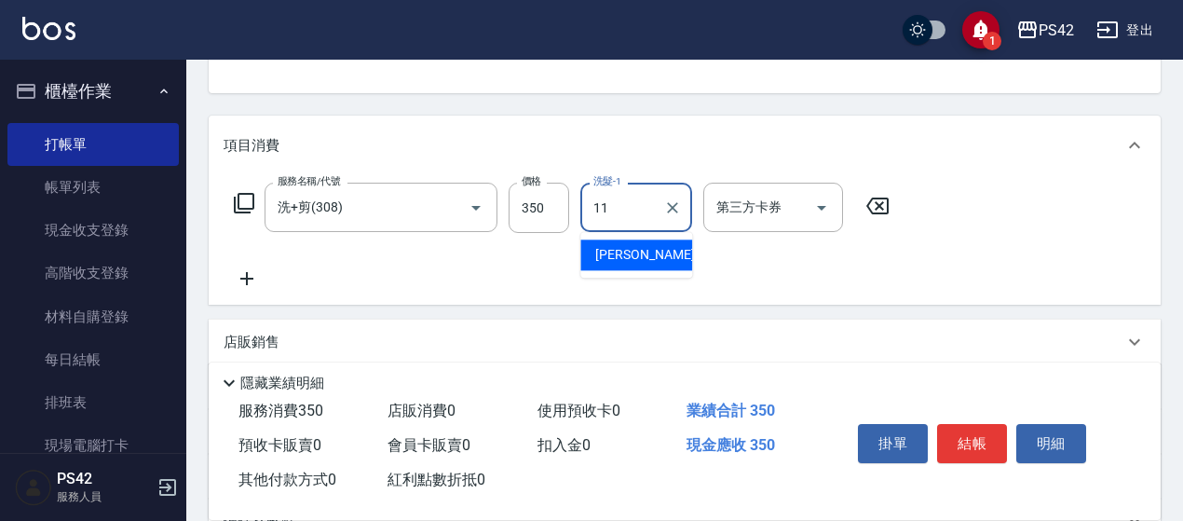
type input "[PERSON_NAME]-11"
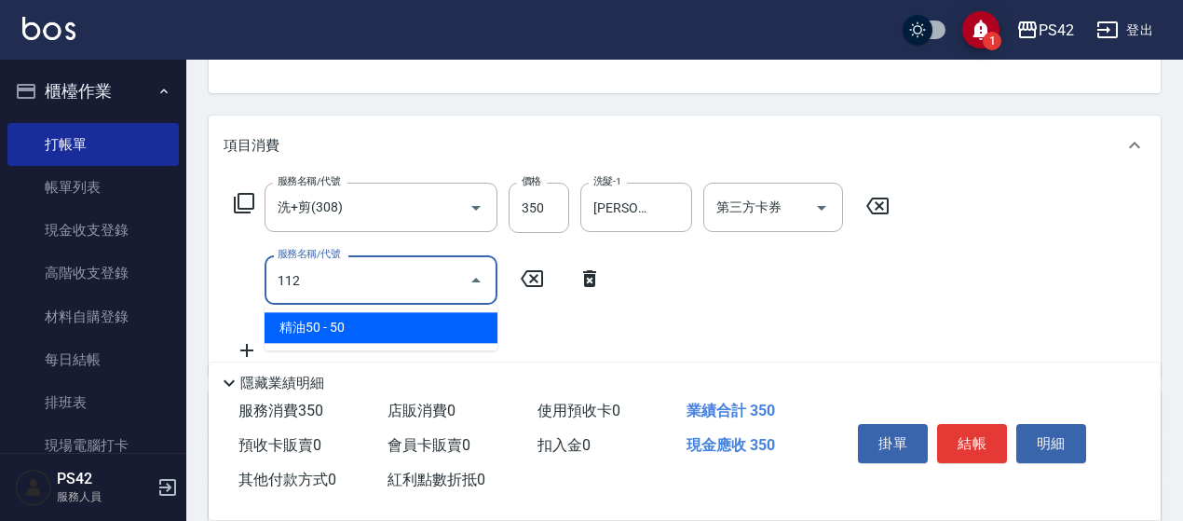
type input "精油50(112)"
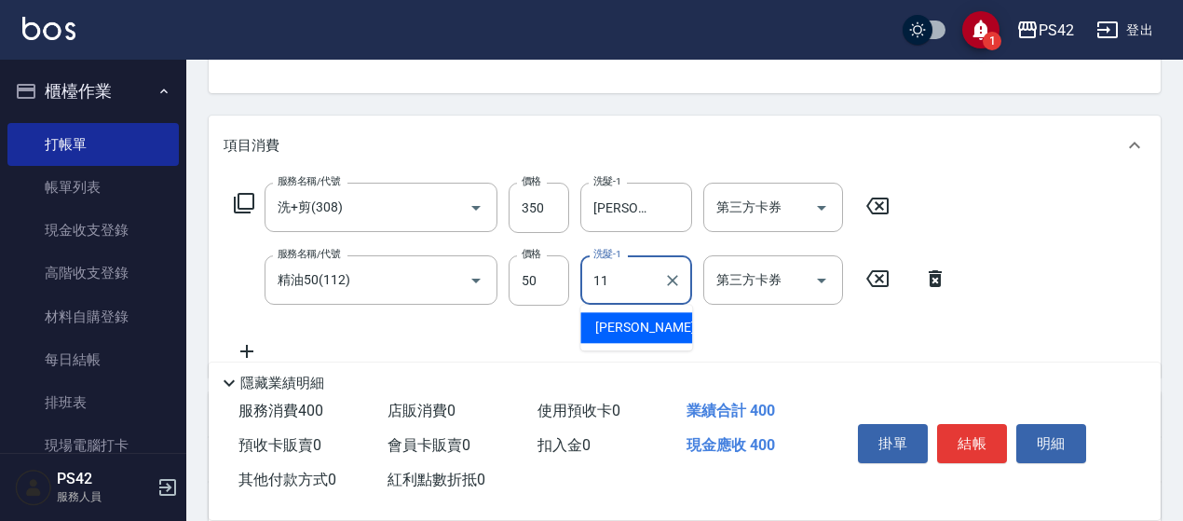
type input "[PERSON_NAME]-11"
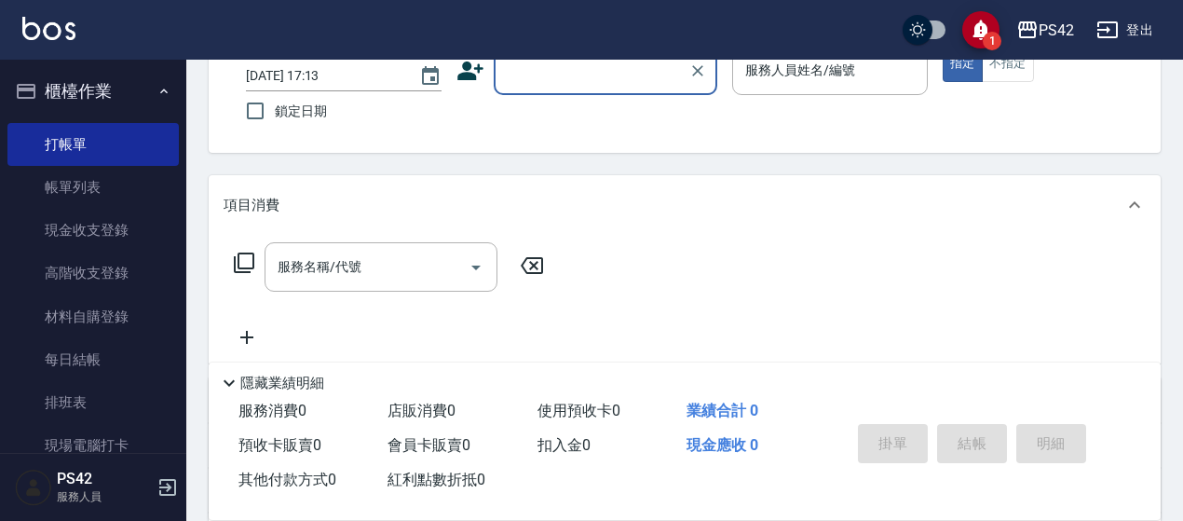
scroll to position [0, 0]
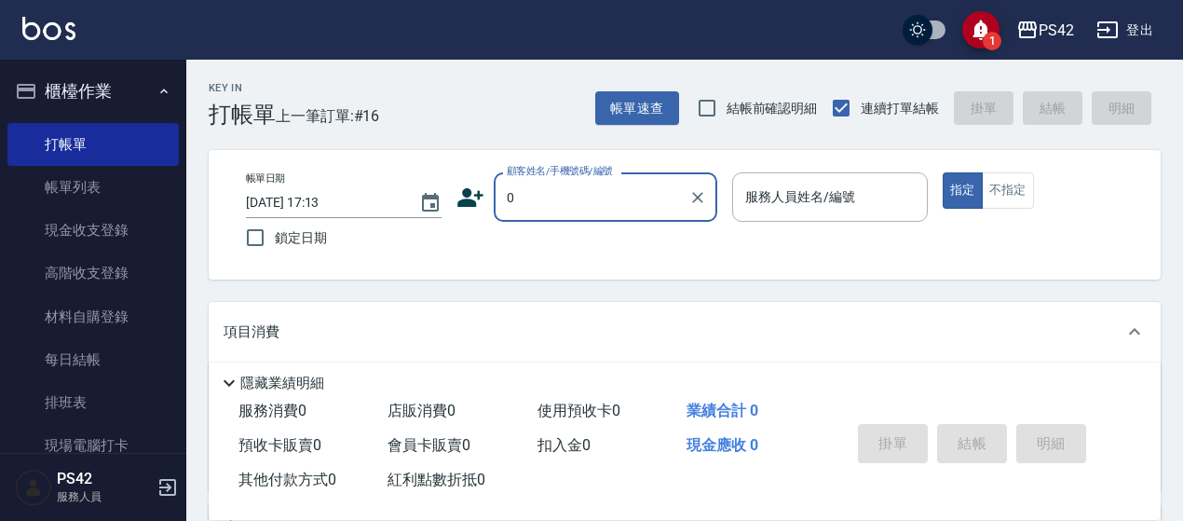
type input "無名字/0/null"
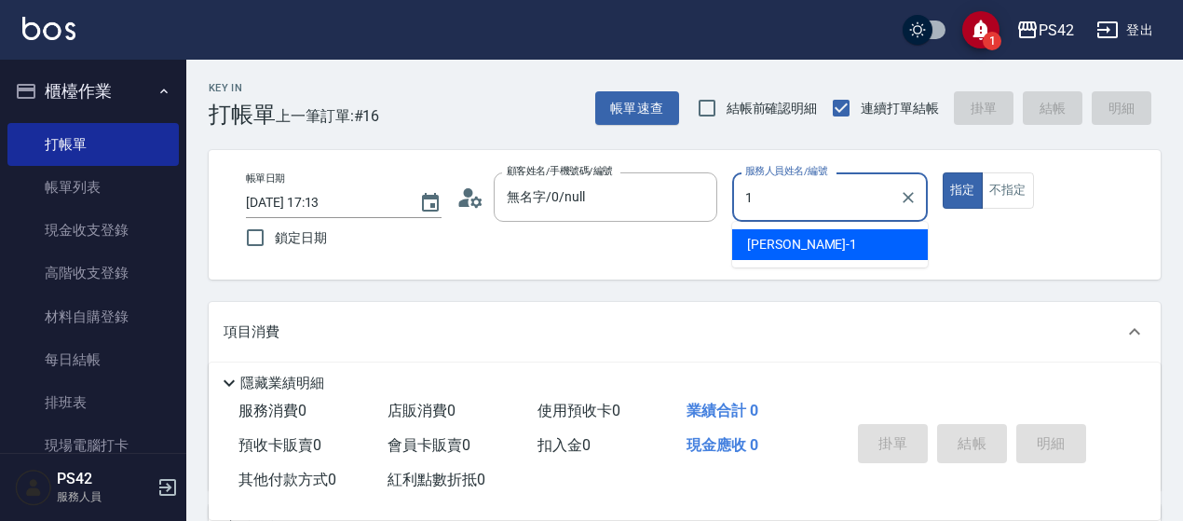
type input "[PERSON_NAME]1"
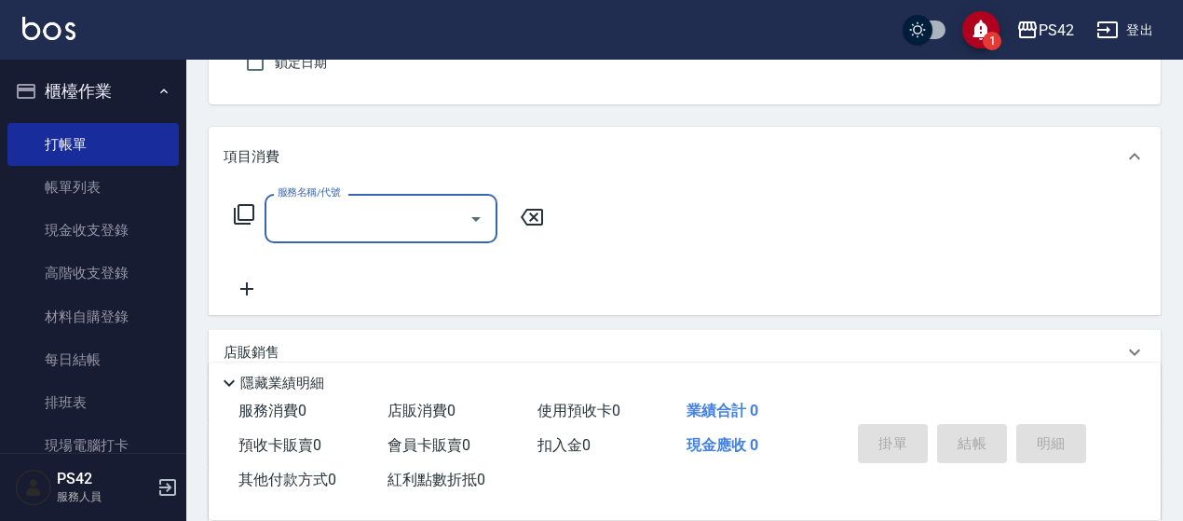
scroll to position [279, 0]
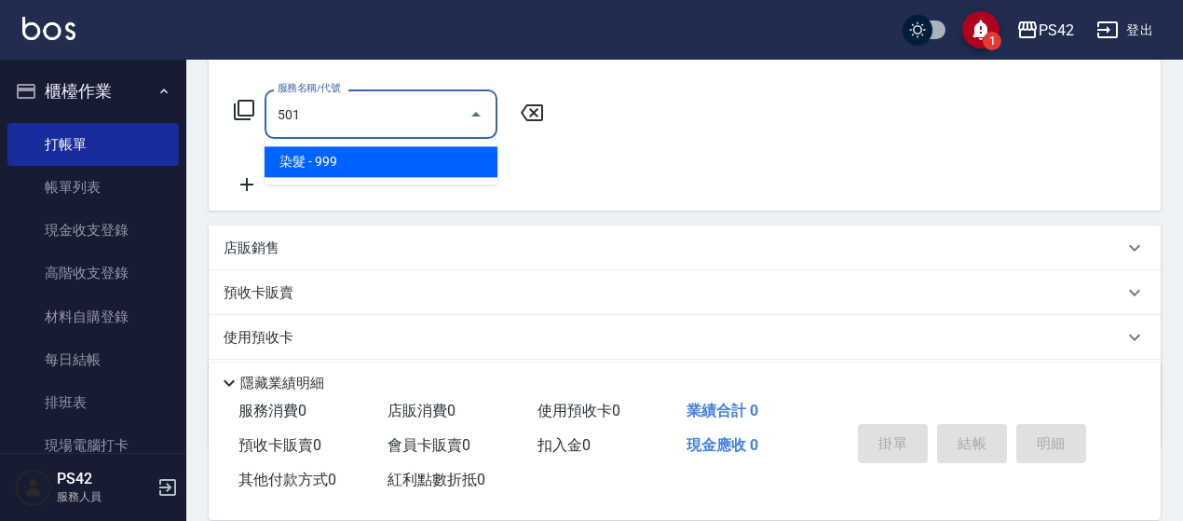
type input "染髮(501)"
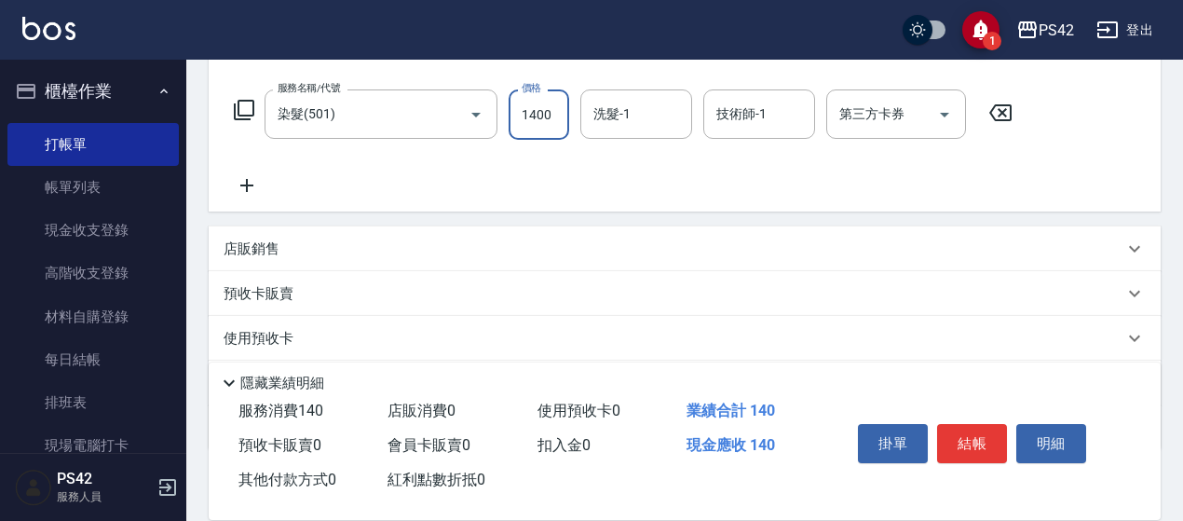
type input "1400"
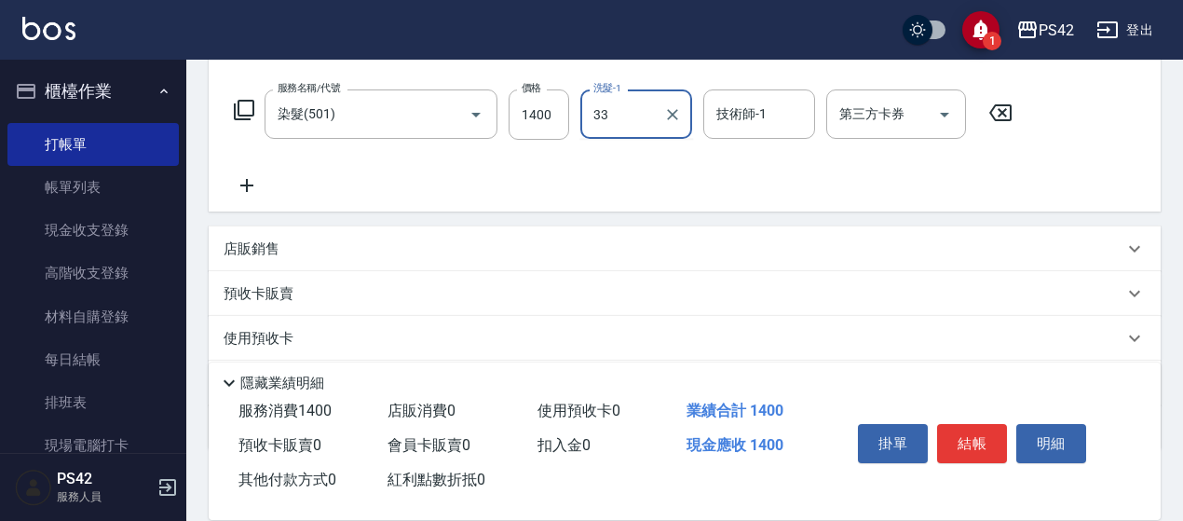
type input "[PERSON_NAME]-33"
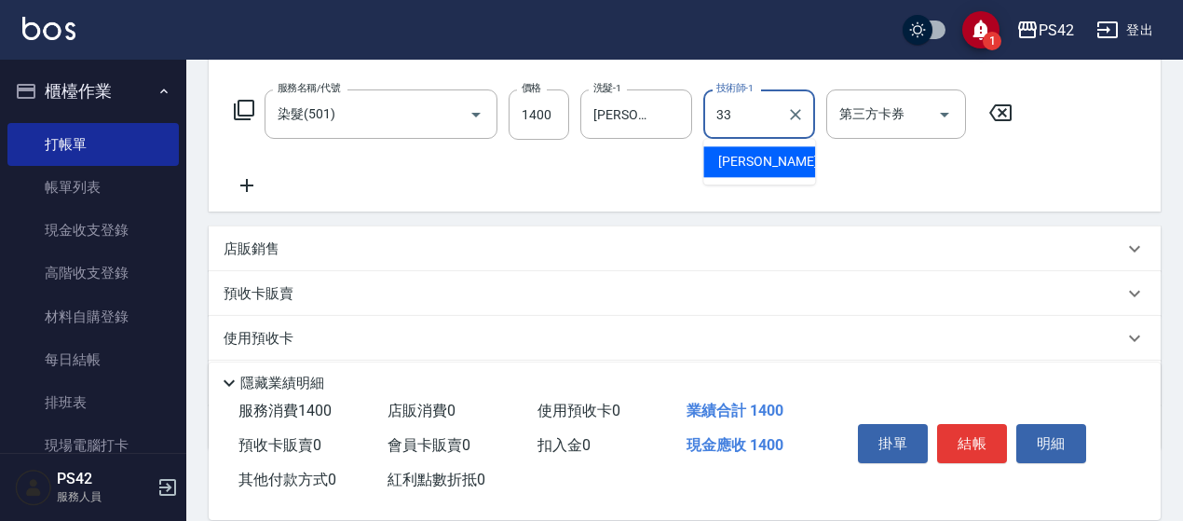
type input "[PERSON_NAME]-33"
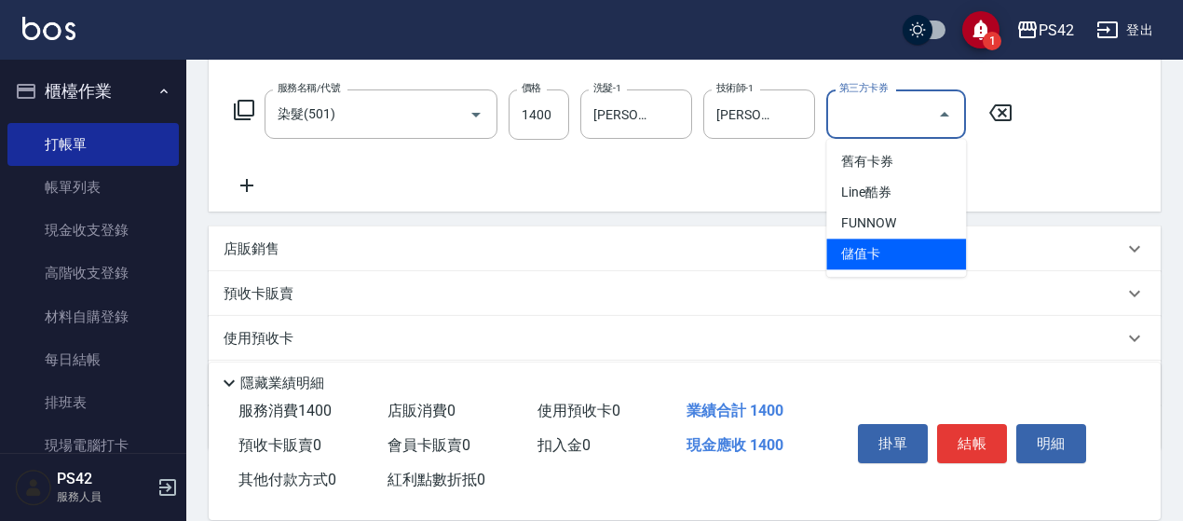
type input "儲值卡"
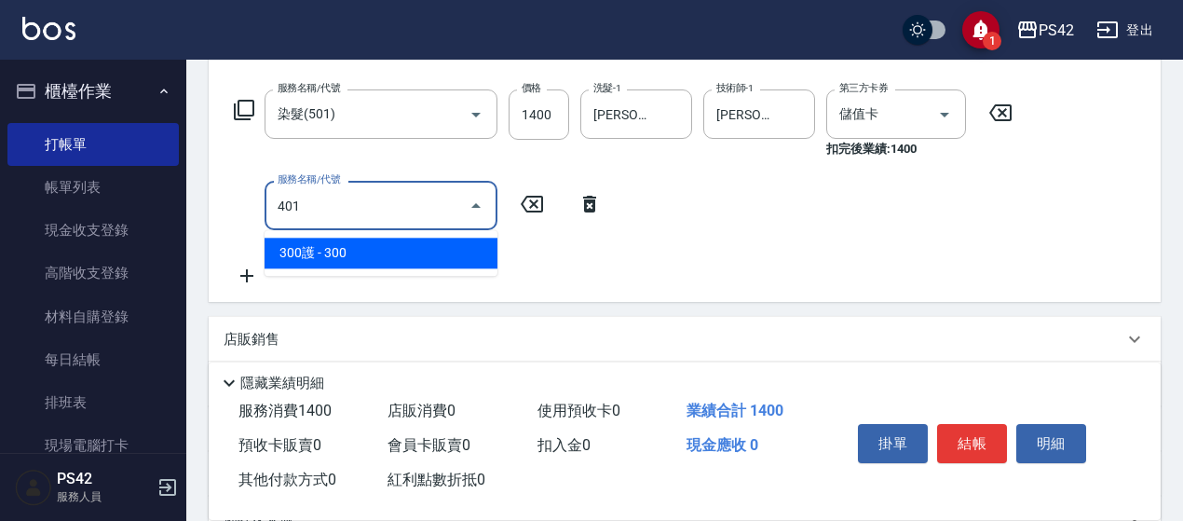
type input "300護(401)"
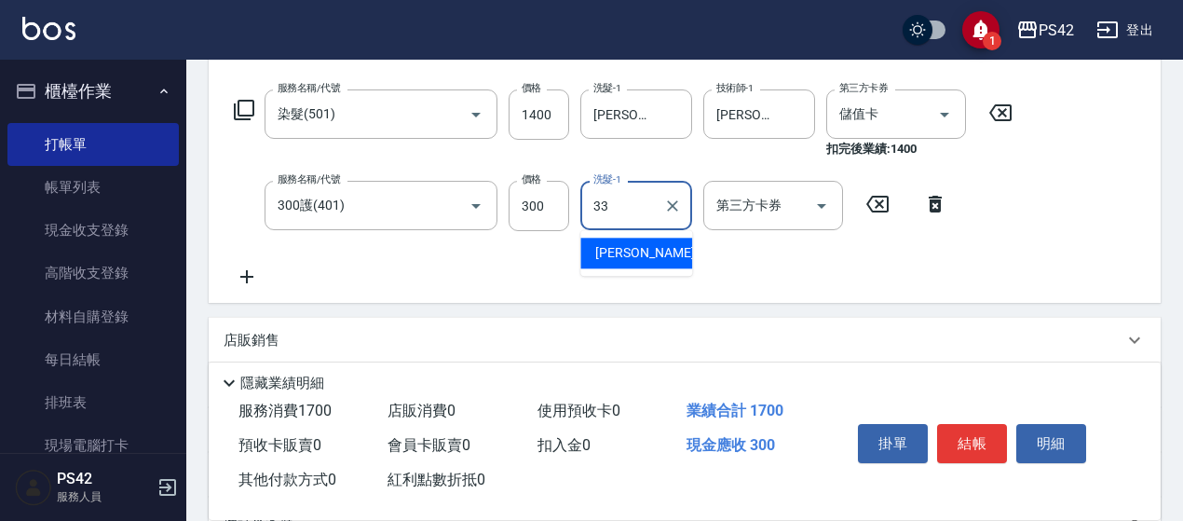
type input "[PERSON_NAME]-33"
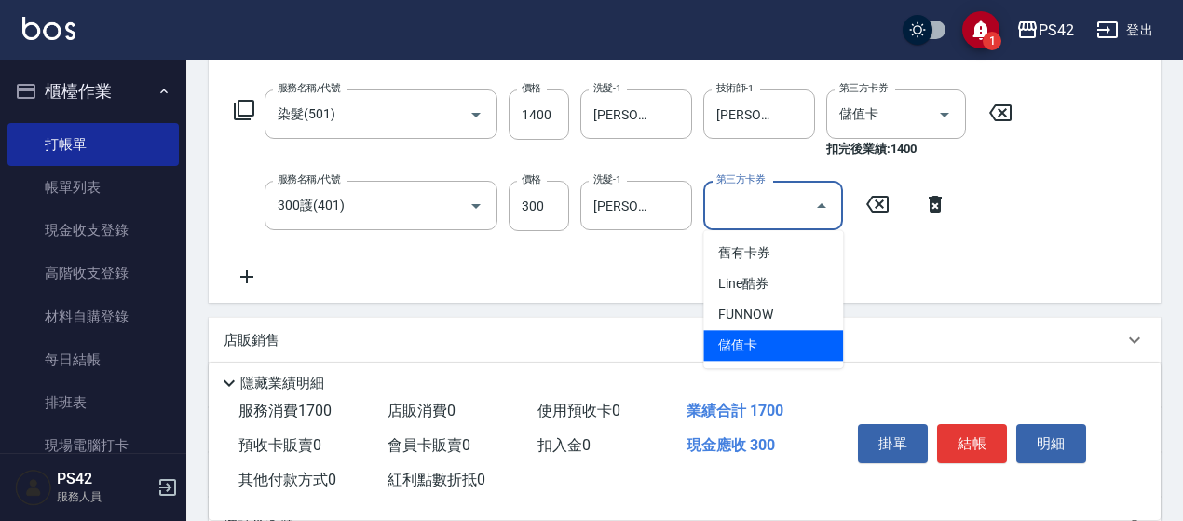
type input "儲值卡"
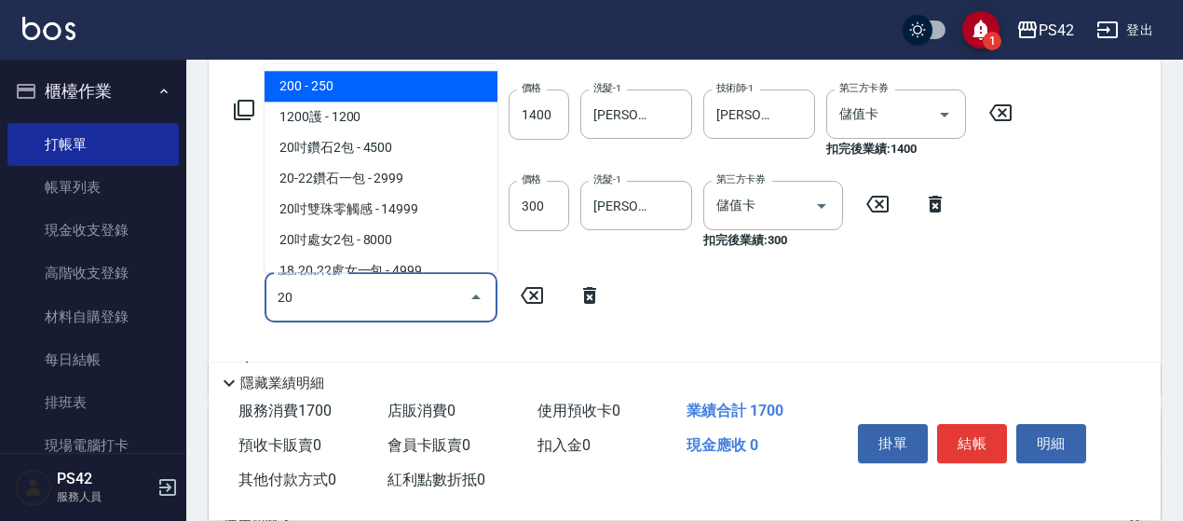
type input "2"
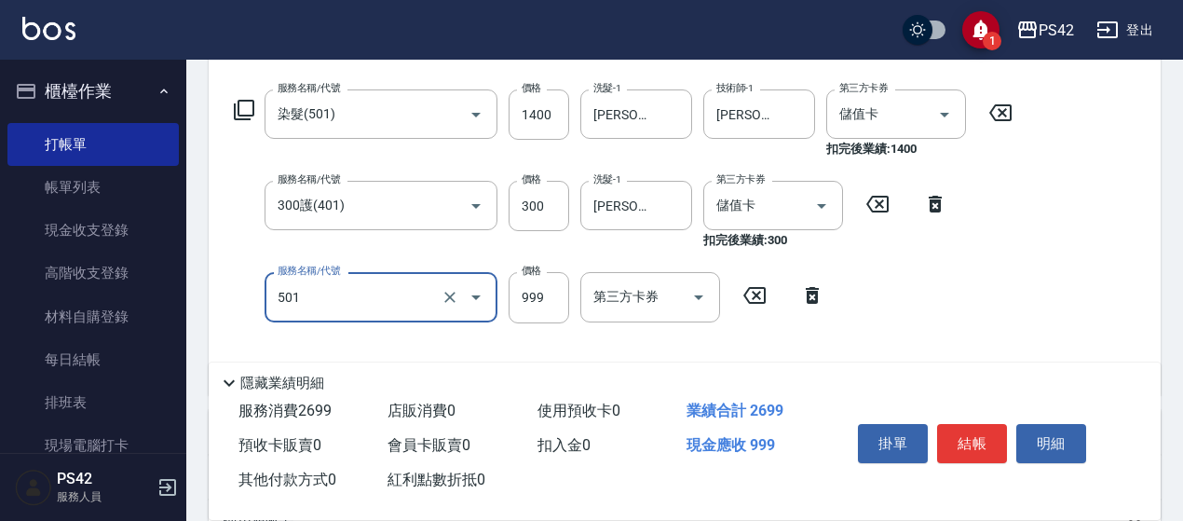
type input "染髮(501)"
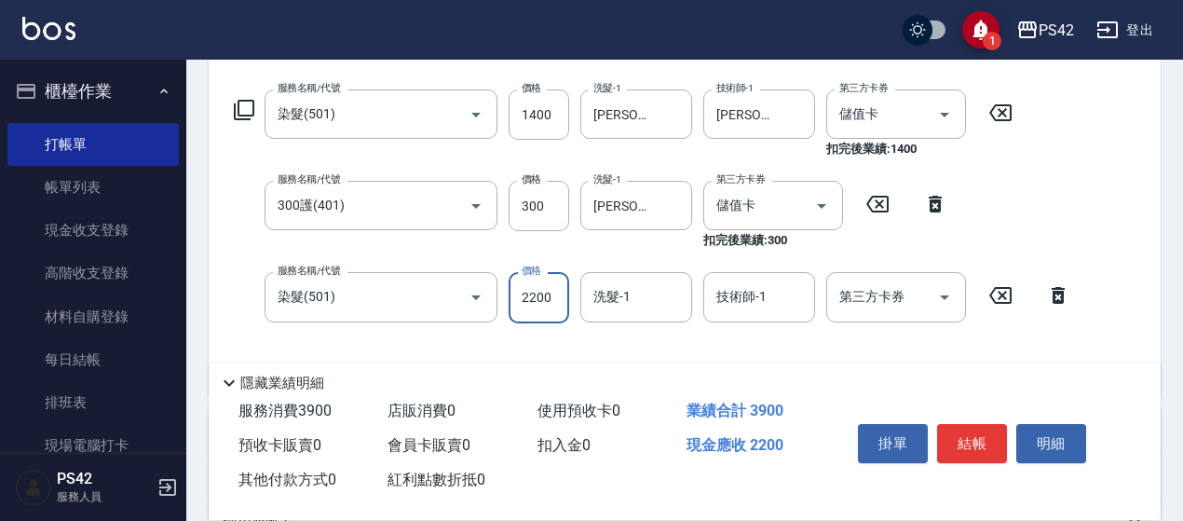
type input "2200"
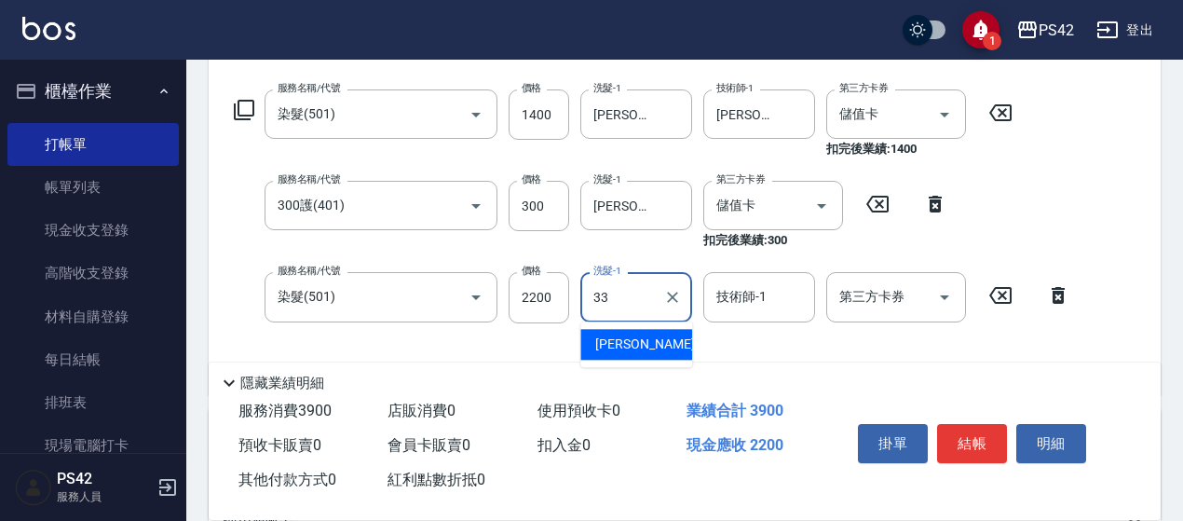
type input "[PERSON_NAME]-33"
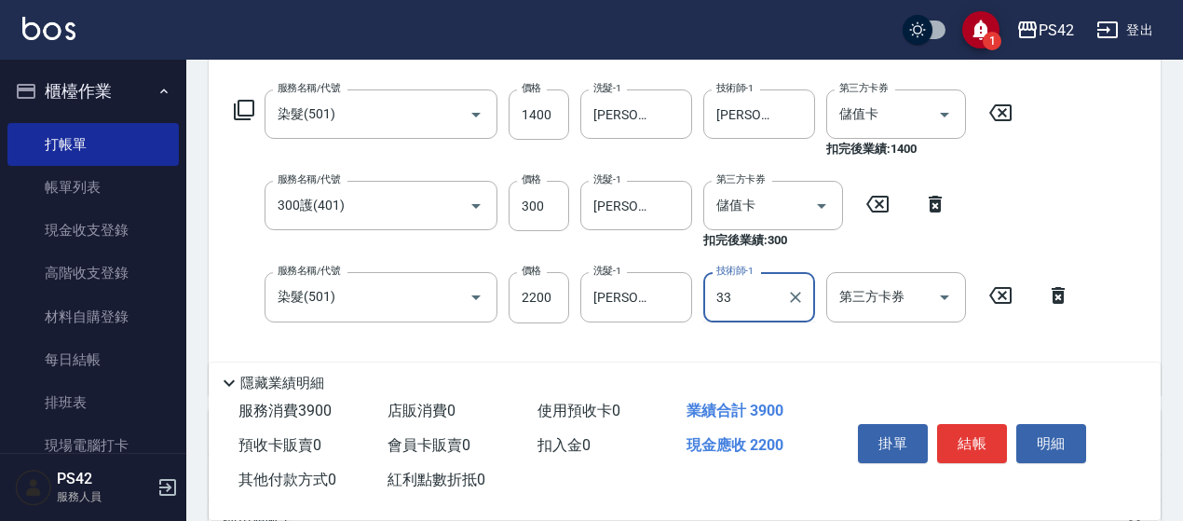
type input "[PERSON_NAME]-33"
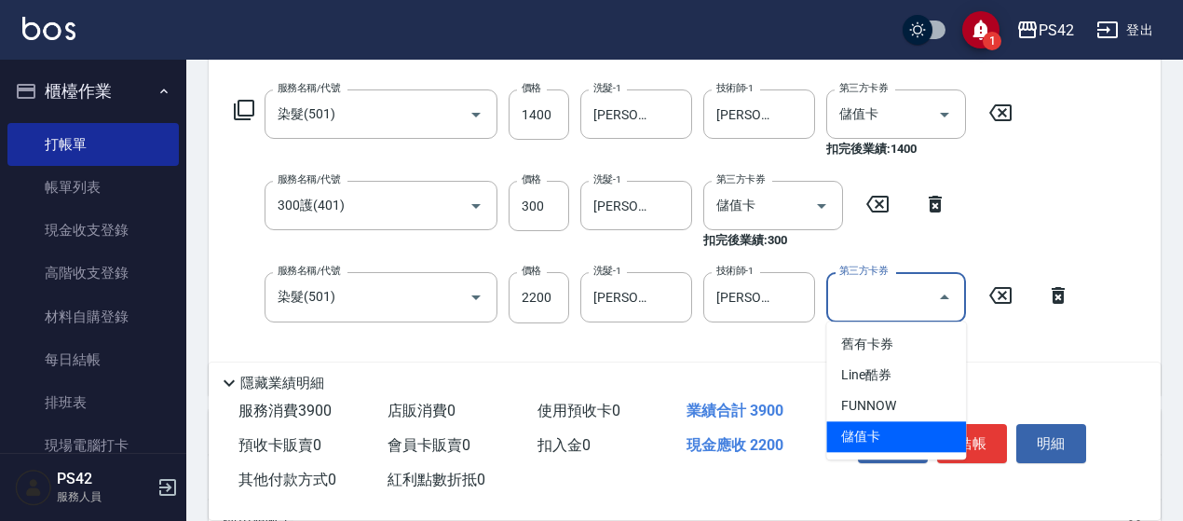
type input "儲值卡"
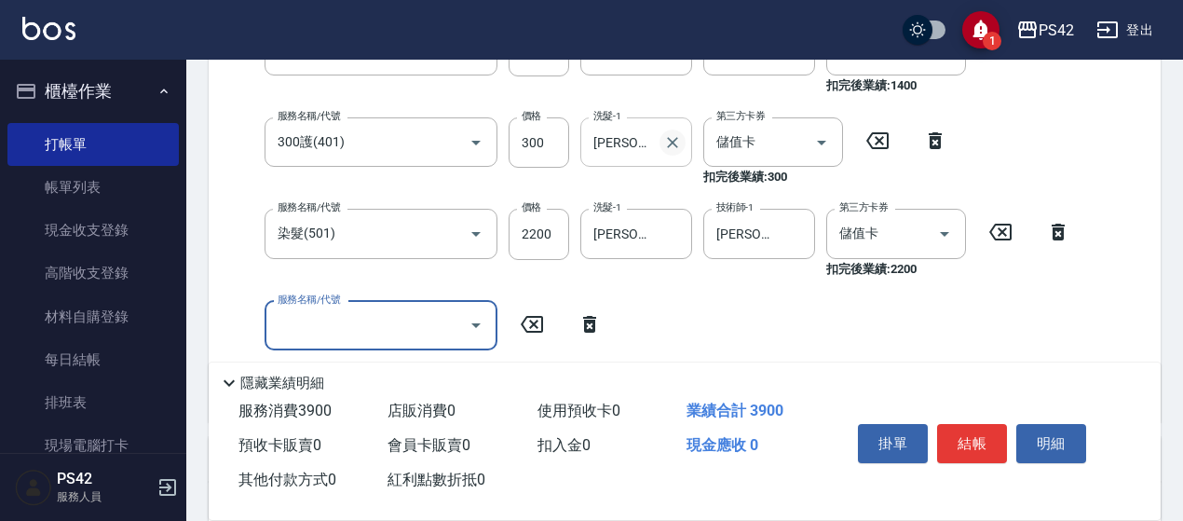
scroll to position [373, 0]
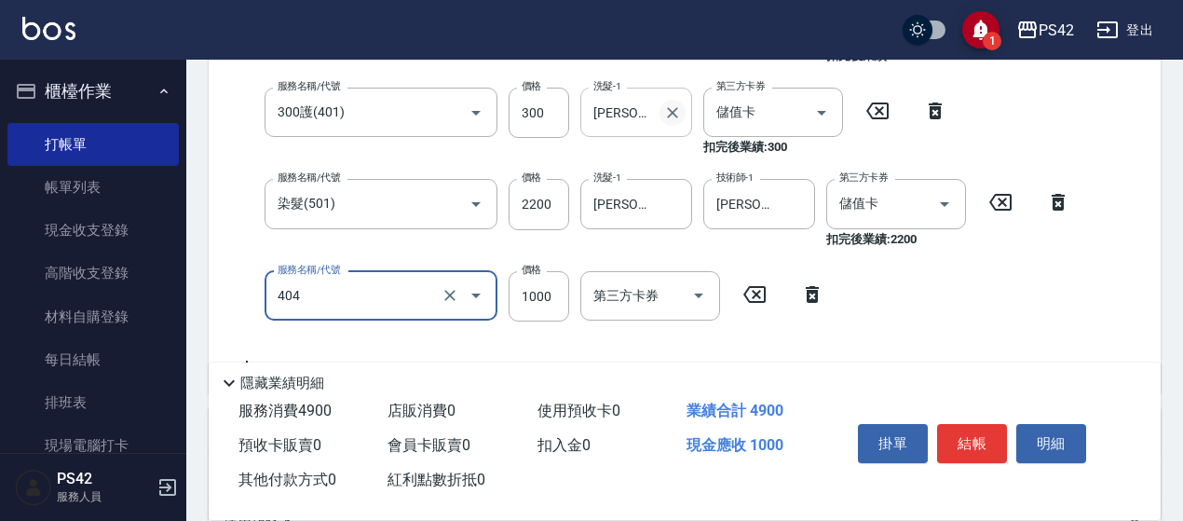
type input "1000護(404)"
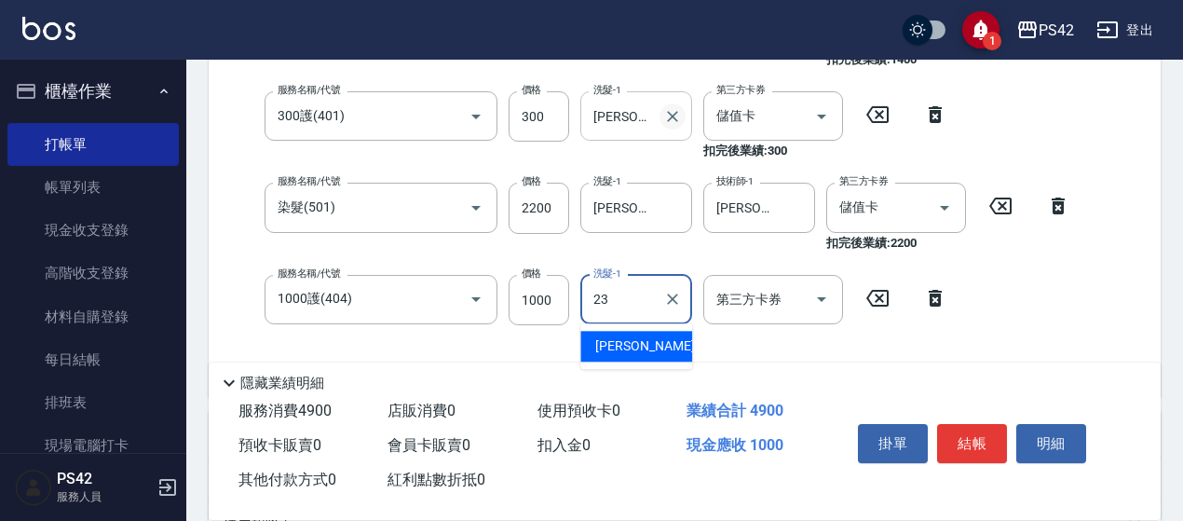
type input "[PERSON_NAME]-23"
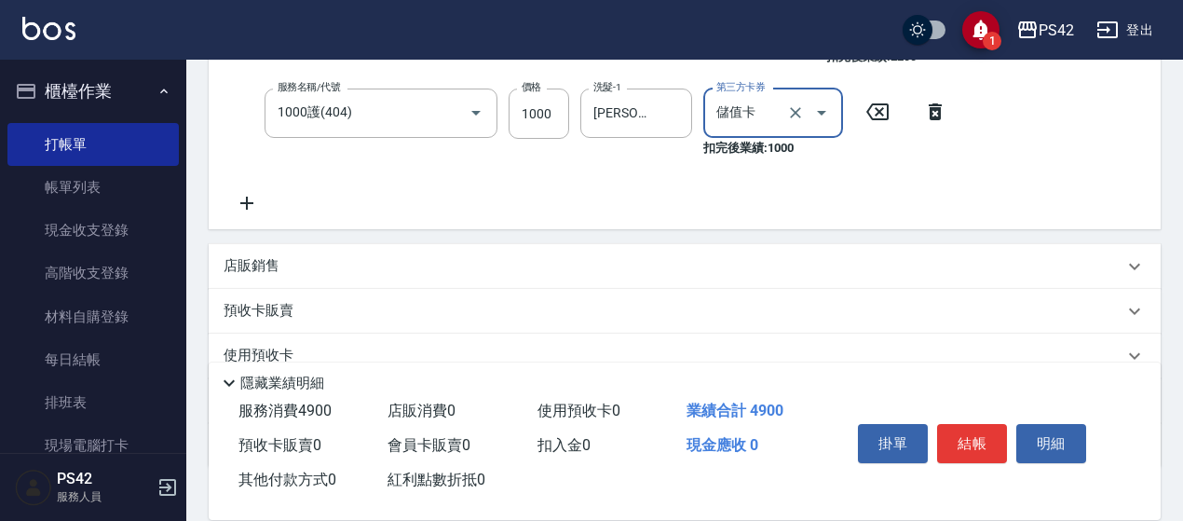
type input "儲值卡"
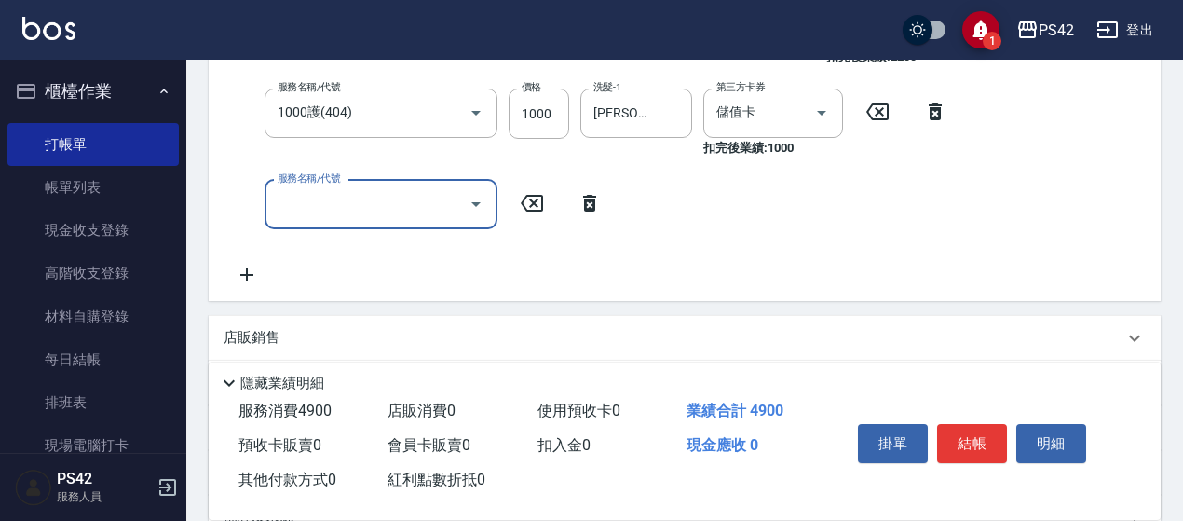
scroll to position [498, 0]
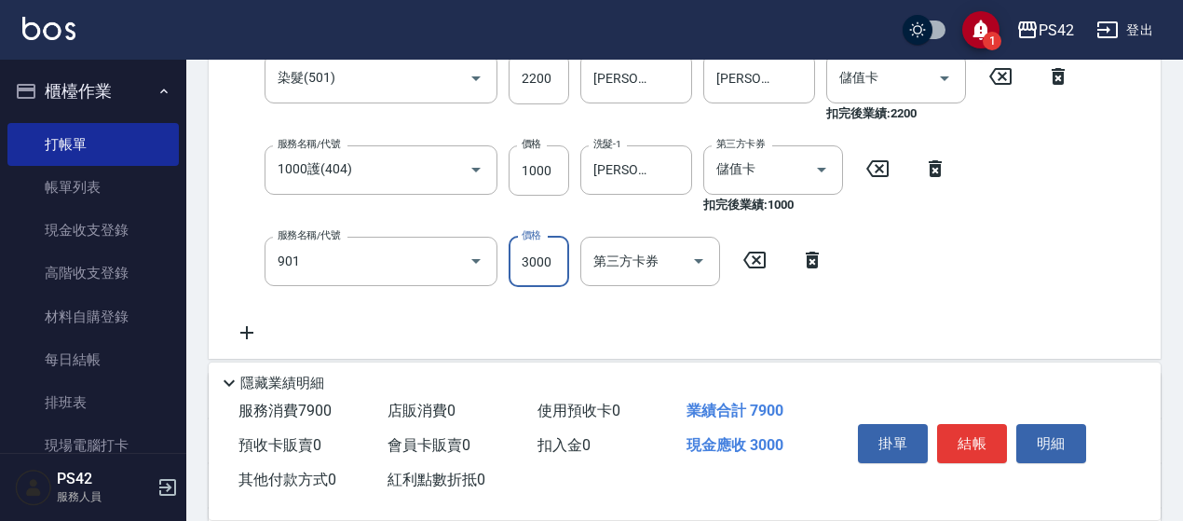
type input "儲值3000(901)"
type input "8"
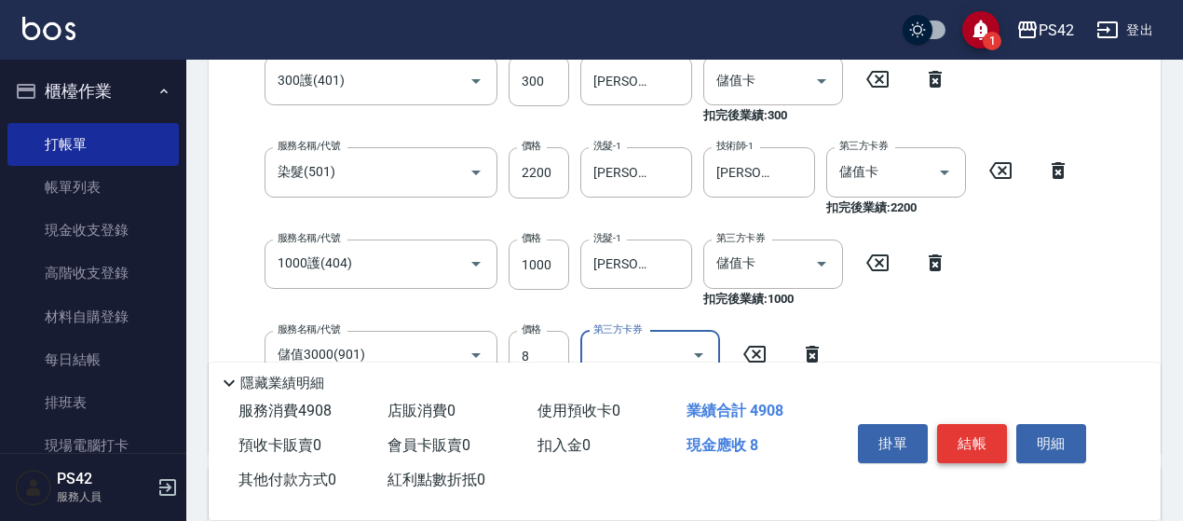
scroll to position [313, 0]
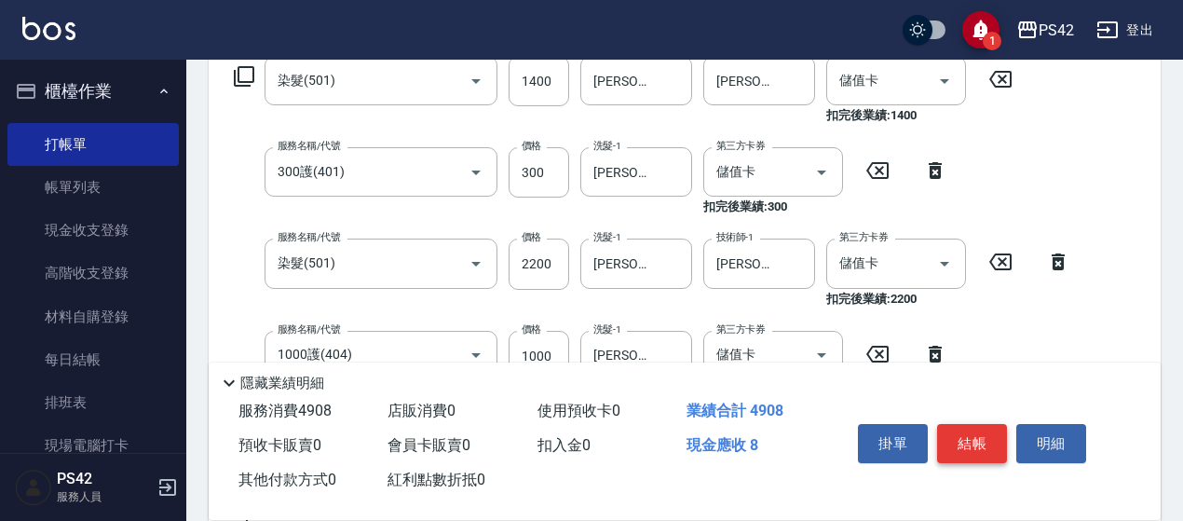
click at [961, 439] on button "結帳" at bounding box center [972, 443] width 70 height 39
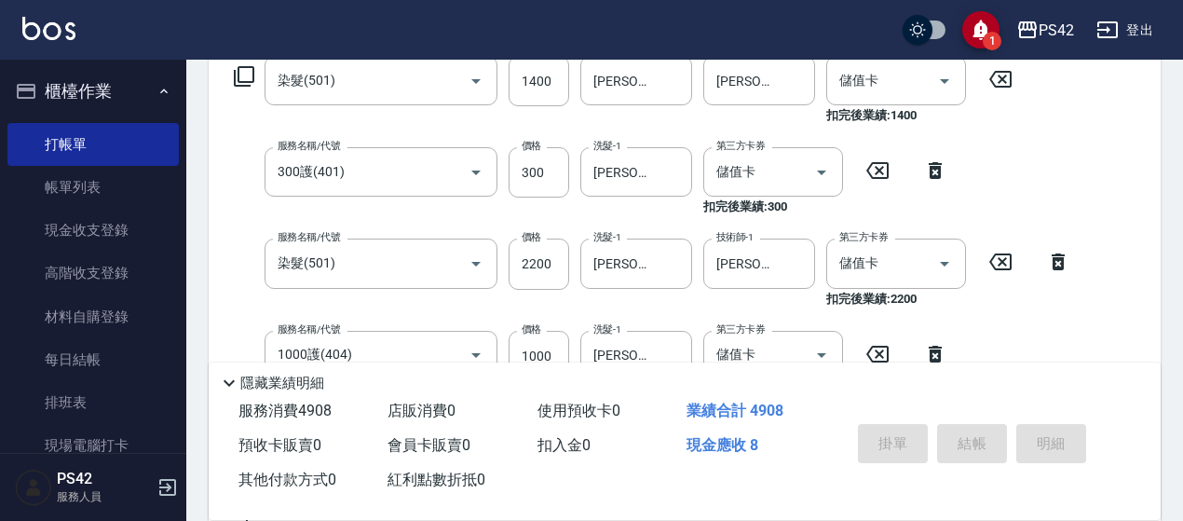
type input "[DATE] 17:14"
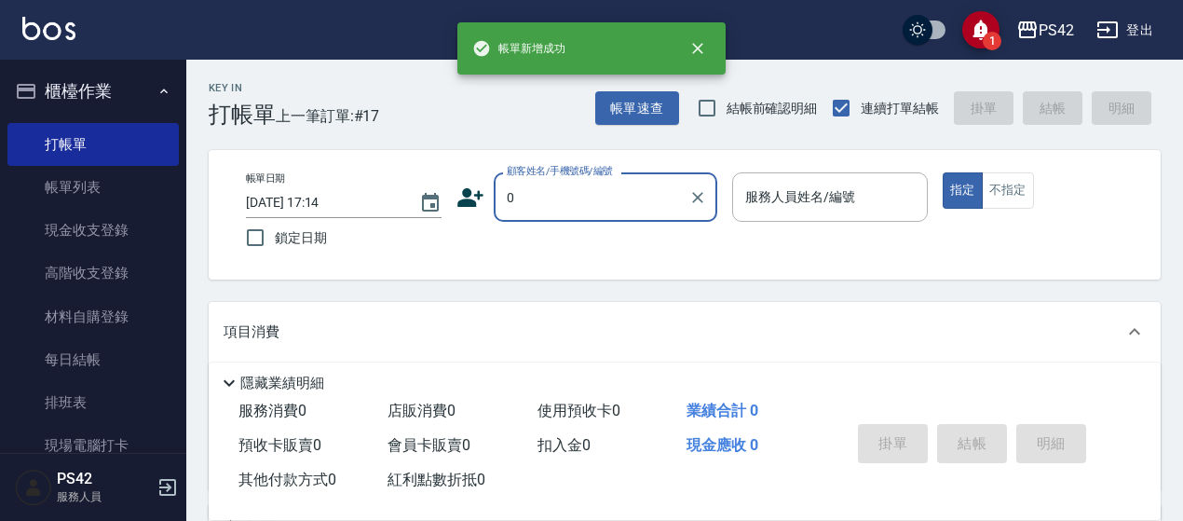
type input "無名字/0/null"
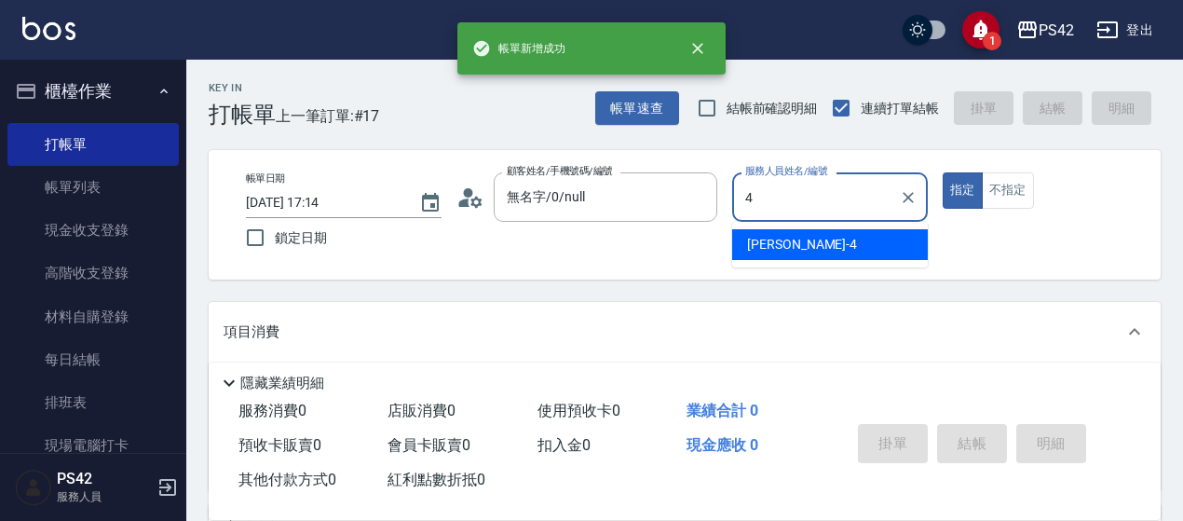
type input "[PERSON_NAME]-4"
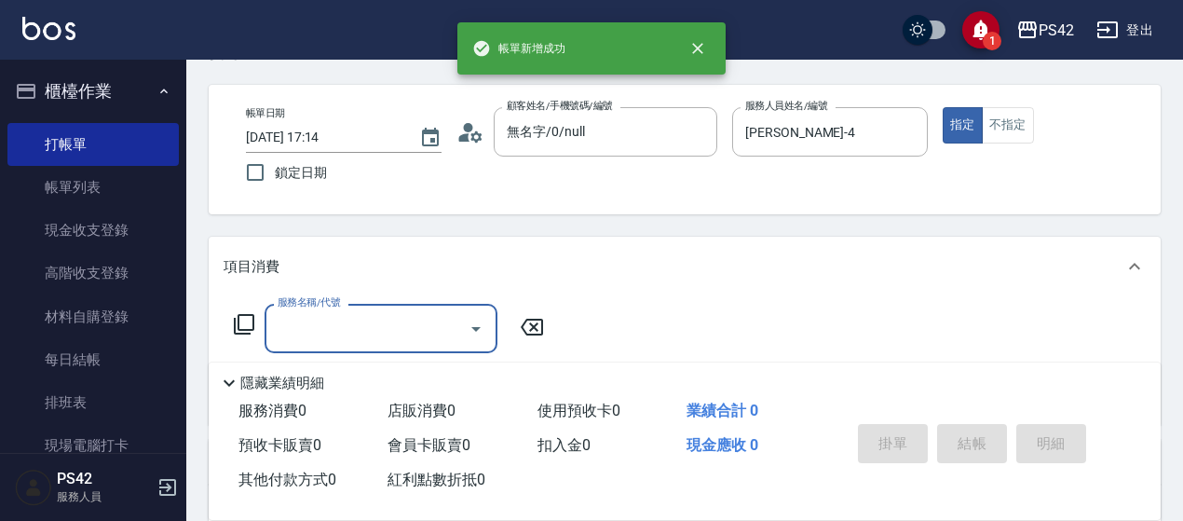
scroll to position [93, 0]
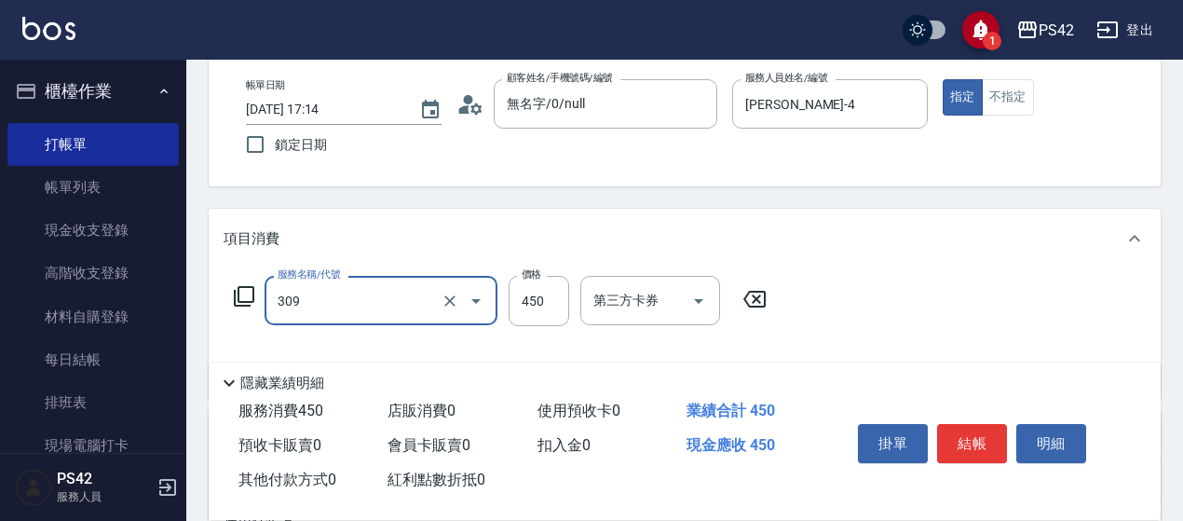
type input "洗+剪(309)"
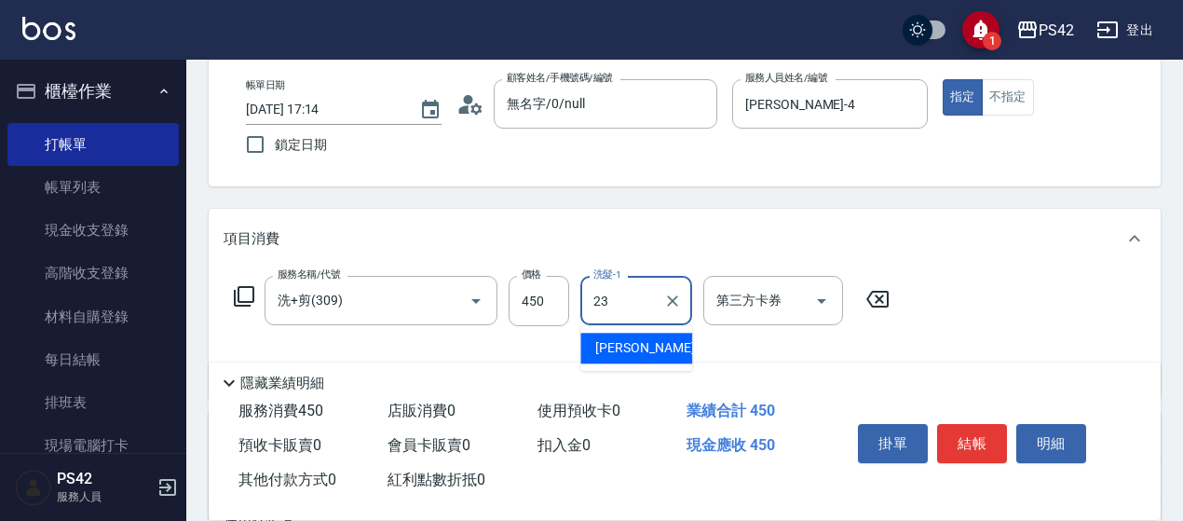
type input "[PERSON_NAME]-23"
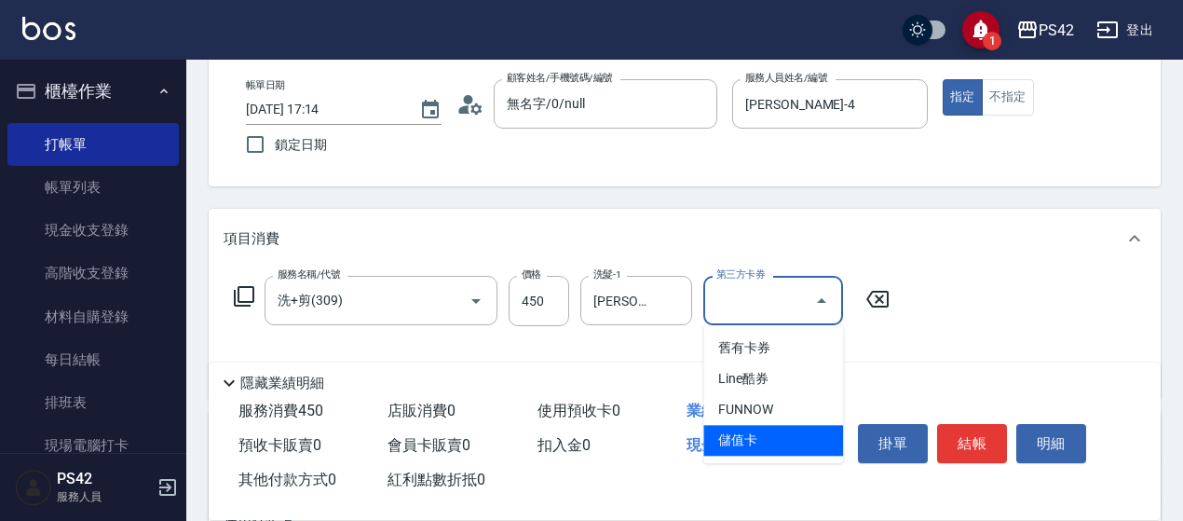
type input "儲值卡"
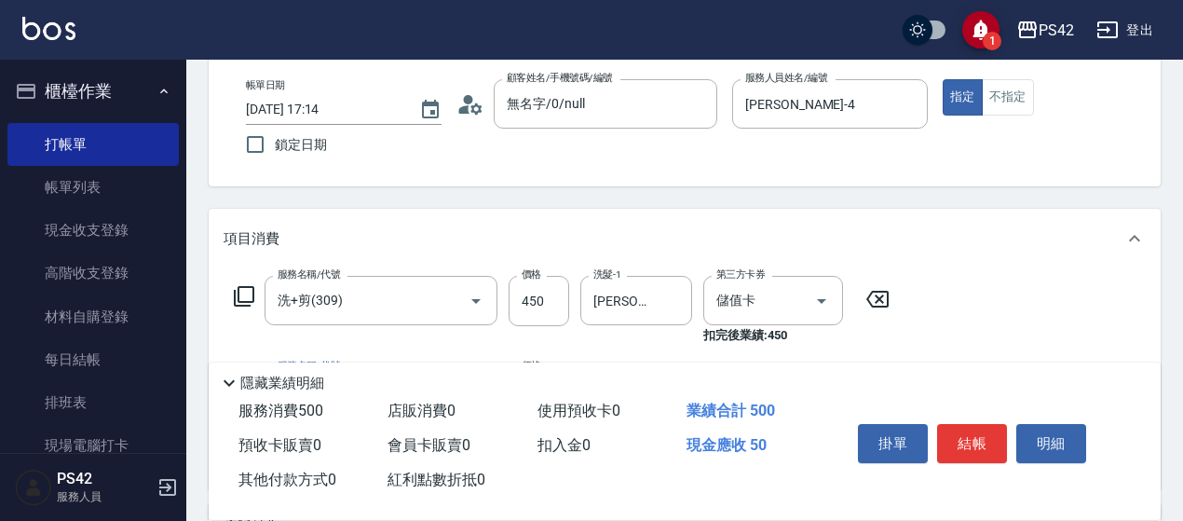
type input "精油50(112)"
type input "[PERSON_NAME]-23"
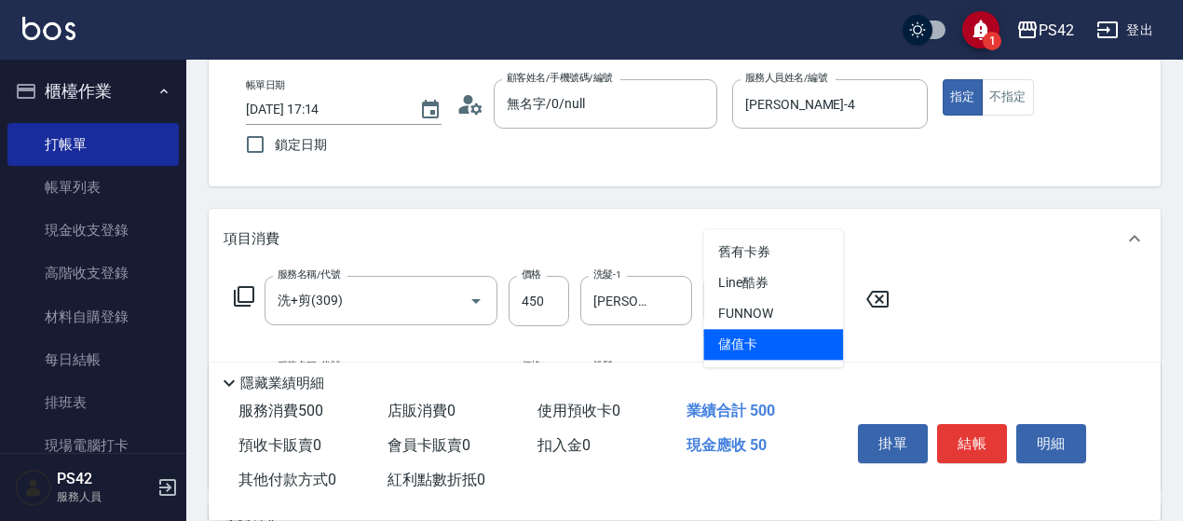
type input "儲值卡"
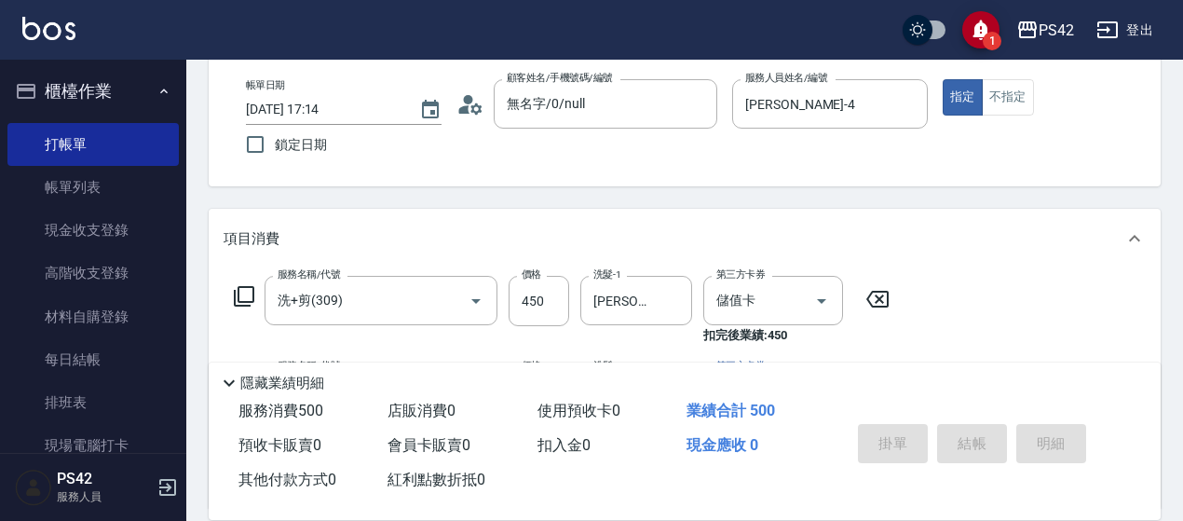
type input "[DATE] 17:15"
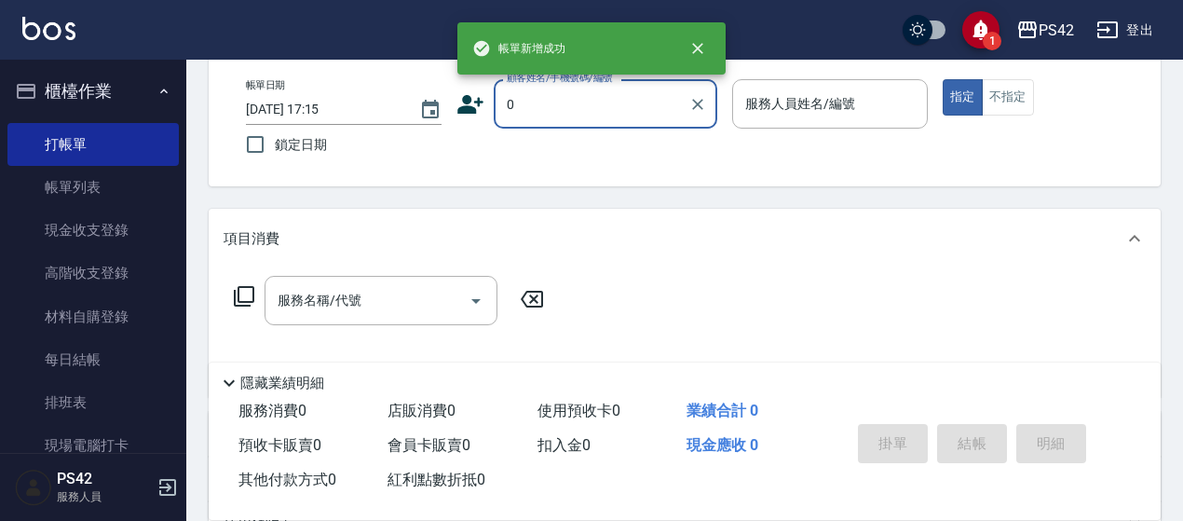
type input "無名字/0/null"
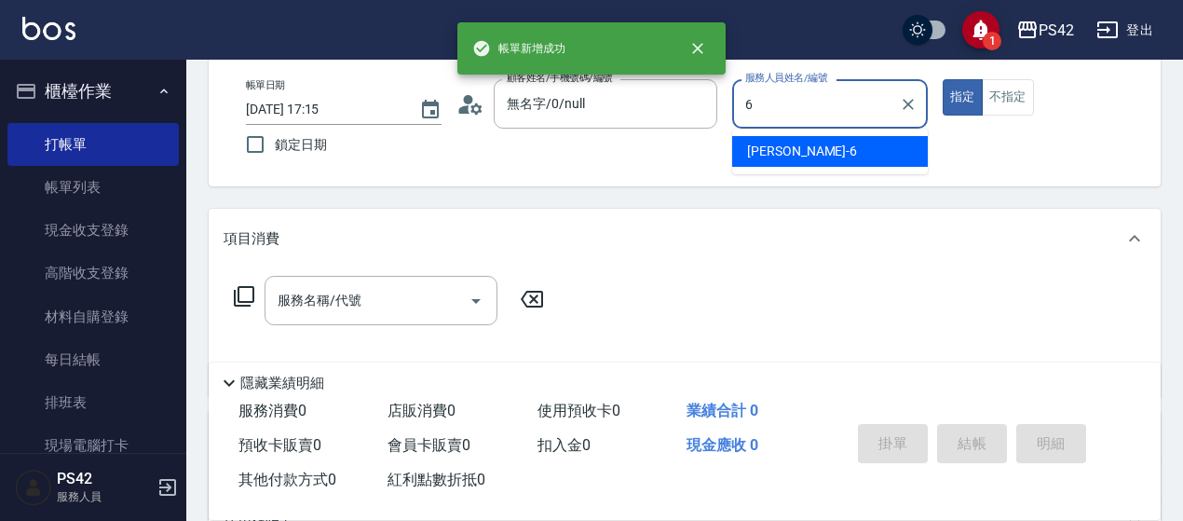
type input "[PERSON_NAME]-6"
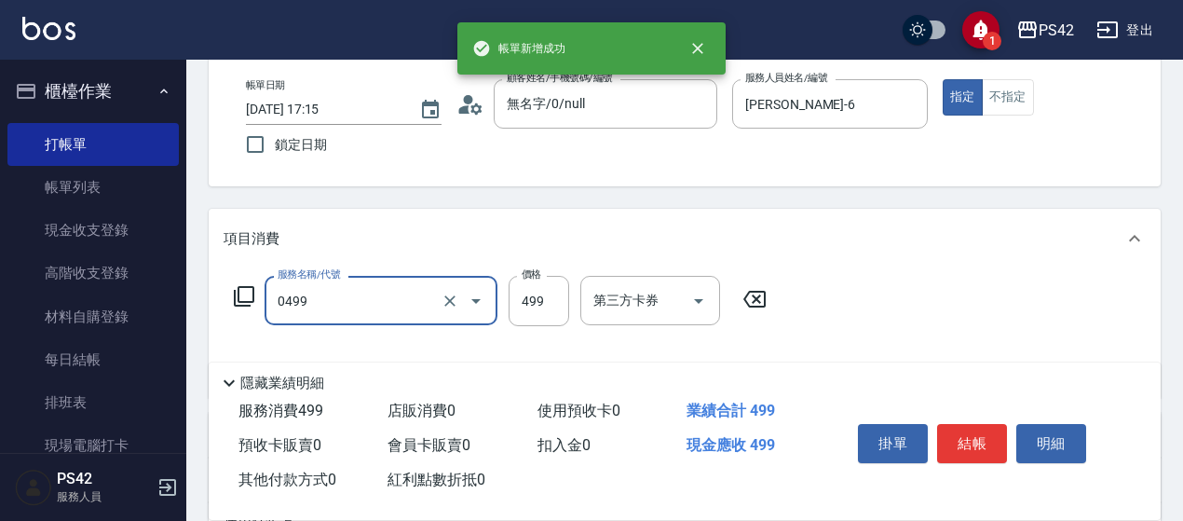
type input "[PERSON_NAME]499(0499)"
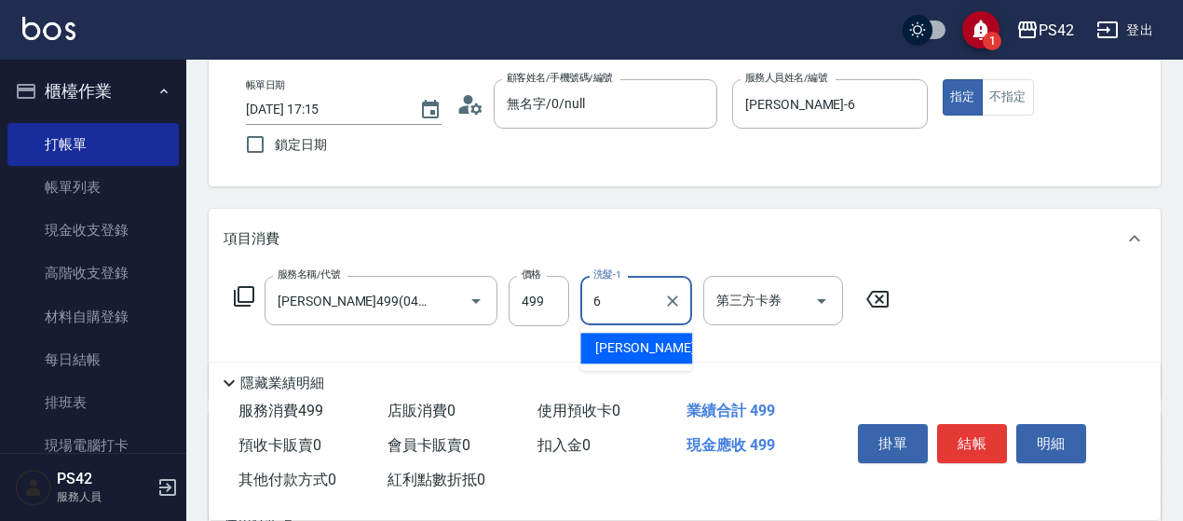
type input "[PERSON_NAME]-6"
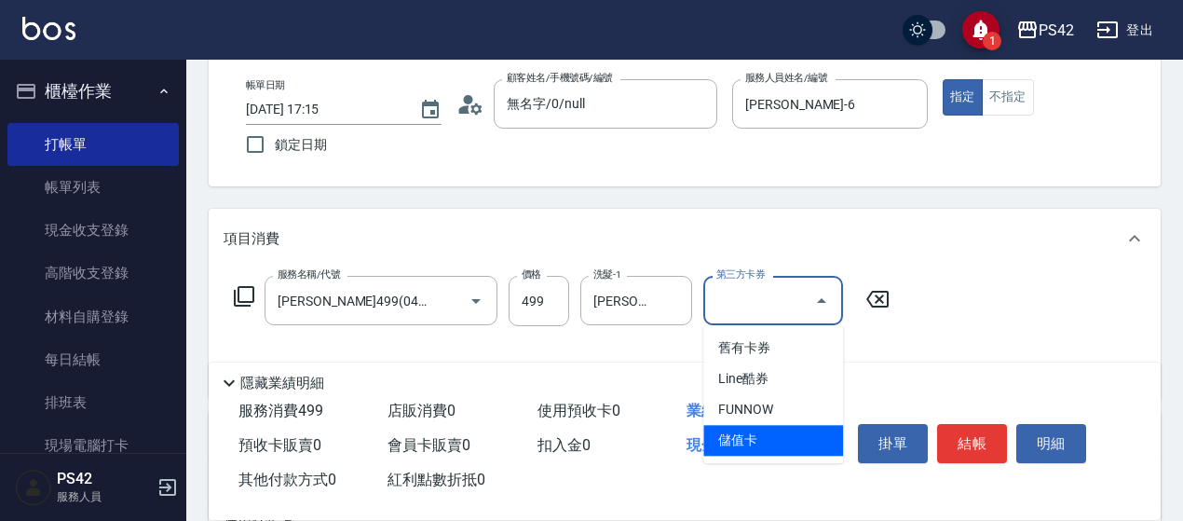
type input "儲值卡"
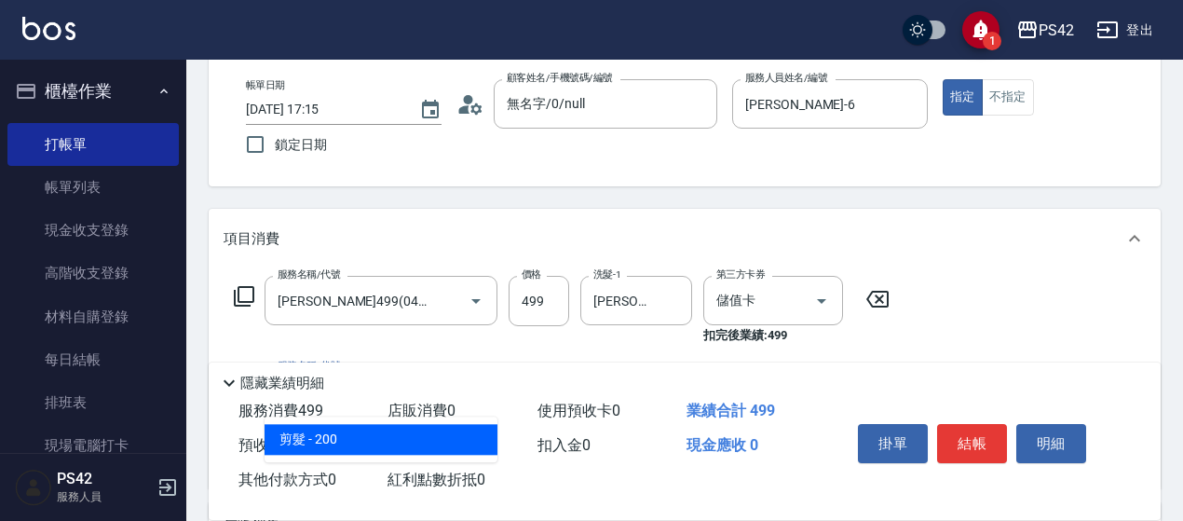
type input "剪髮(301)"
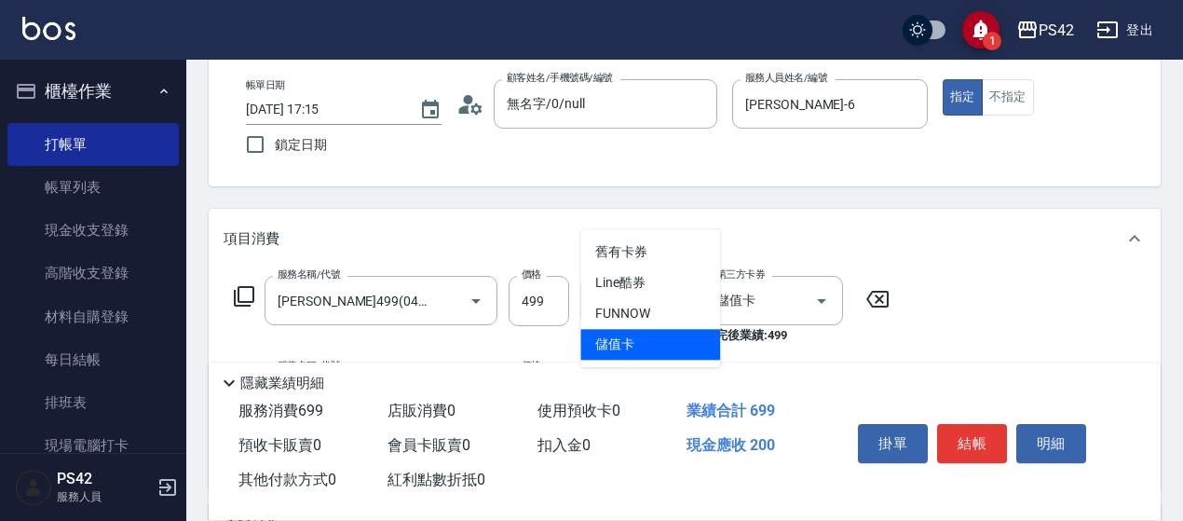
type input "儲值卡"
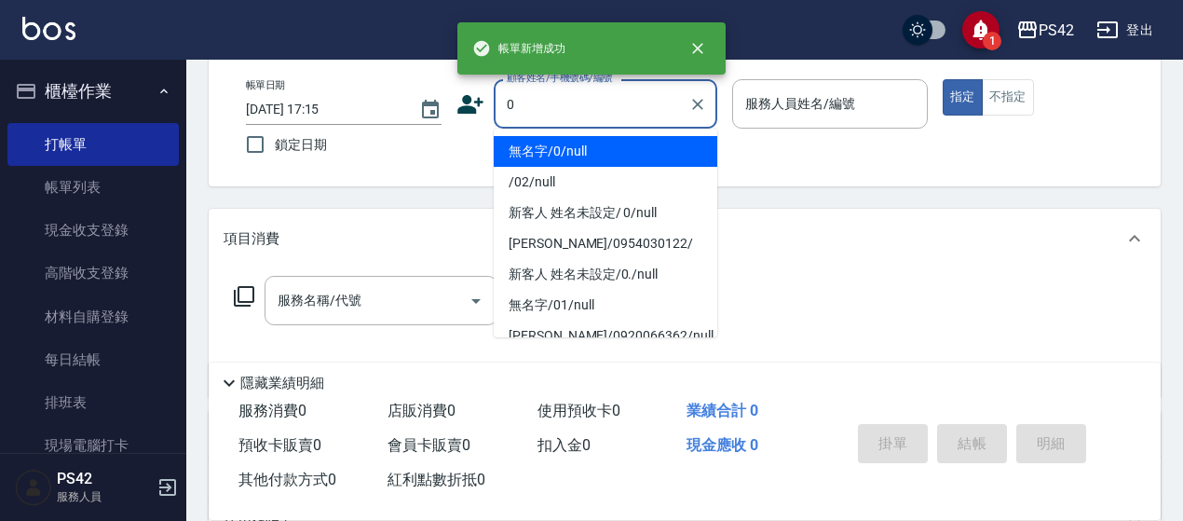
type input "無名字/0/null"
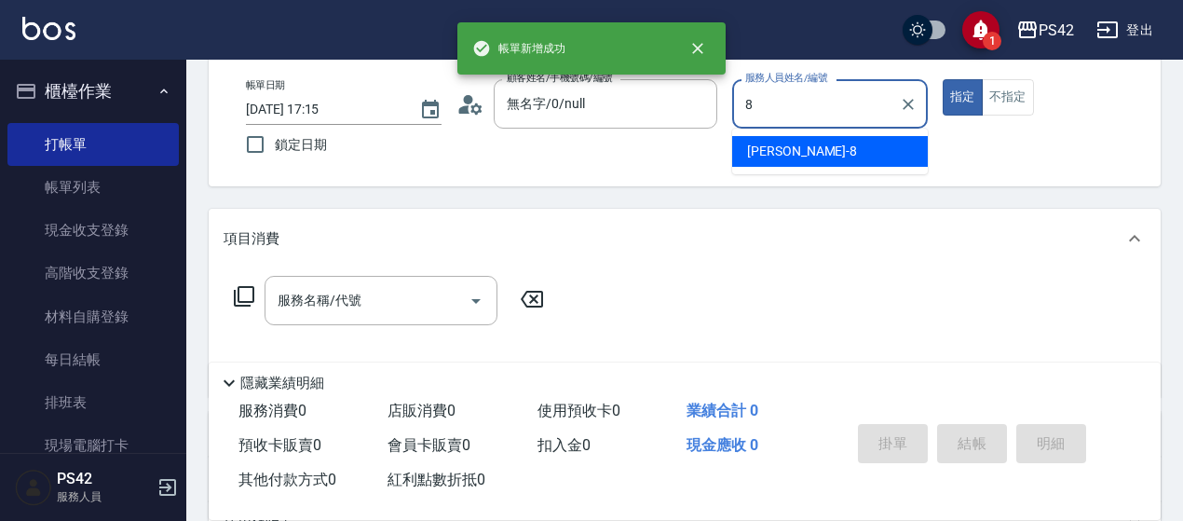
type input "[PERSON_NAME]-8"
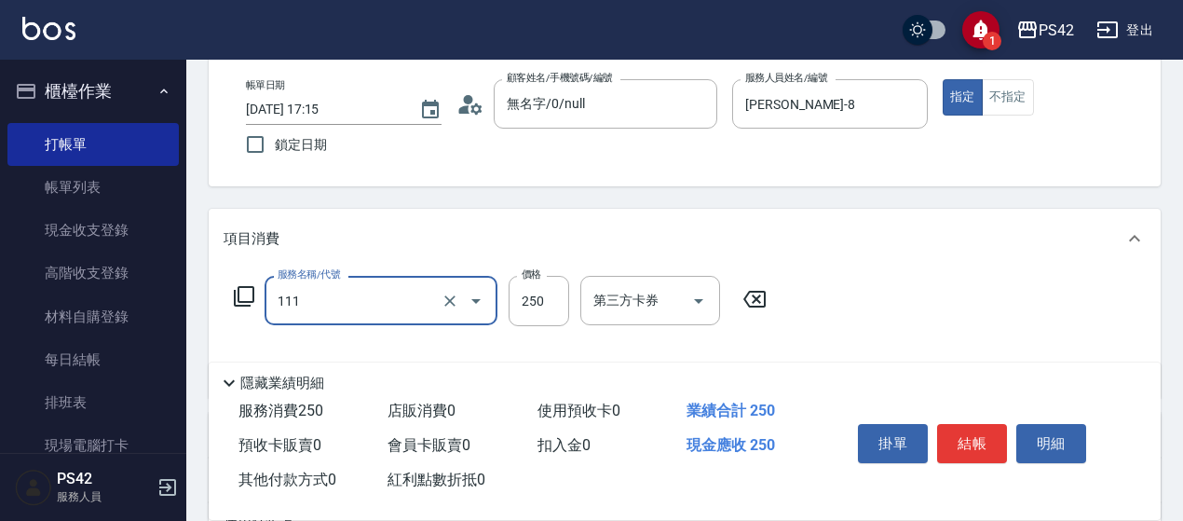
type input "200(111)"
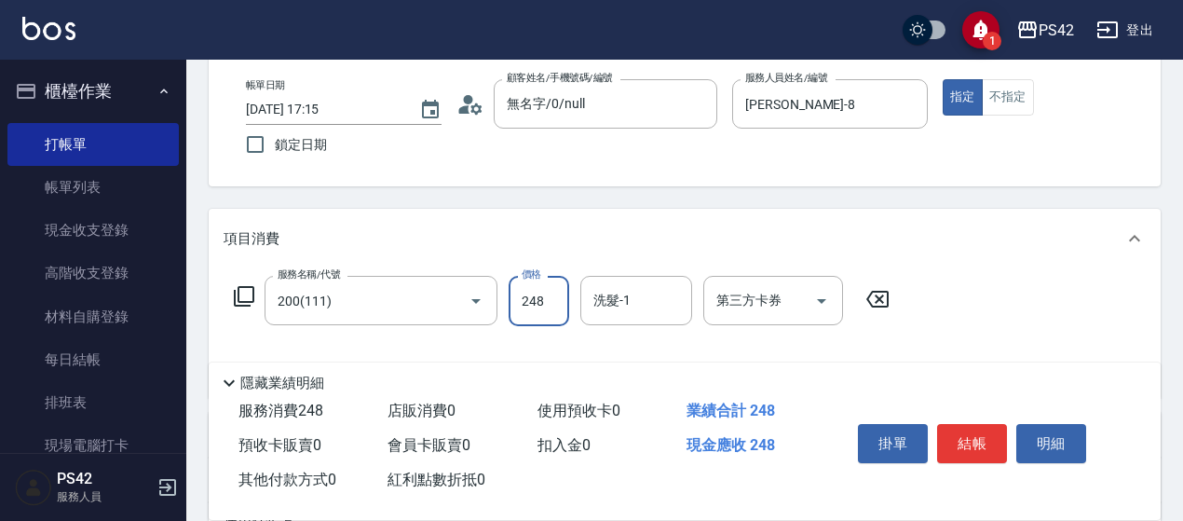
type input "248"
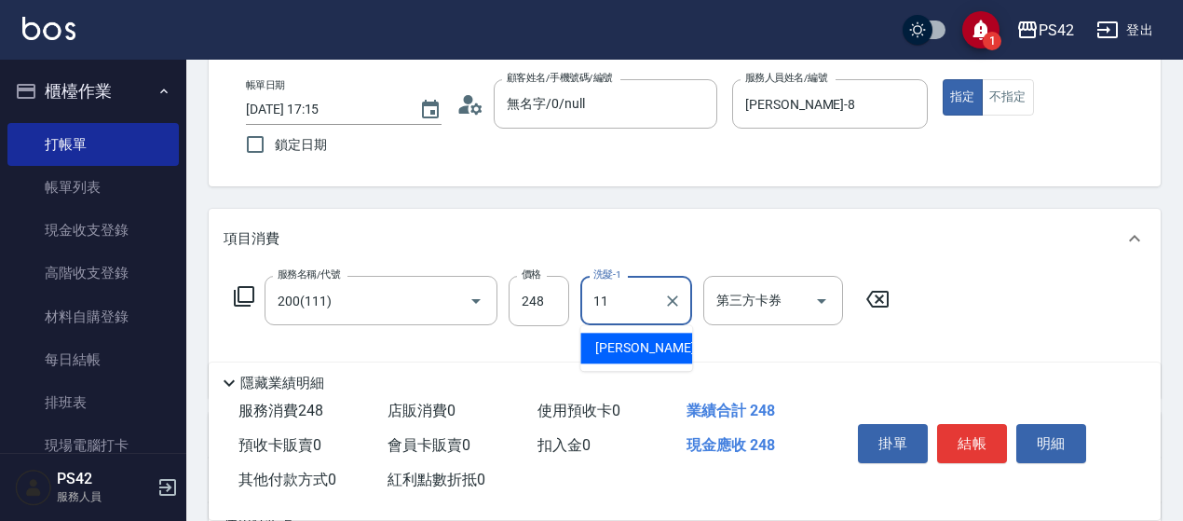
type input "[PERSON_NAME]-11"
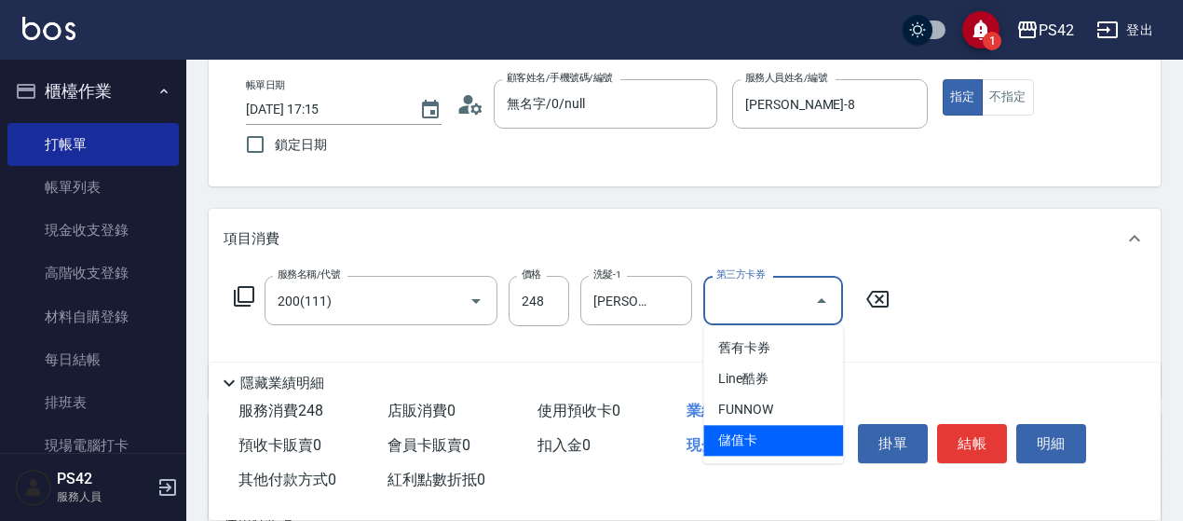
type input "儲值卡"
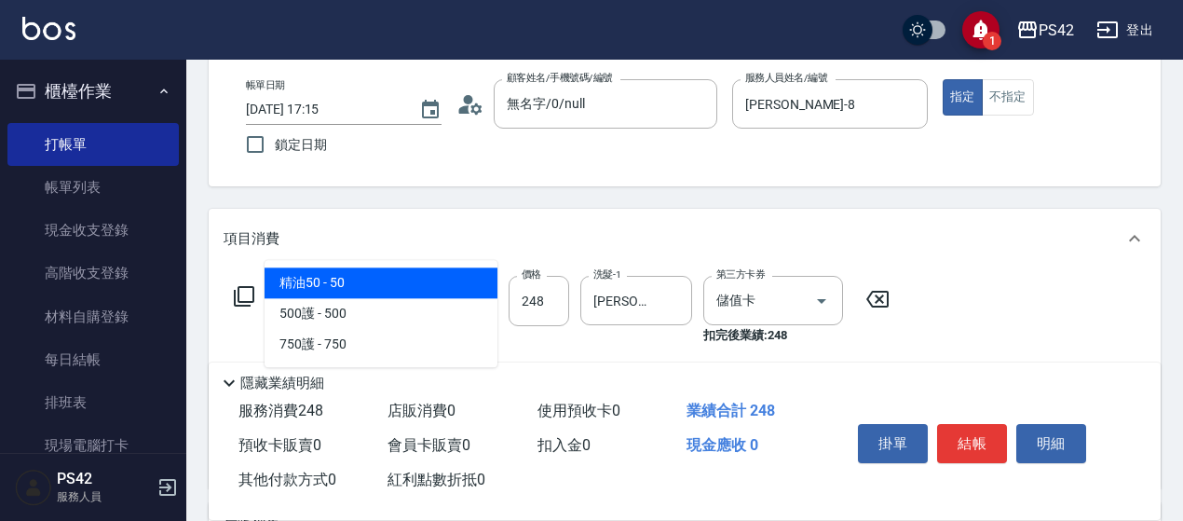
type input "5"
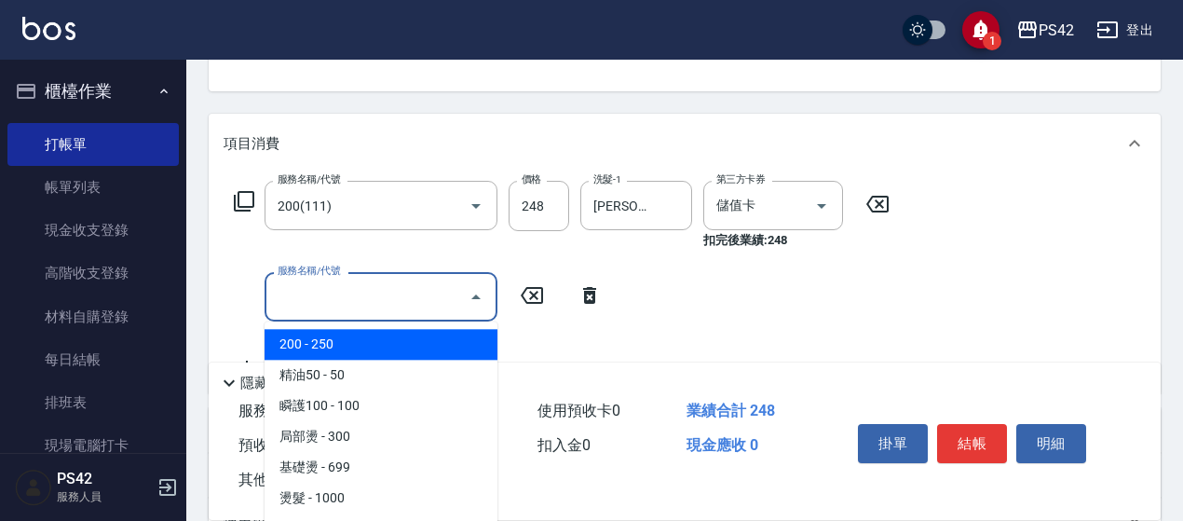
scroll to position [279, 0]
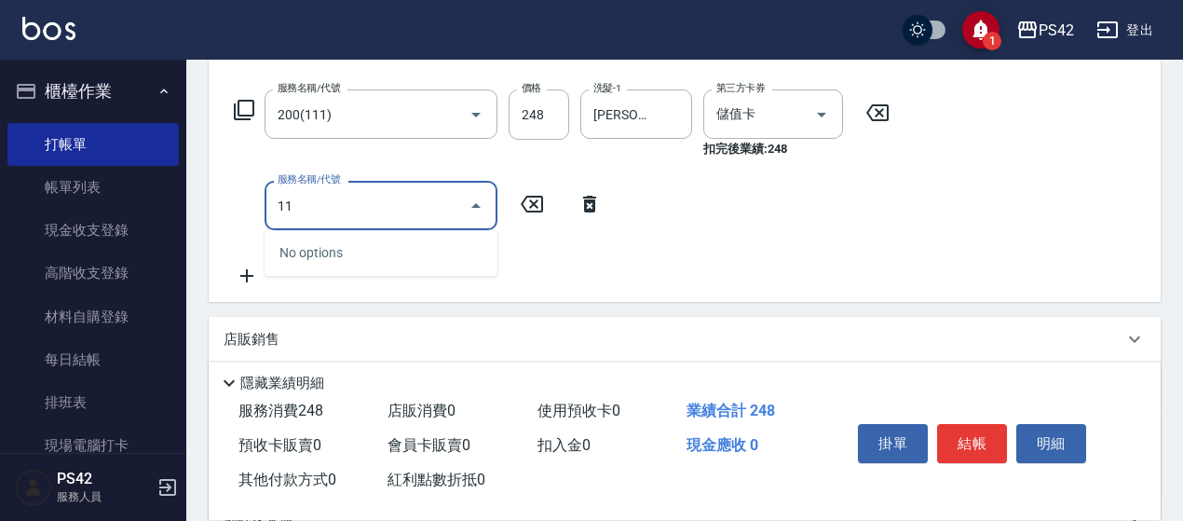
type input "111"
type input "精油50(112)"
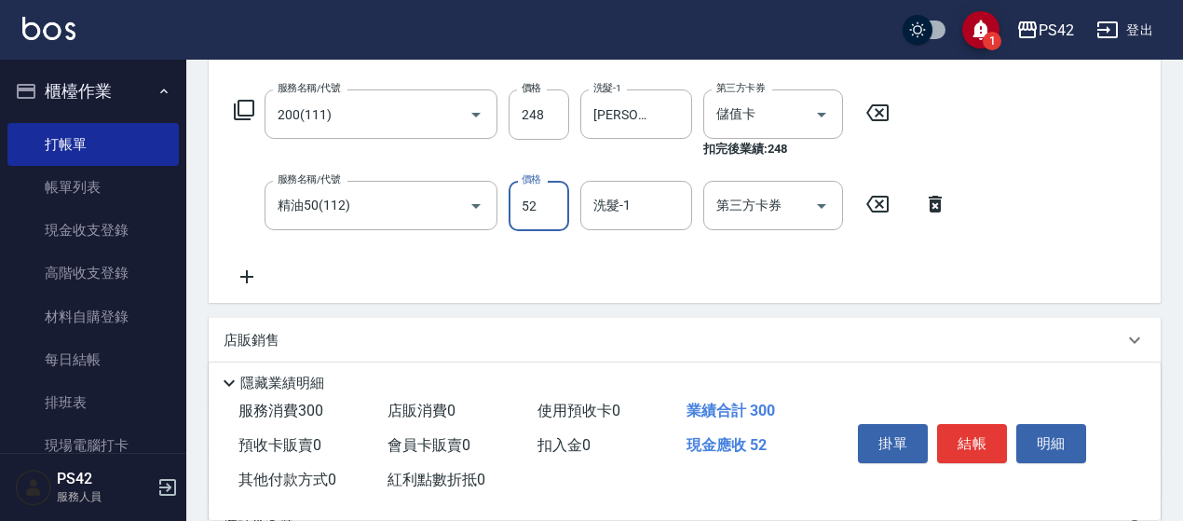
type input "52"
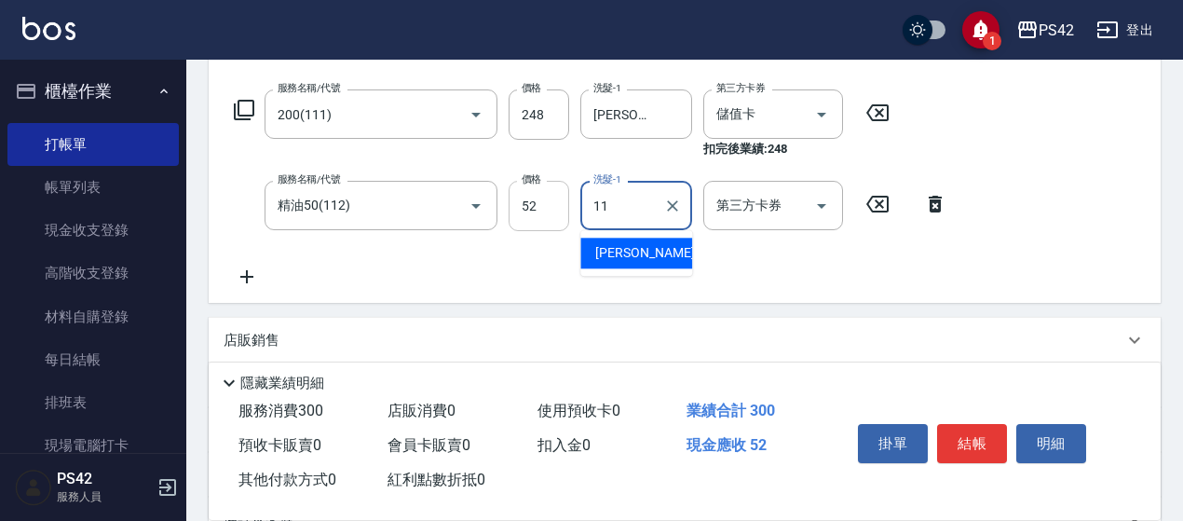
type input "[PERSON_NAME]-11"
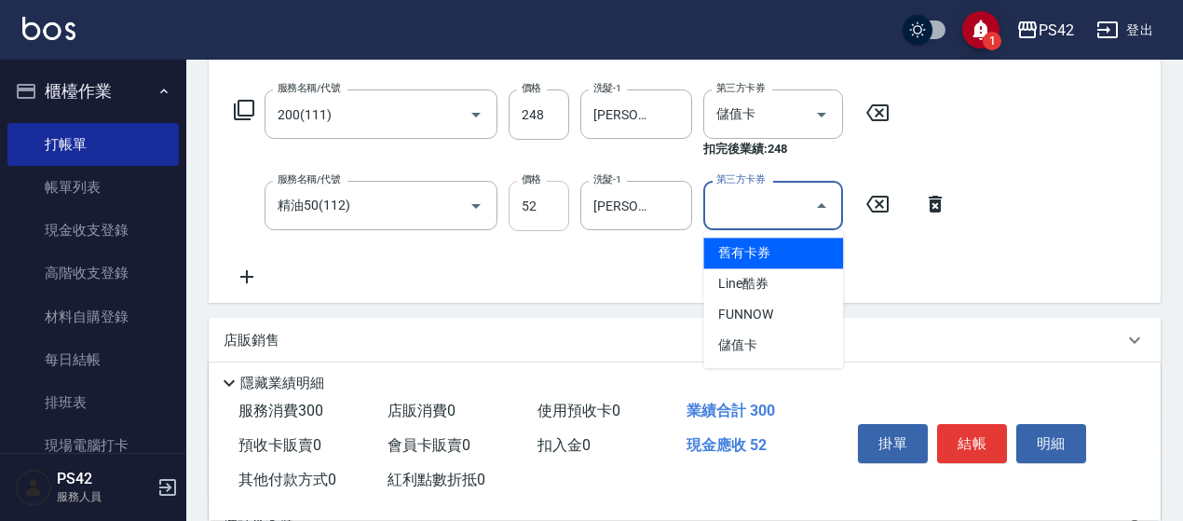
type input "儲值卡"
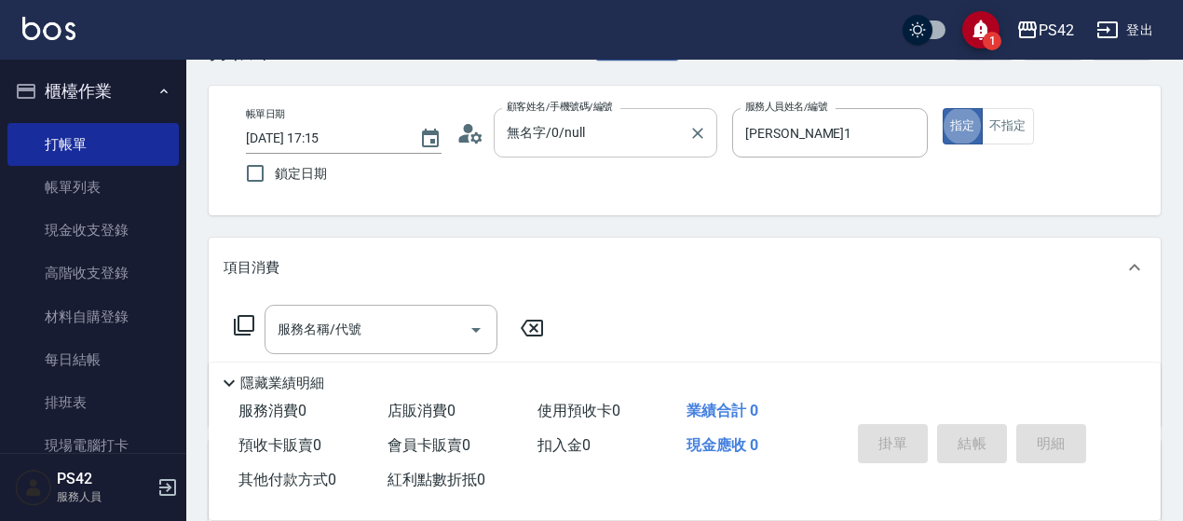
scroll to position [93, 0]
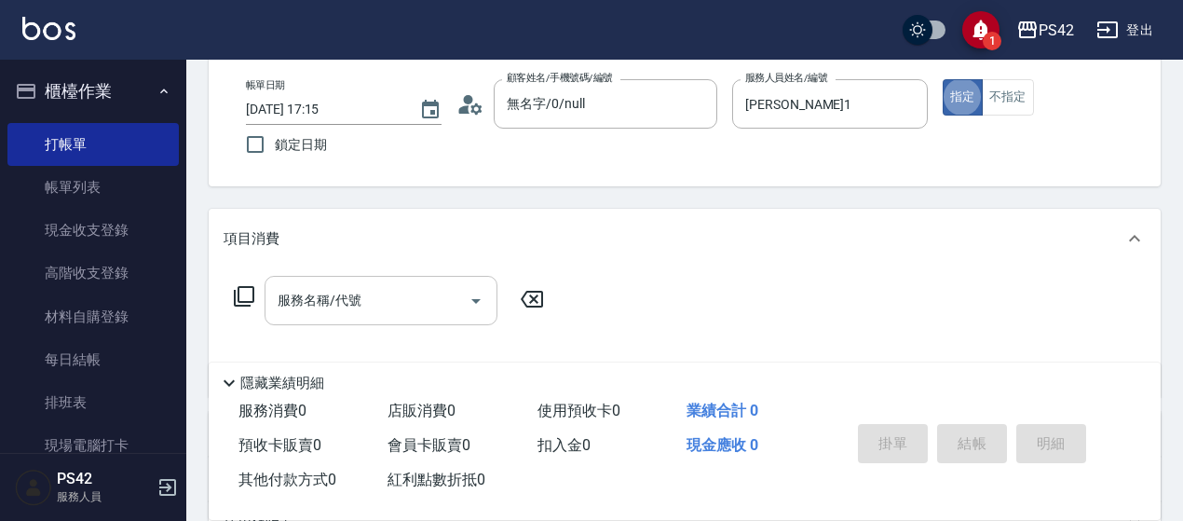
click at [347, 310] on input "服務名稱/代號" at bounding box center [367, 300] width 188 height 33
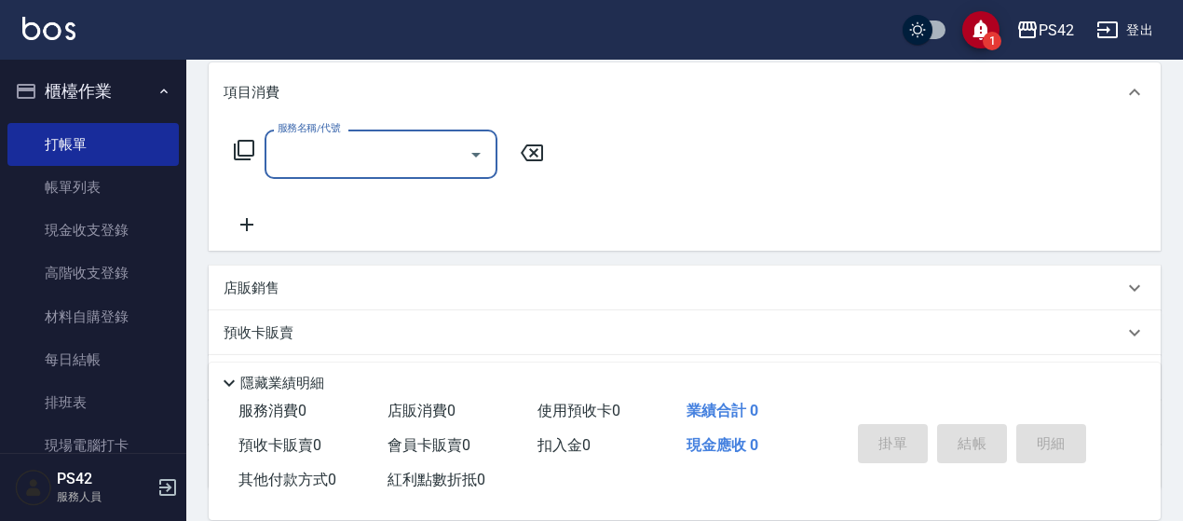
scroll to position [279, 0]
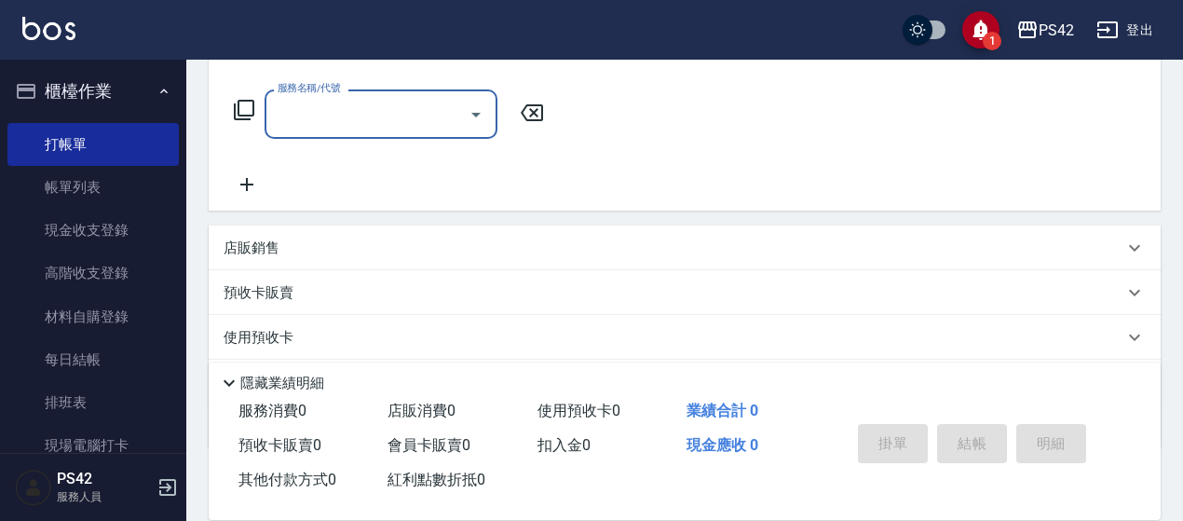
click at [320, 260] on div "店販銷售" at bounding box center [685, 247] width 952 height 45
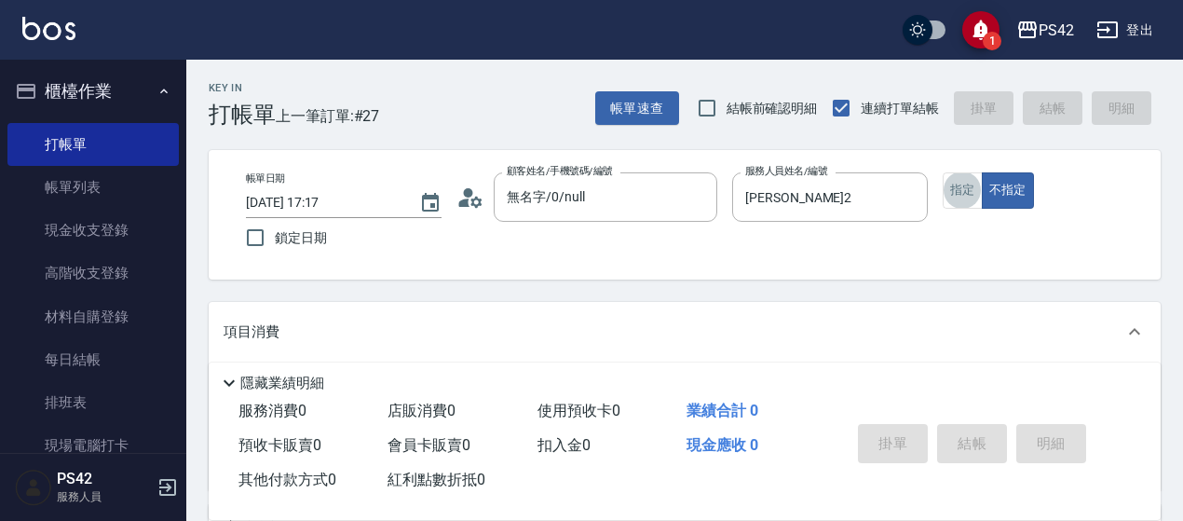
scroll to position [93, 0]
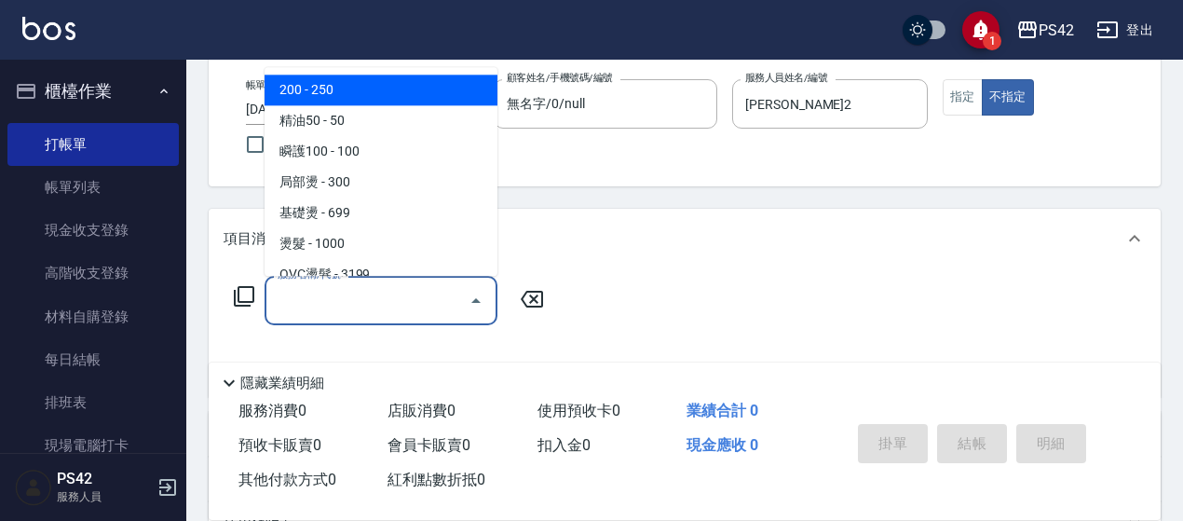
click at [390, 295] on input "服務名稱/代號" at bounding box center [367, 300] width 188 height 33
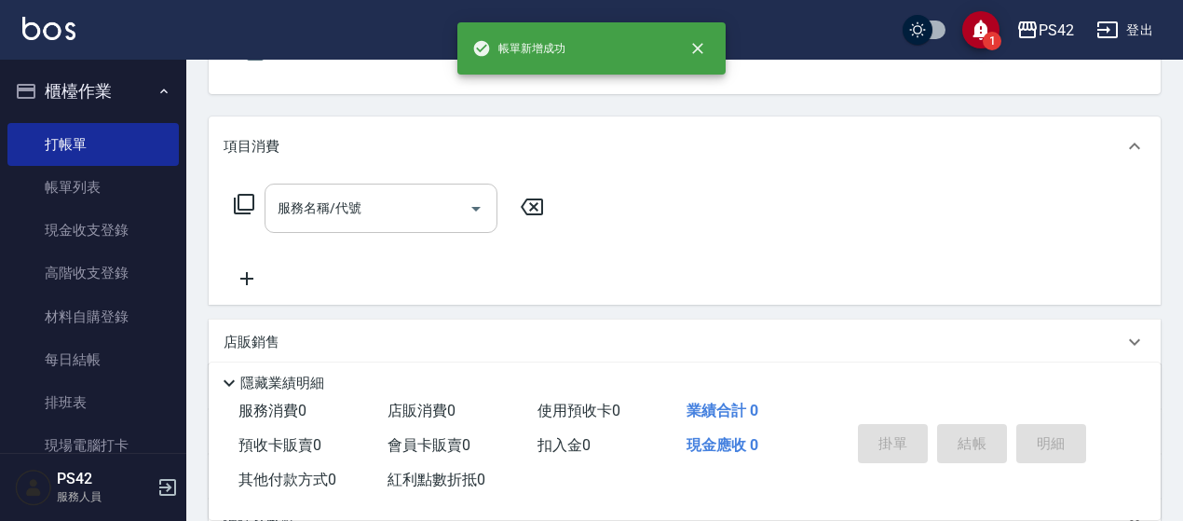
scroll to position [186, 0]
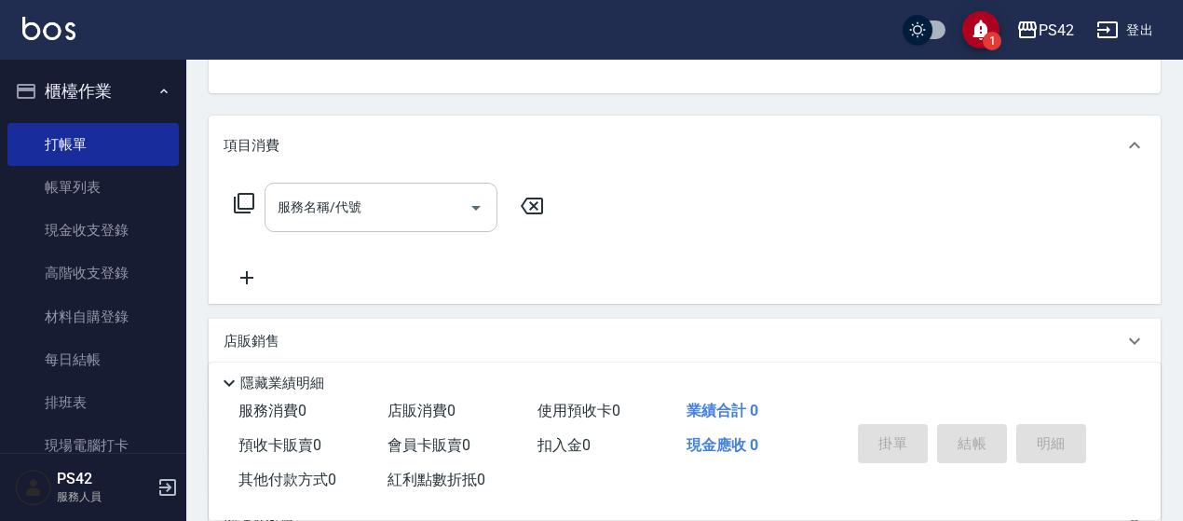
click at [333, 219] on input "服務名稱/代號" at bounding box center [367, 207] width 188 height 33
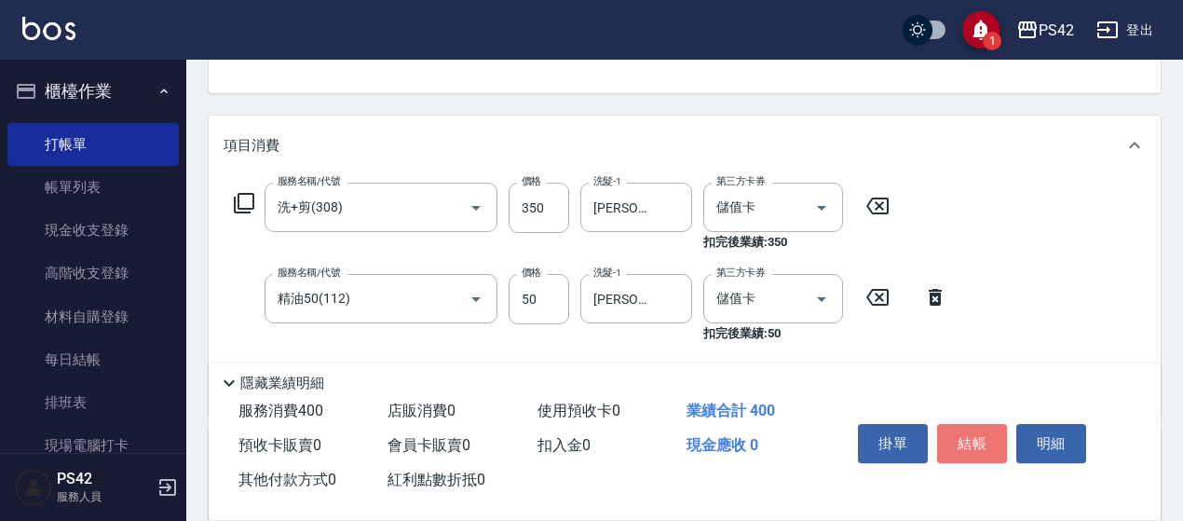
click at [963, 451] on button "結帳" at bounding box center [972, 443] width 70 height 39
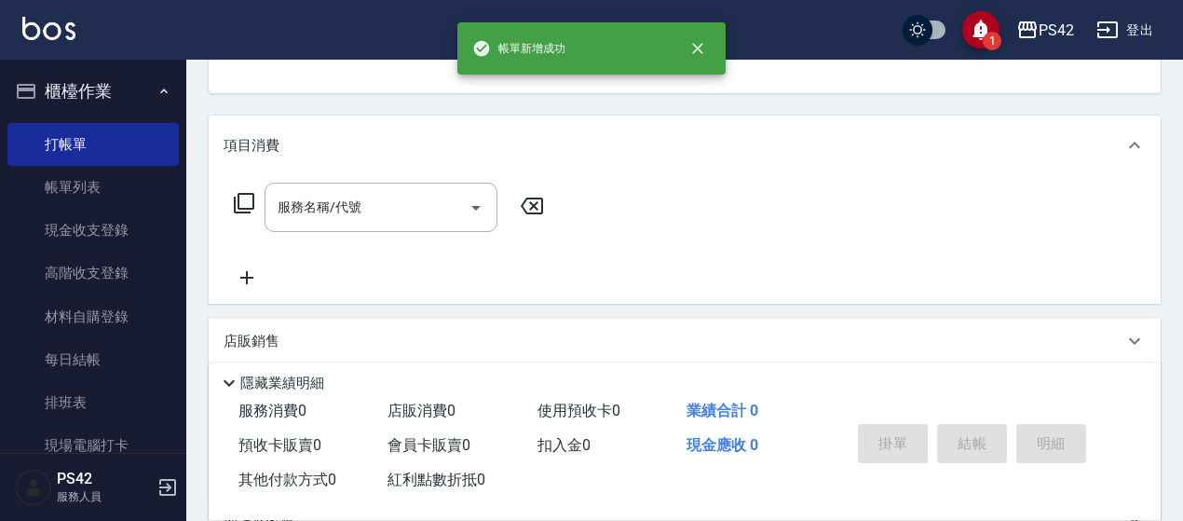
scroll to position [181, 0]
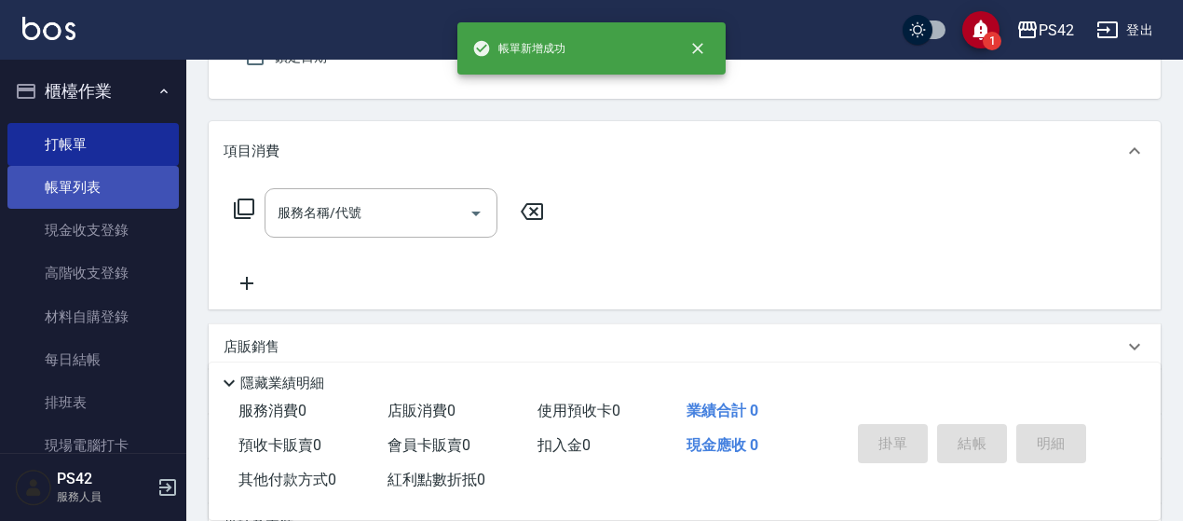
click at [76, 185] on link "帳單列表" at bounding box center [92, 187] width 171 height 43
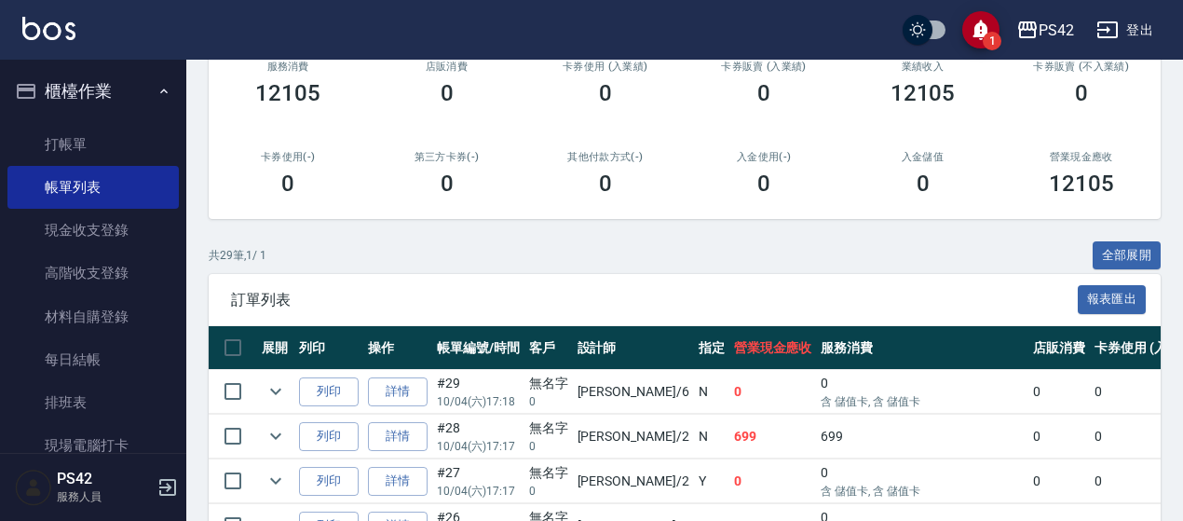
scroll to position [279, 0]
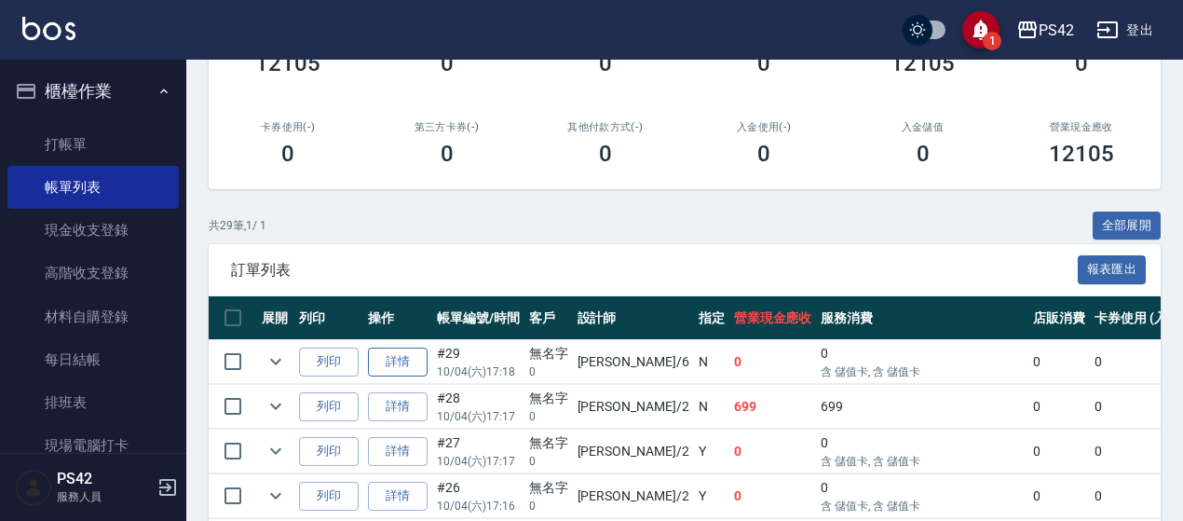
click at [399, 360] on link "詳情" at bounding box center [398, 361] width 60 height 29
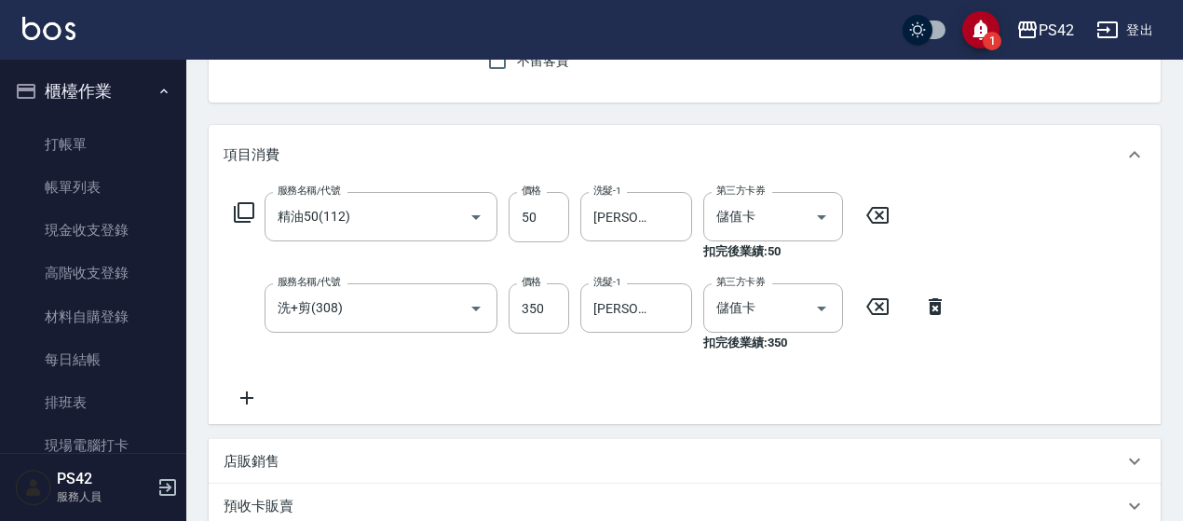
scroll to position [279, 0]
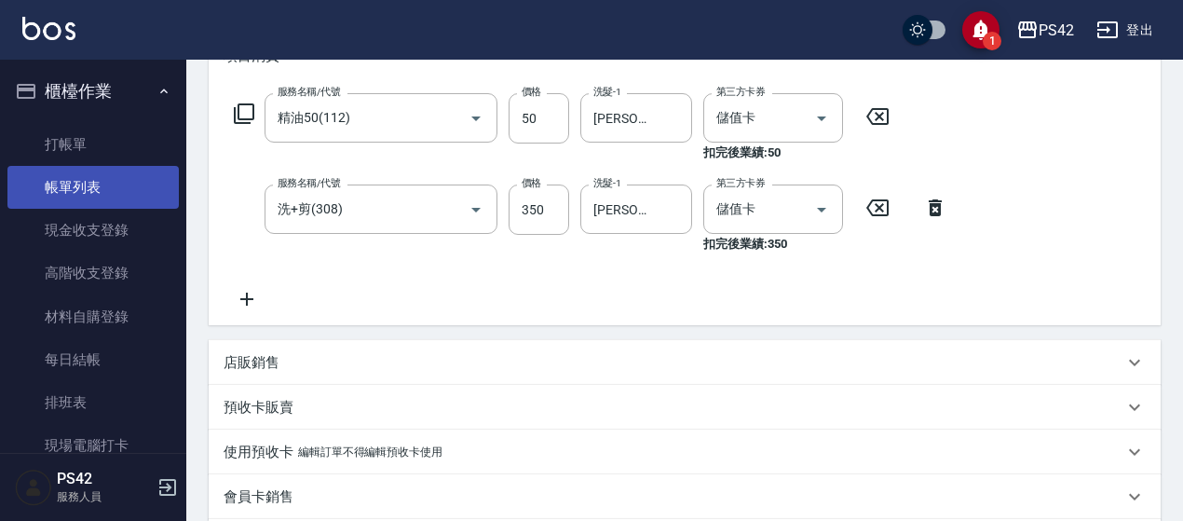
click at [124, 179] on link "帳單列表" at bounding box center [92, 187] width 171 height 43
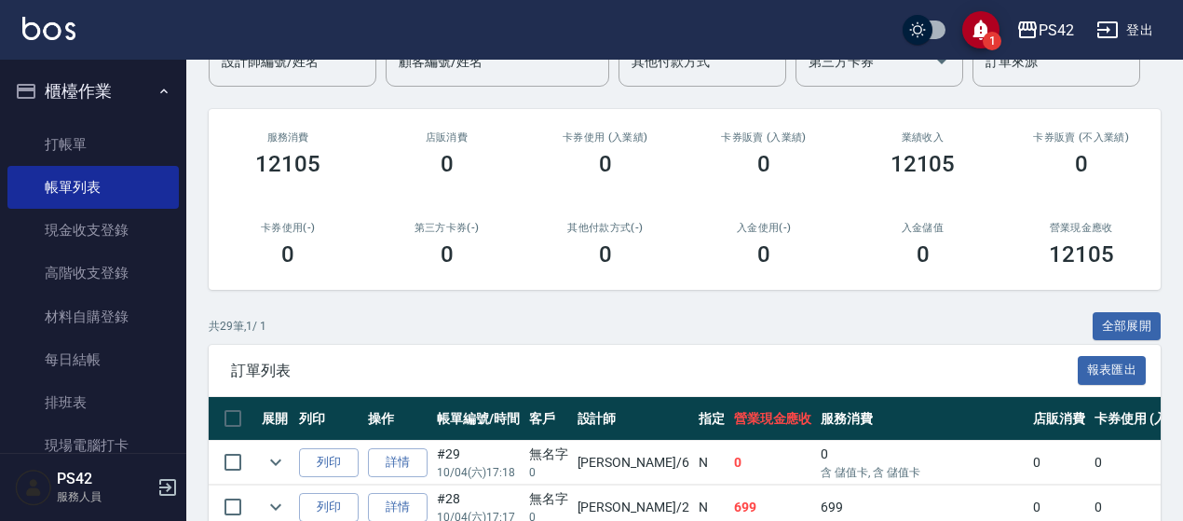
scroll to position [279, 0]
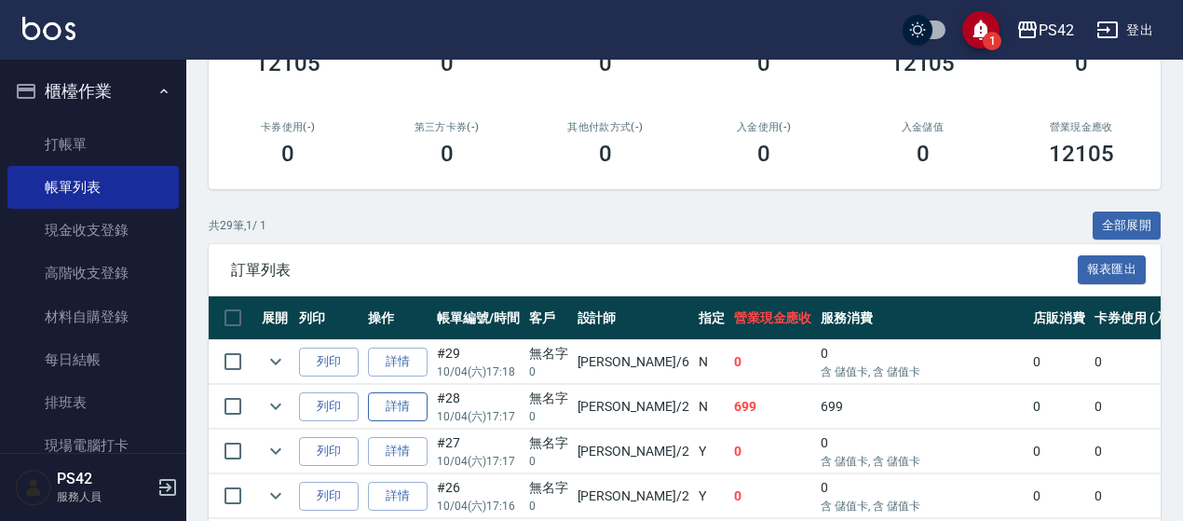
click at [416, 406] on link "詳情" at bounding box center [398, 406] width 60 height 29
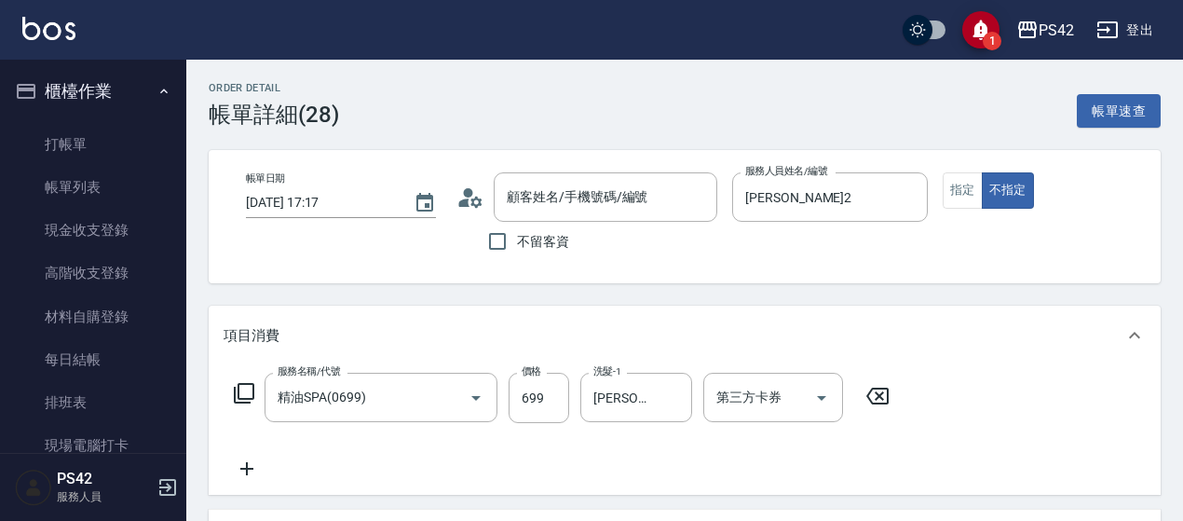
scroll to position [186, 0]
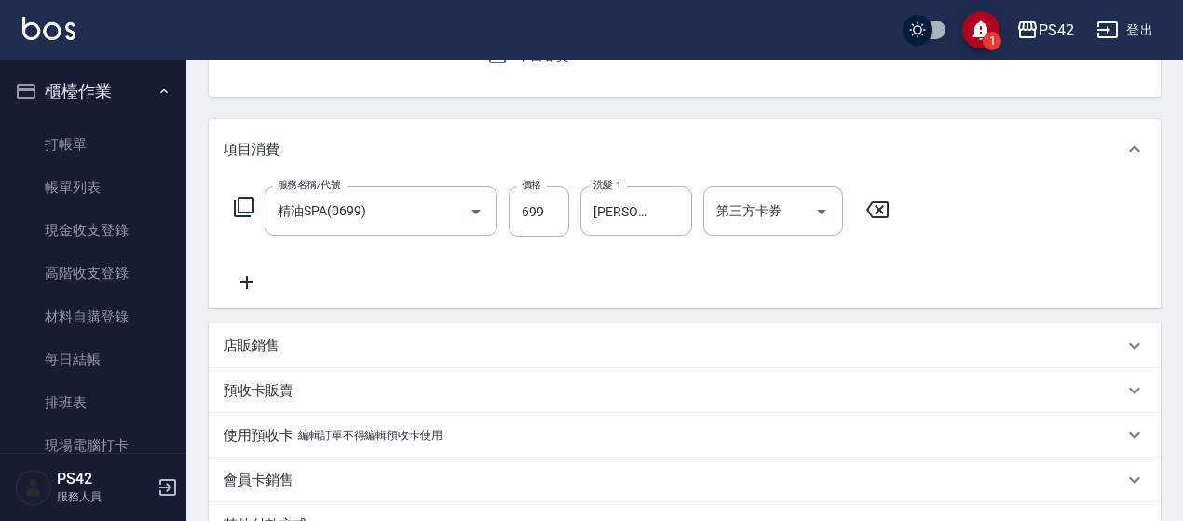
click at [253, 292] on icon at bounding box center [247, 282] width 47 height 22
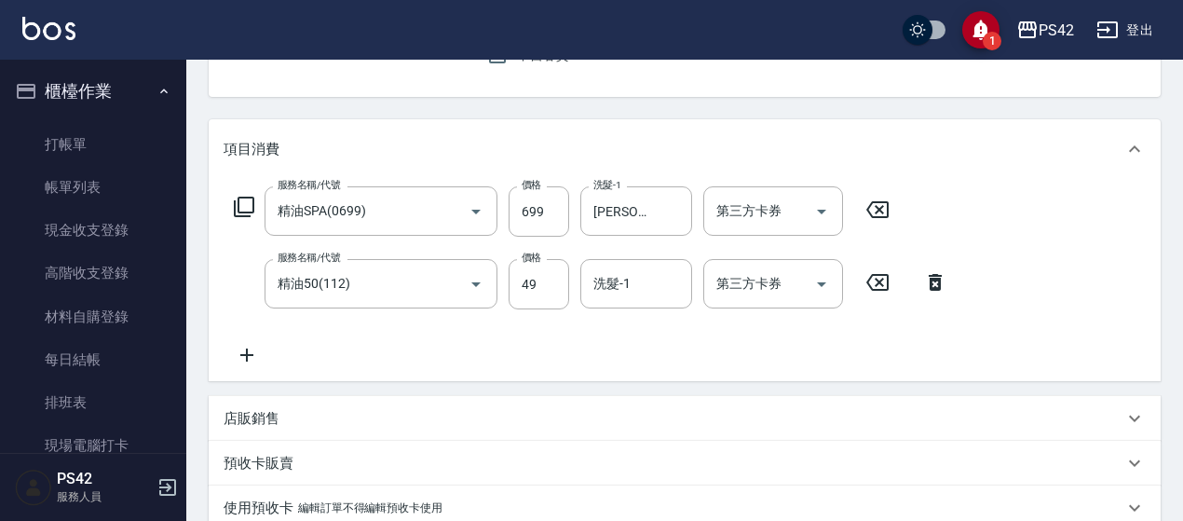
click at [842, 380] on div "服務名稱/代號 精油SPA(0699) 服務名稱/代號 價格 699 價格 洗髮-1 [PERSON_NAME]-23 洗髮-1 第三方卡券 第三方卡券 服務…" at bounding box center [685, 280] width 952 height 202
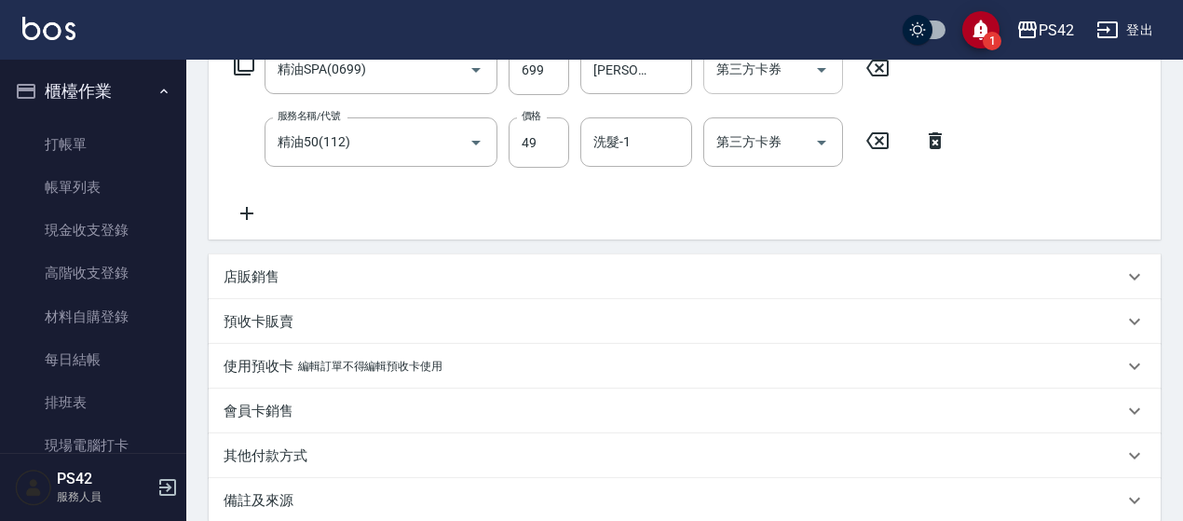
scroll to position [93, 0]
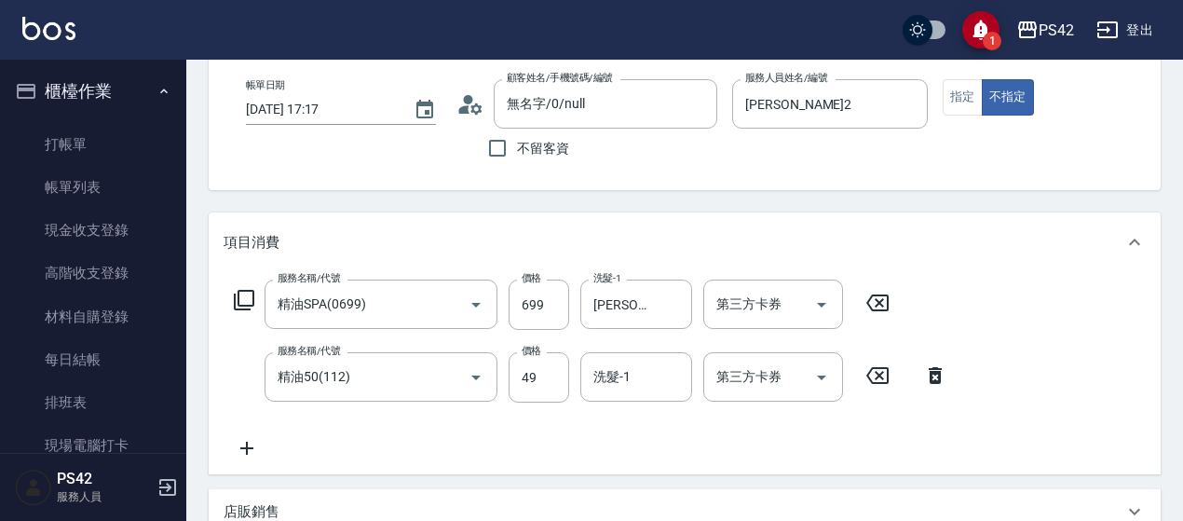
click at [872, 380] on icon at bounding box center [877, 375] width 47 height 22
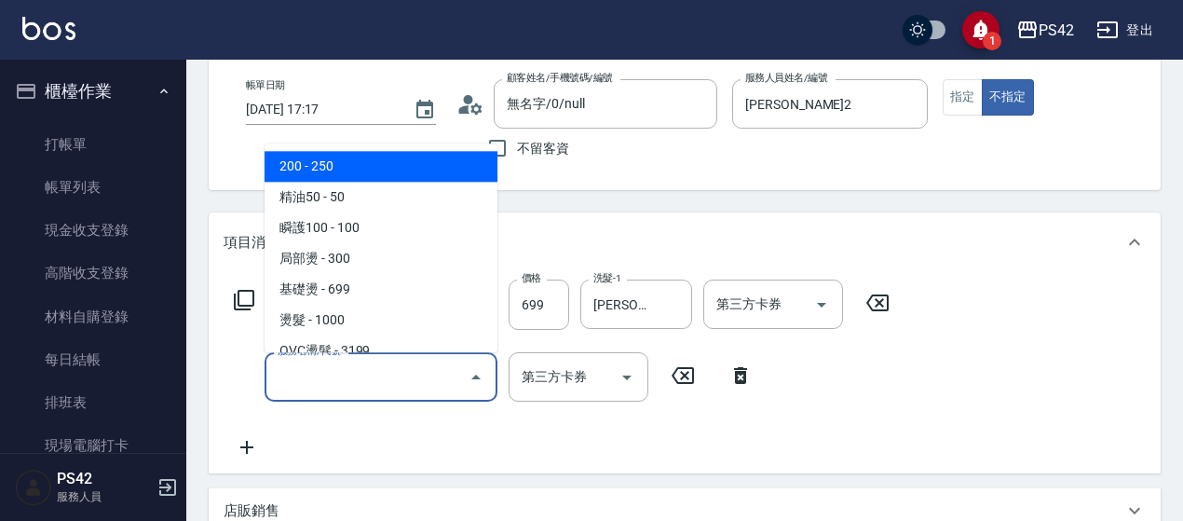
click at [441, 369] on input "服務名稱/代號" at bounding box center [367, 377] width 188 height 33
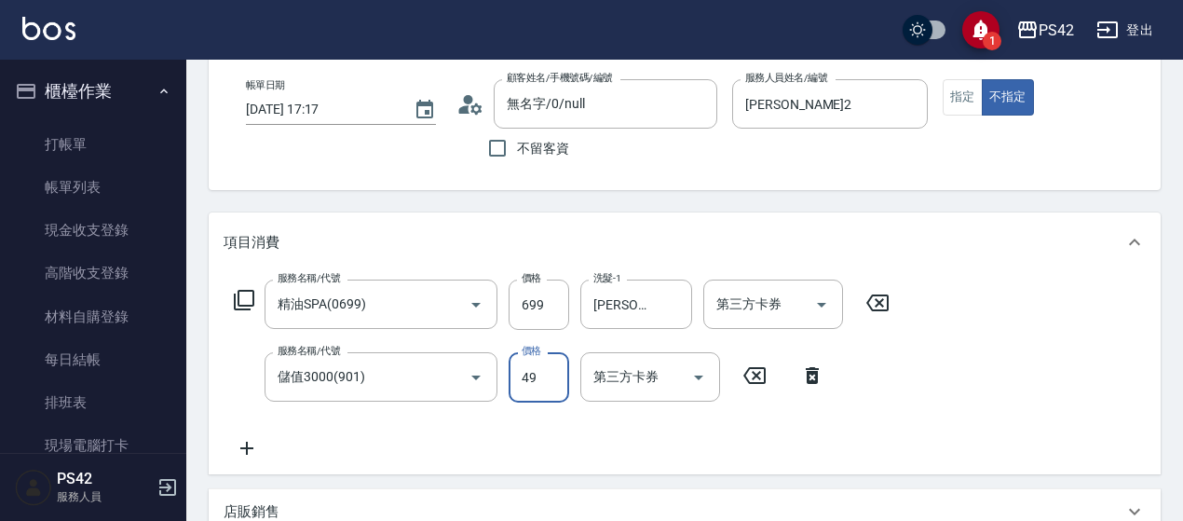
click at [824, 404] on div "服務名稱/代號 精油SPA(0699) 服務名稱/代號 價格 699 價格 洗髮-1 [PERSON_NAME]-23 洗髮-1 第三方卡券 第三方卡券 服務…" at bounding box center [562, 369] width 677 height 180
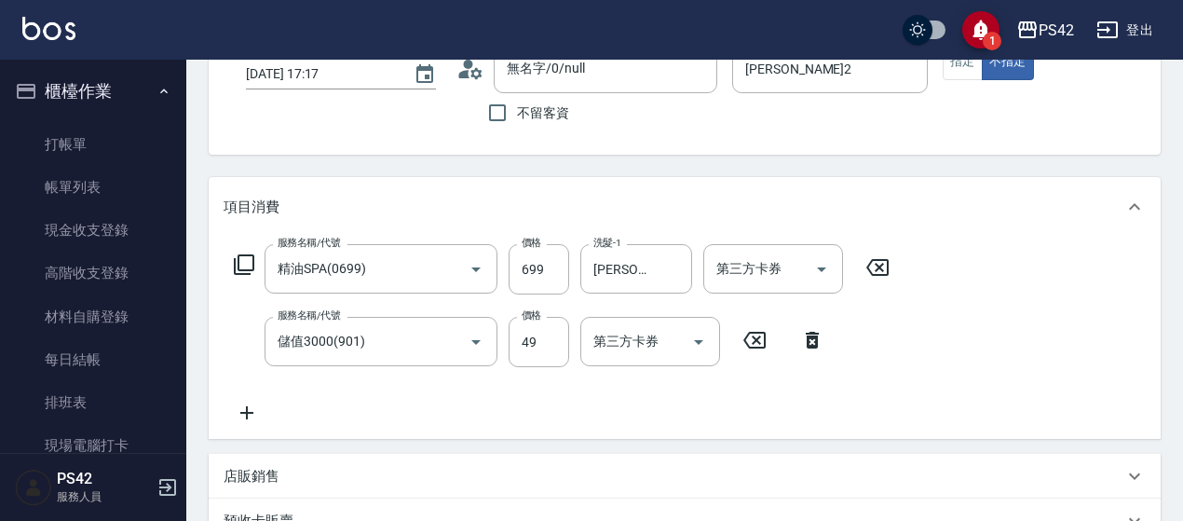
scroll to position [466, 0]
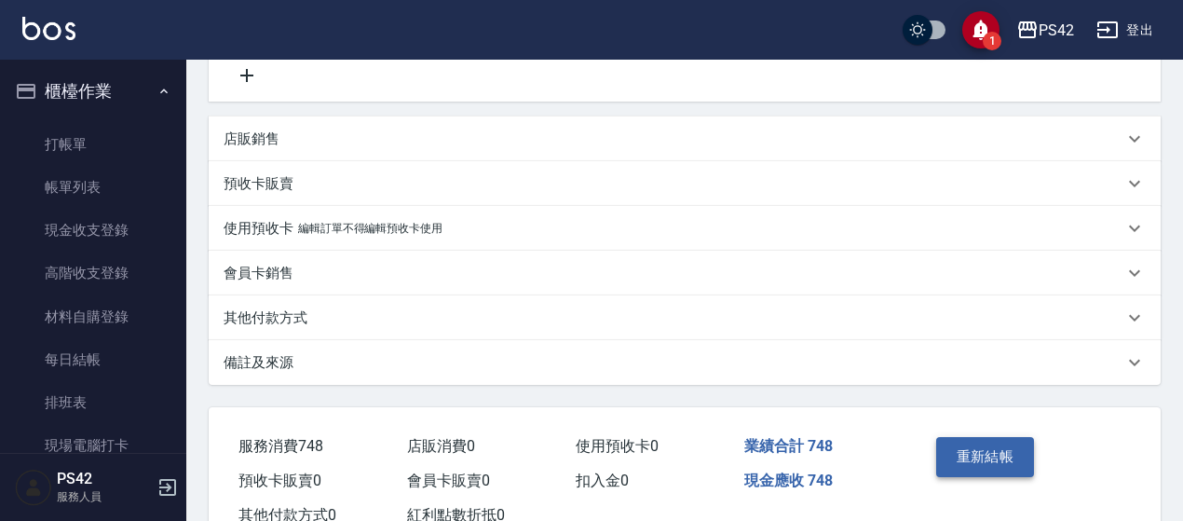
click at [1000, 458] on button "重新結帳" at bounding box center [985, 456] width 99 height 39
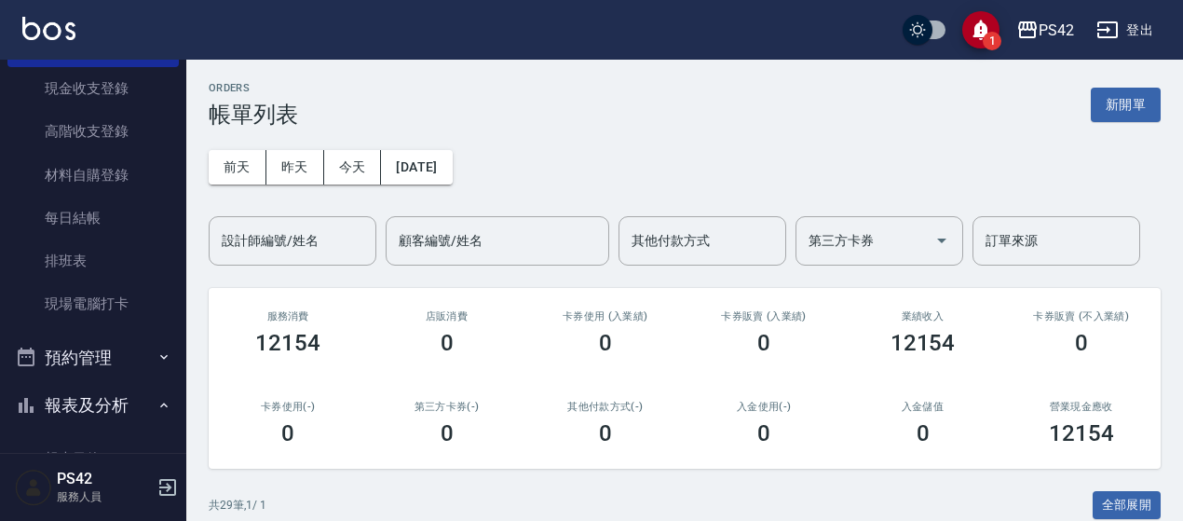
scroll to position [373, 0]
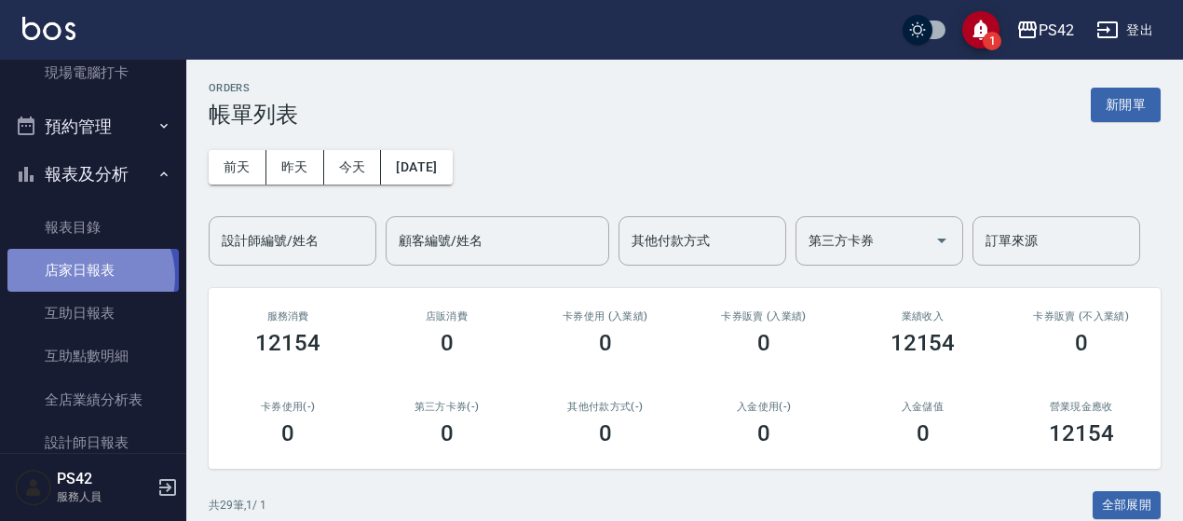
click at [88, 277] on link "店家日報表" at bounding box center [92, 270] width 171 height 43
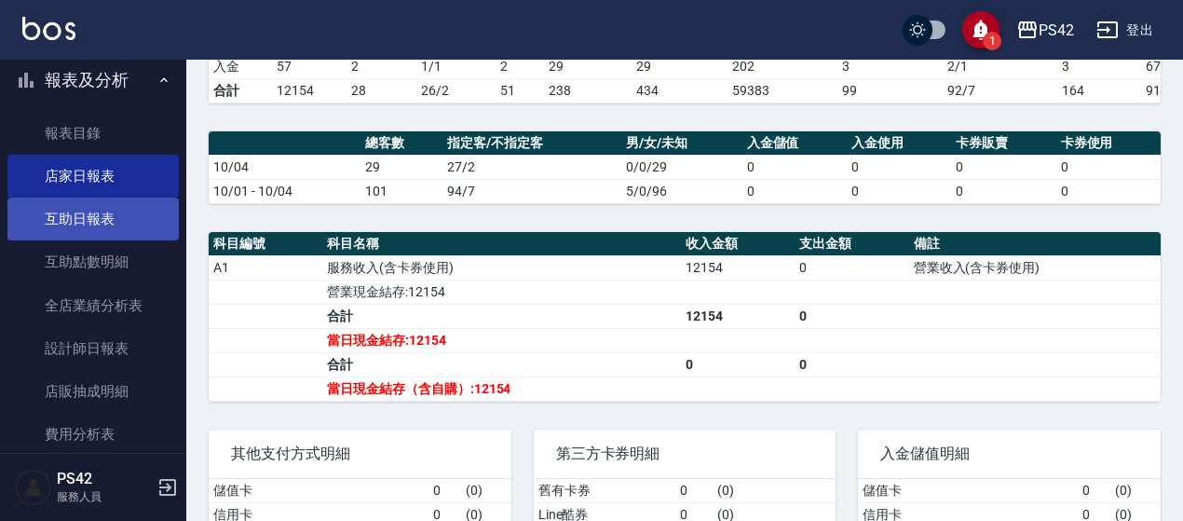
scroll to position [559, 0]
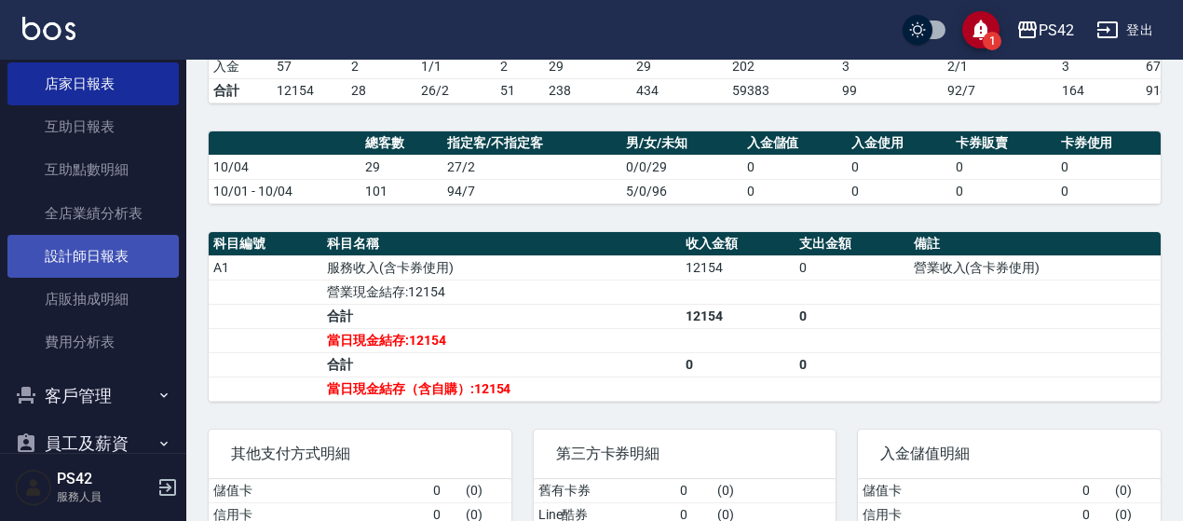
click at [86, 240] on link "設計師日報表" at bounding box center [92, 256] width 171 height 43
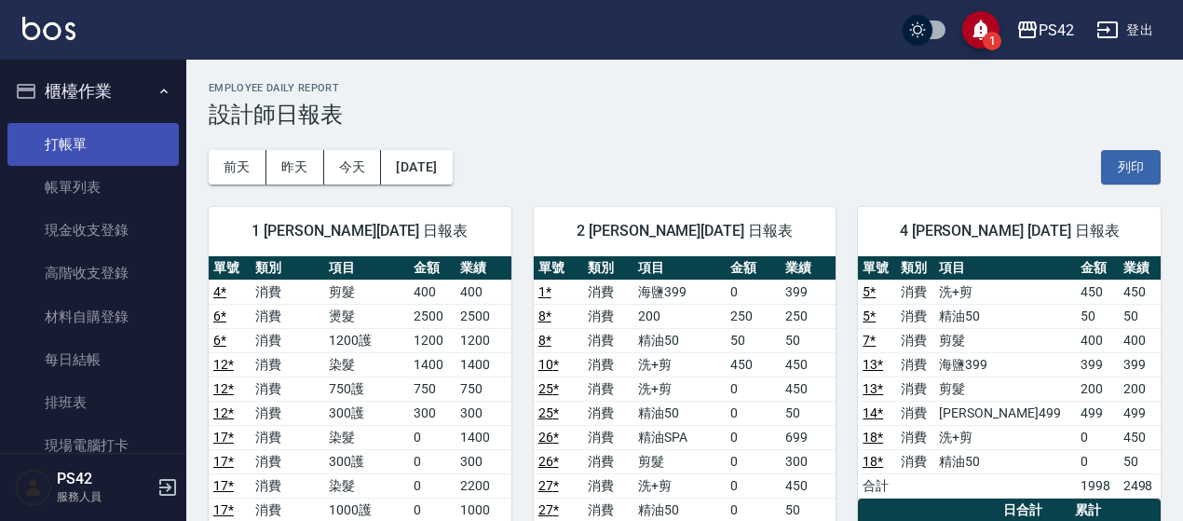
click at [80, 150] on link "打帳單" at bounding box center [92, 144] width 171 height 43
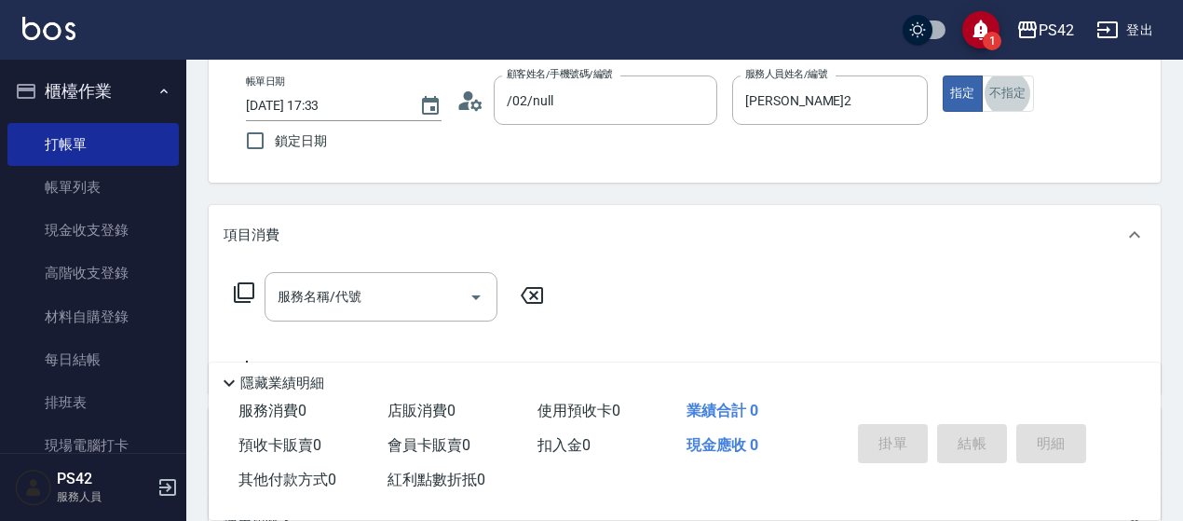
scroll to position [186, 0]
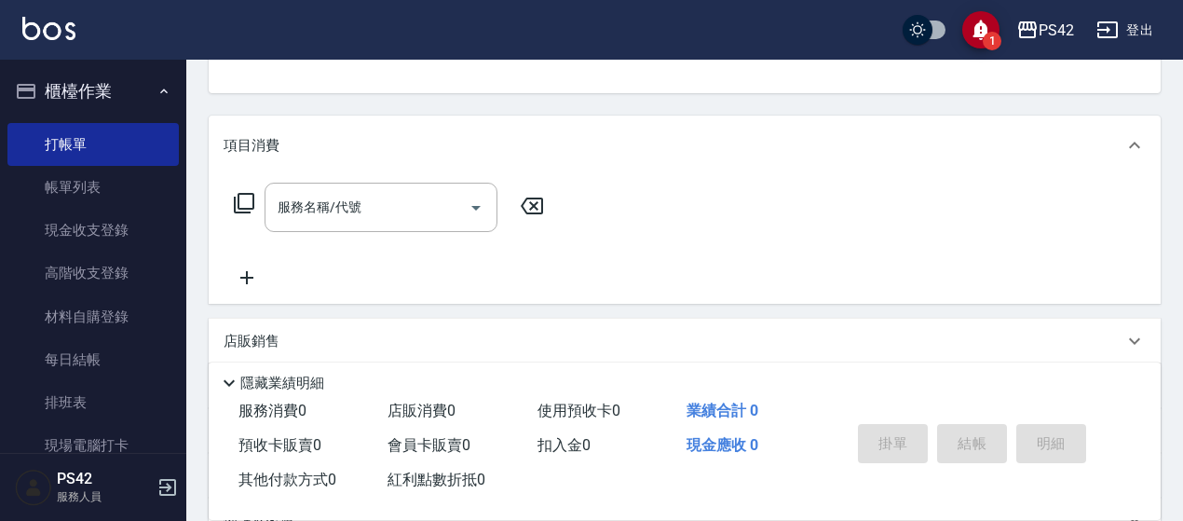
click at [343, 124] on div "項目消費" at bounding box center [685, 146] width 952 height 60
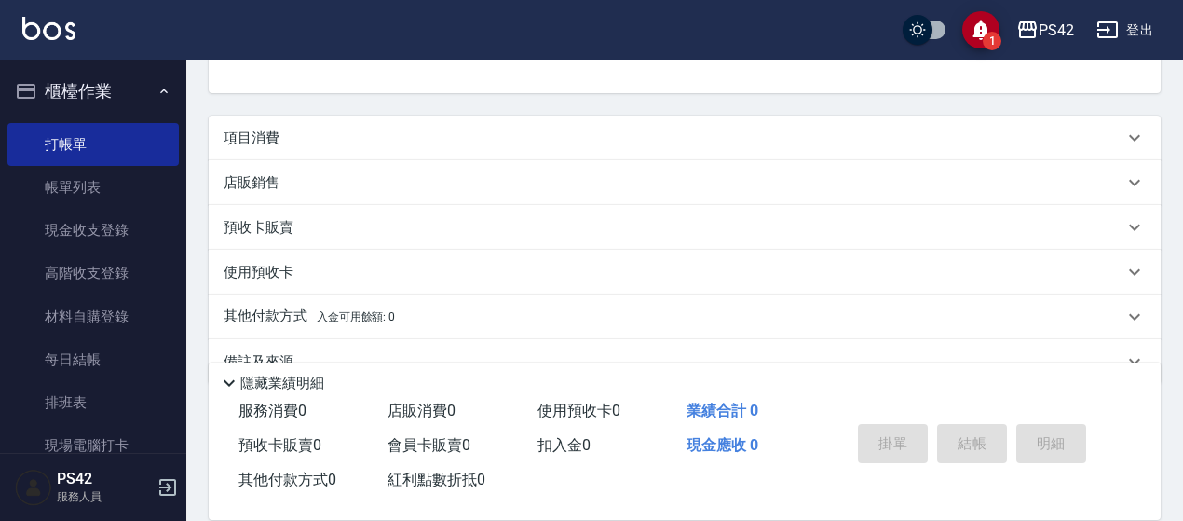
click at [349, 156] on div "項目消費" at bounding box center [685, 138] width 952 height 45
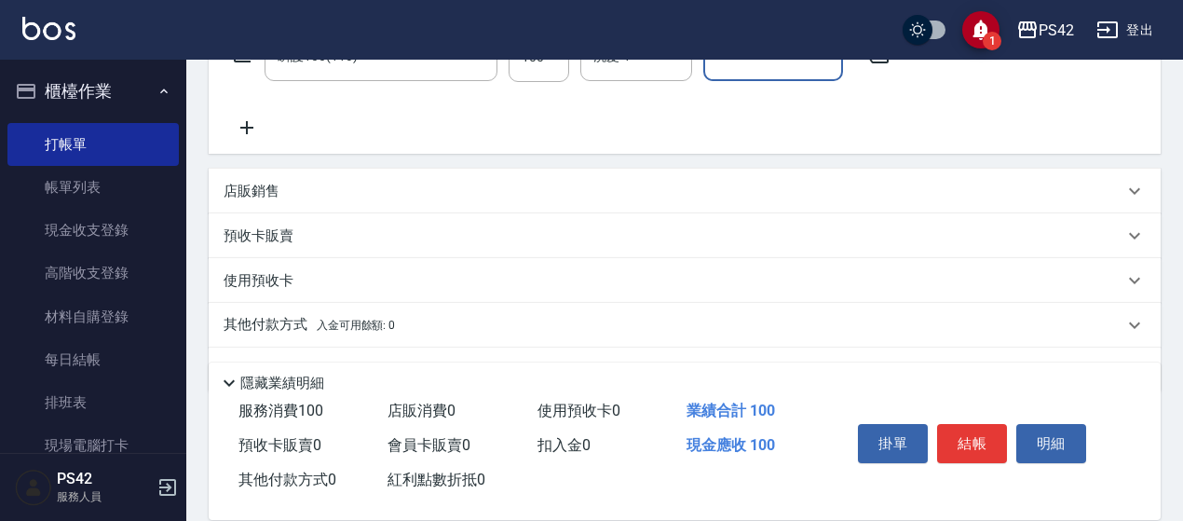
scroll to position [373, 0]
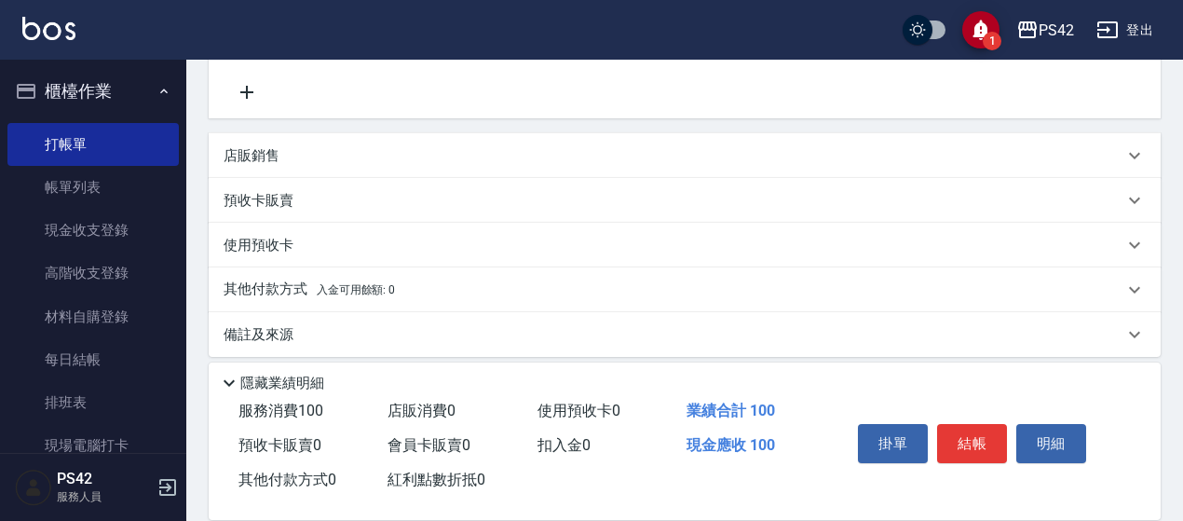
click at [320, 163] on div "店販銷售" at bounding box center [674, 156] width 900 height 20
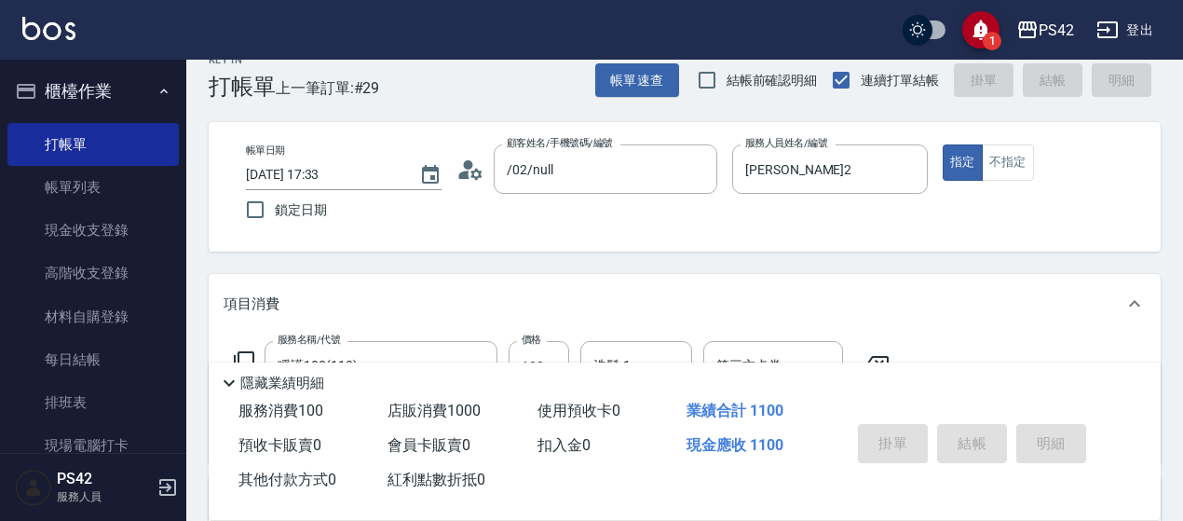
scroll to position [0, 0]
